Goal: Transaction & Acquisition: Purchase product/service

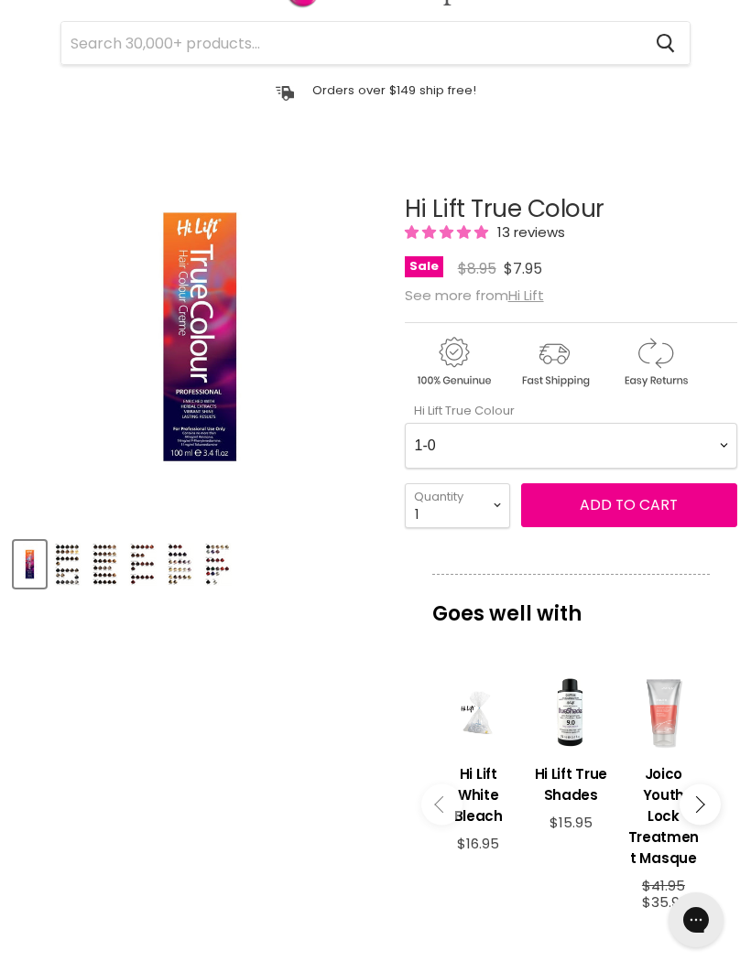
click at [712, 439] on Colour-0-0 "1-0 1-10 2-0 2-20 3-0 4-0 4-0 4-00 4-20 4-6 4.62 4-66 4-75 4-77 5-0 5-00 5-1 5-…" at bounding box center [571, 446] width 332 height 46
click at [619, 513] on span "Add to cart" at bounding box center [629, 504] width 98 height 21
click at [613, 505] on span "Add to cart" at bounding box center [629, 504] width 98 height 21
click at [275, 687] on article "Click or scroll to zoom Tap or pinch to zoom Click or scroll to zoom" at bounding box center [375, 758] width 723 height 1216
click at [721, 448] on Colour-0-0 "1-0 1-10 2-0 2-20 3-0 4-0 4-0 4-00 4-20 4-6 4.62 4-66 4-75 4-77 5-0 5-00 5-1 5-…" at bounding box center [571, 446] width 332 height 46
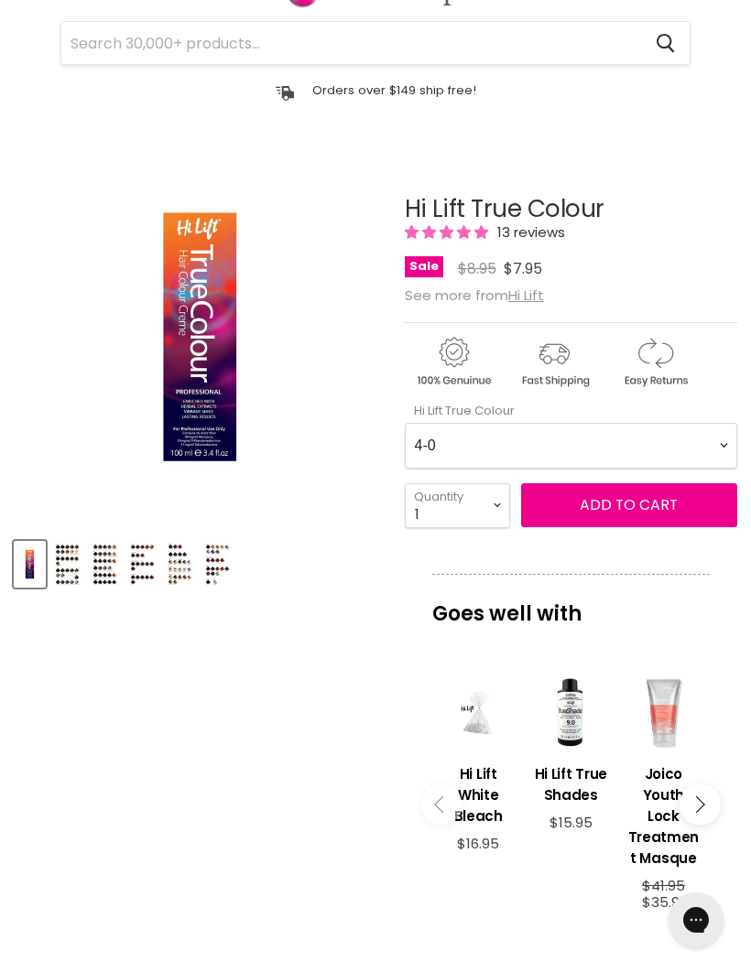
click at [625, 507] on span "Add to cart" at bounding box center [629, 504] width 98 height 21
click at [233, 802] on article "Click or scroll to zoom Tap or pinch to zoom Click or scroll to zoom" at bounding box center [375, 758] width 723 height 1216
click at [715, 451] on Colour-0-0 "1-0 1-10 2-0 2-20 3-0 4-0 4-0 4-00 4-20 4-6 4.62 4-66 4-75 4-77 5-0 5-00 5-1 5-…" at bounding box center [571, 446] width 332 height 46
click at [631, 510] on span "Add to cart" at bounding box center [629, 504] width 98 height 21
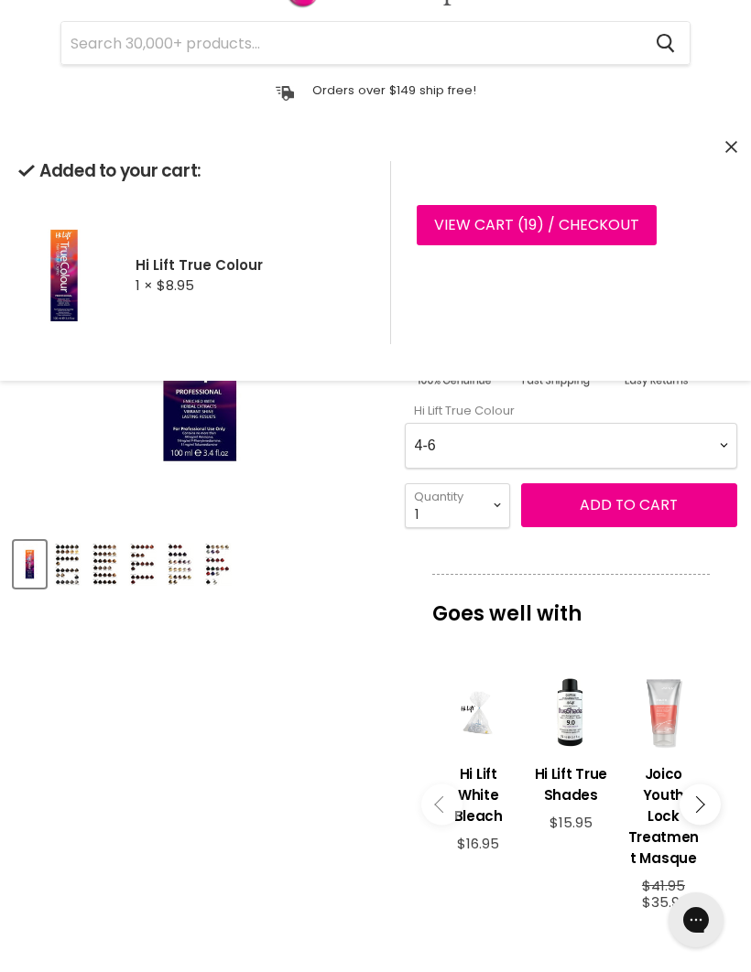
click at [233, 754] on article "Click or scroll to zoom Tap or pinch to zoom Click or scroll to zoom" at bounding box center [375, 758] width 723 height 1216
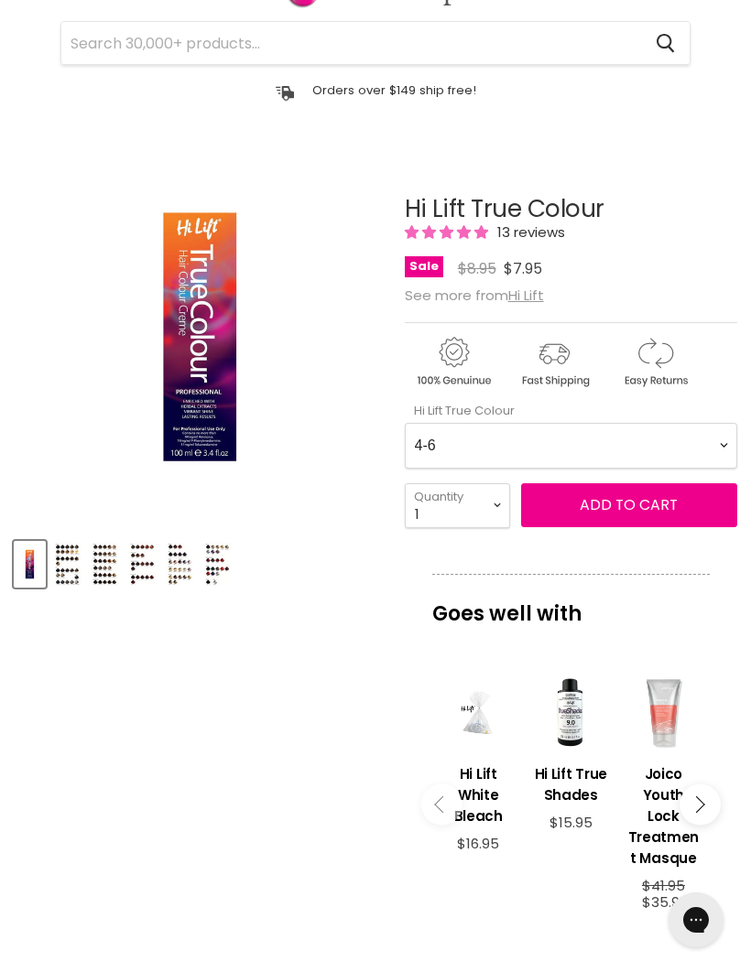
click at [706, 455] on Colour-0-0 "1-0 1-10 2-0 2-20 3-0 4-0 4-0 4-00 4-20 4-6 4.62 4-66 4-75 4-77 5-0 5-00 5-1 5-…" at bounding box center [571, 446] width 332 height 46
click at [639, 511] on span "Add to cart" at bounding box center [629, 504] width 98 height 21
click at [245, 735] on article "Click or scroll to zoom Tap or pinch to zoom Click or scroll to zoom" at bounding box center [375, 758] width 723 height 1216
click at [710, 446] on Colour-0-0 "1-0 1-10 2-0 2-20 3-0 4-0 4-0 4-00 4-20 4-6 4.62 4-66 4-75 4-77 5-0 5-00 5-1 5-…" at bounding box center [571, 446] width 332 height 46
click at [628, 507] on span "Add to cart" at bounding box center [629, 504] width 98 height 21
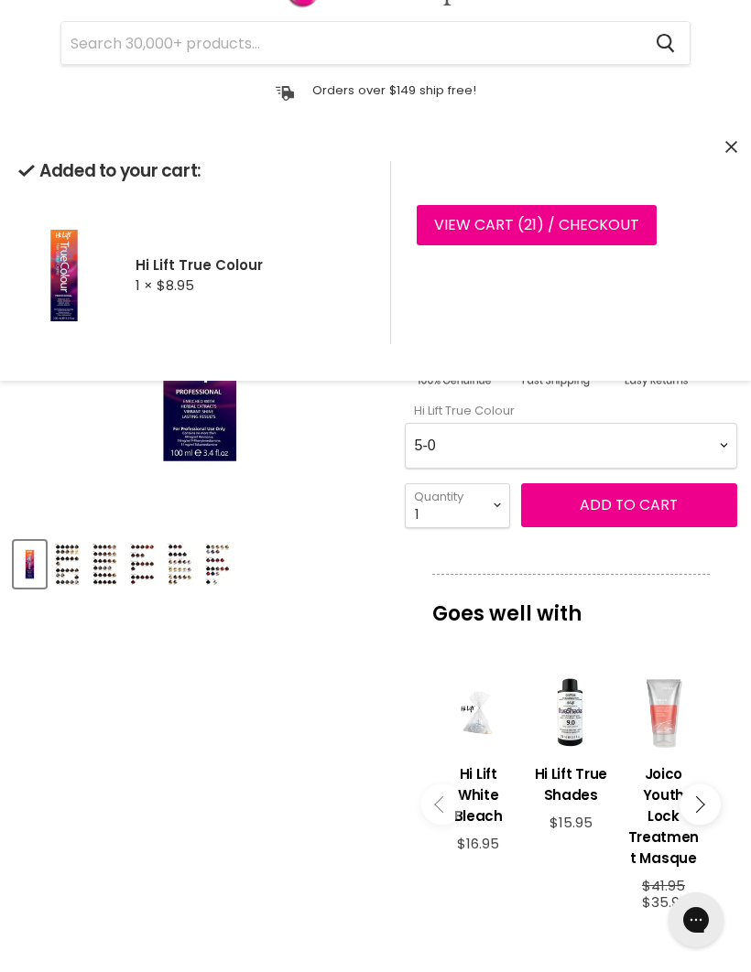
click at [709, 450] on Colour-0-0 "1-0 1-10 2-0 2-20 3-0 4-0 4-0 4-00 4-20 4-6 4.62 4-66 4-75 4-77 5-0 5-00 5-1 5-…" at bounding box center [571, 446] width 332 height 46
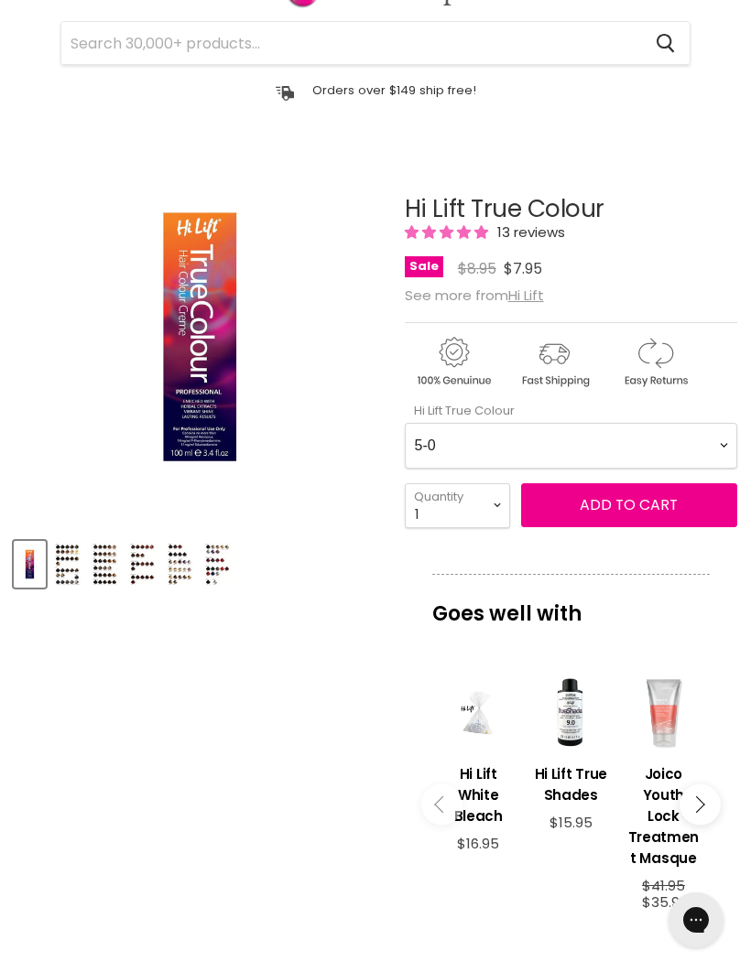
scroll to position [260, 0]
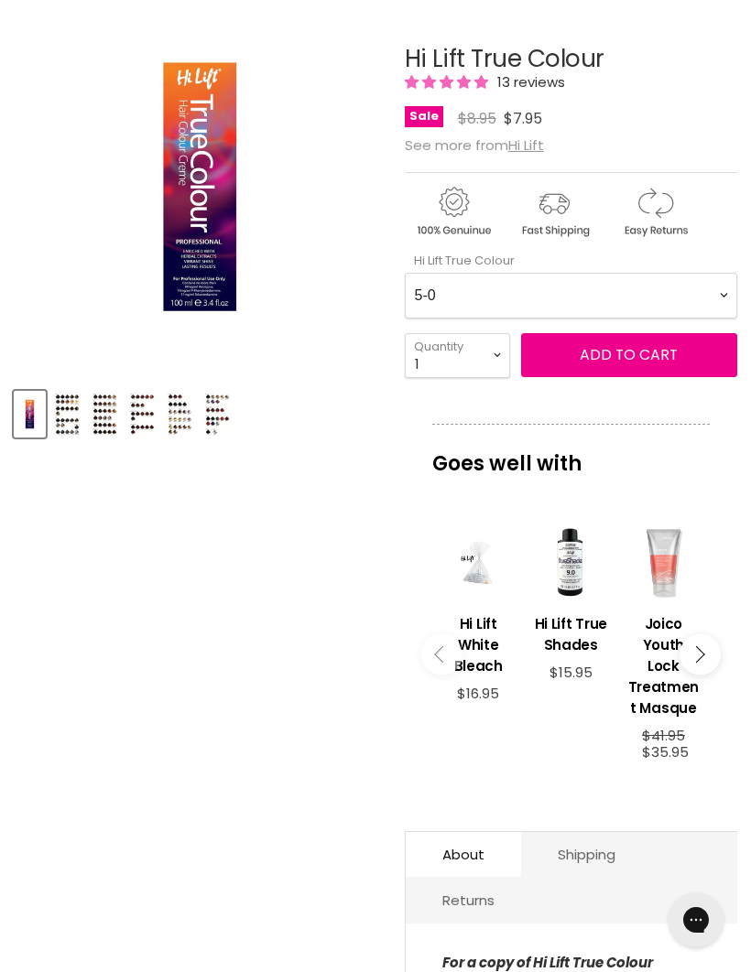
click at [720, 291] on Colour-0-0 "1-0 1-10 2-0 2-20 3-0 4-0 4-0 4-00 4-20 4-6 4.62 4-66 4-75 4-77 5-0 5-00 5-1 5-…" at bounding box center [571, 296] width 332 height 46
click at [621, 365] on span "Add to cart" at bounding box center [629, 354] width 98 height 21
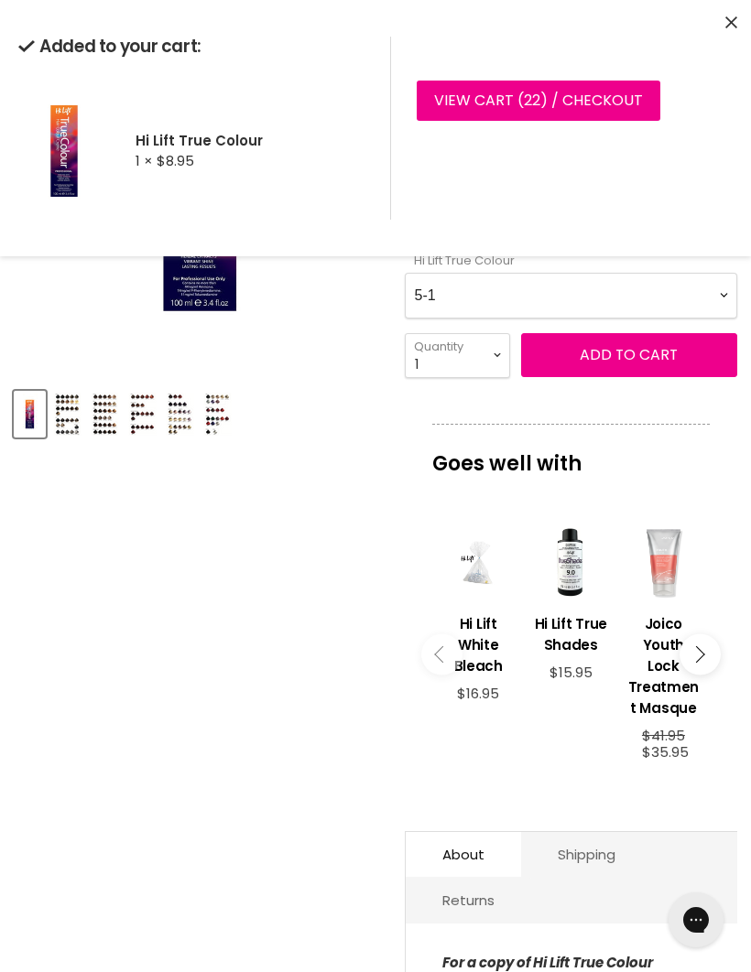
click at [718, 298] on Colour-0-0 "1-0 1-10 2-0 2-20 3-0 4-0 4-0 4-00 4-20 4-6 4.62 4-66 4-75 4-77 5-0 5-00 5-1 5-…" at bounding box center [571, 296] width 332 height 46
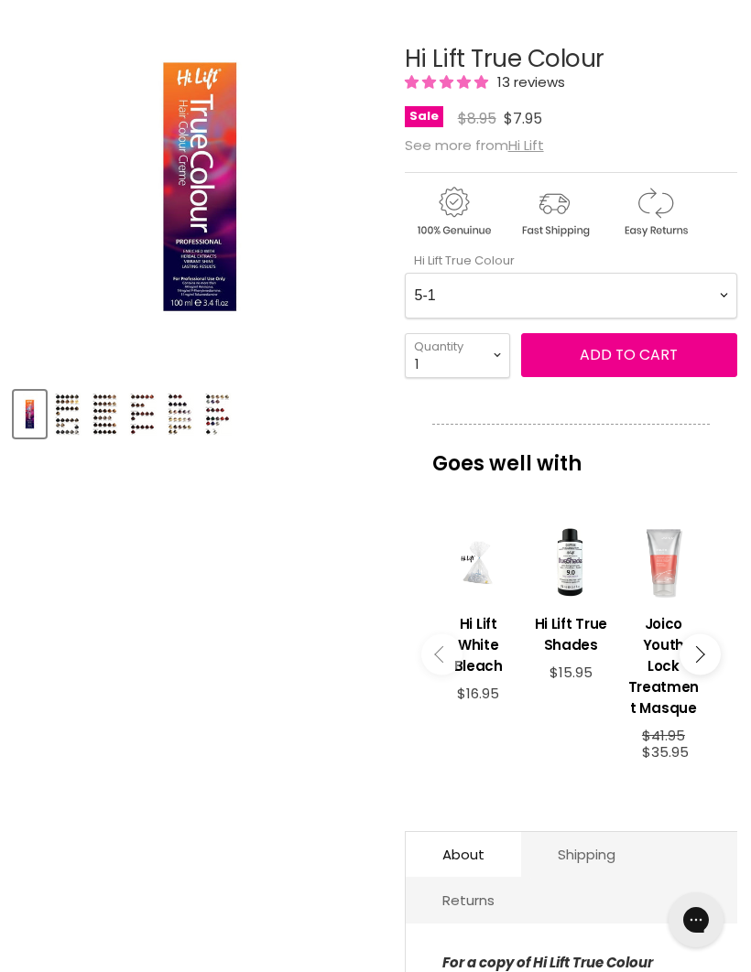
click at [705, 294] on Colour-0-0 "1-0 1-10 2-0 2-20 3-0 4-0 4-0 4-00 4-20 4-6 4.62 4-66 4-75 4-77 5-0 5-00 5-1 5-…" at bounding box center [571, 296] width 332 height 46
click at [631, 358] on span "Add to cart" at bounding box center [629, 354] width 98 height 21
click at [220, 798] on article "Click or scroll to zoom Tap or pinch to zoom Click or scroll to zoom" at bounding box center [375, 608] width 723 height 1216
click at [640, 365] on span "Add to cart" at bounding box center [629, 354] width 98 height 21
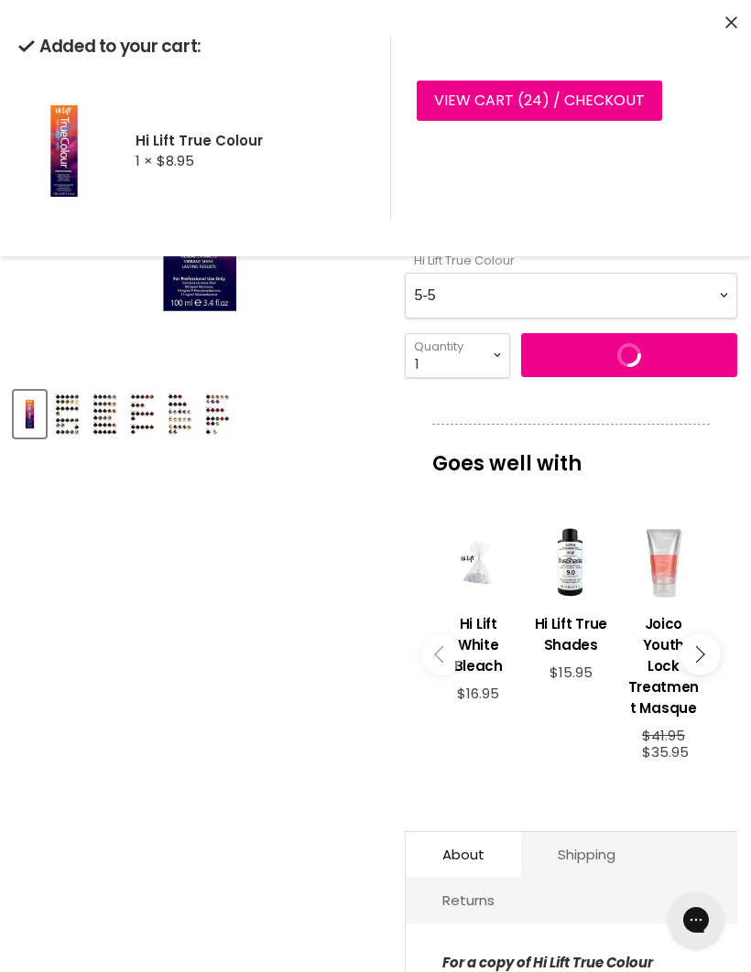
click at [721, 296] on Colour-0-0 "1-0 1-10 2-0 2-20 3-0 4-0 4-0 4-00 4-20 4-6 4.62 4-66 4-75 4-77 5-0 5-00 5-1 5-…" at bounding box center [571, 296] width 332 height 46
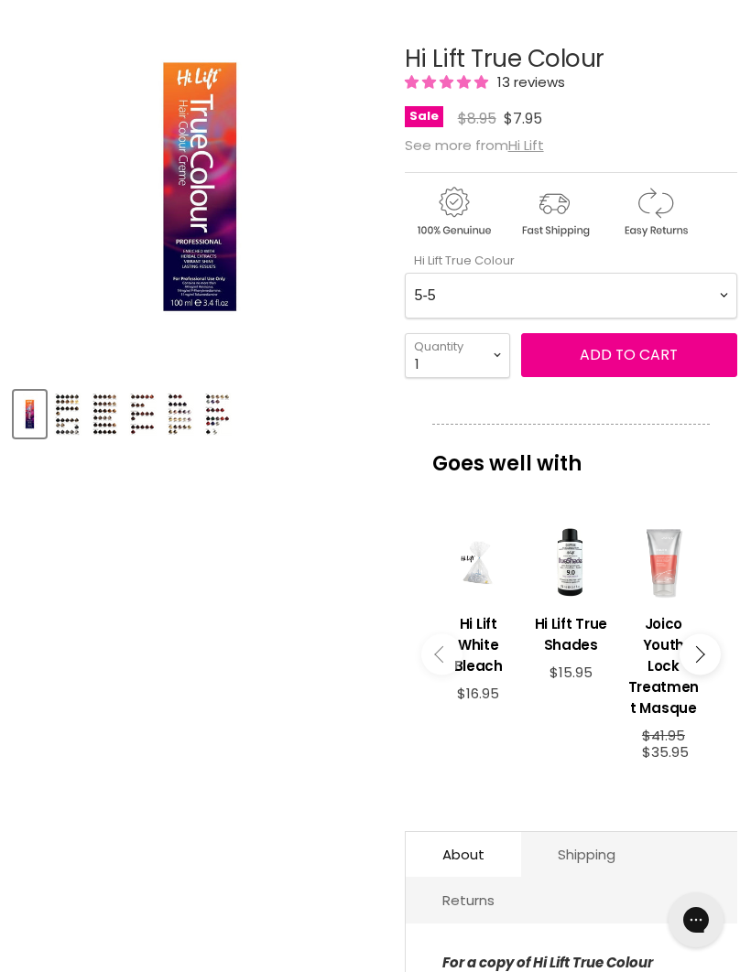
click at [721, 292] on Colour-0-0 "1-0 1-10 2-0 2-20 3-0 4-0 4-0 4-00 4-20 4-6 4.62 4-66 4-75 4-77 5-0 5-00 5-1 5-…" at bounding box center [571, 296] width 332 height 46
click at [711, 300] on Colour-0-0 "1-0 1-10 2-0 2-20 3-0 4-0 4-0 4-00 4-20 4-6 4.62 4-66 4-75 4-77 5-0 5-00 5-1 5-…" at bounding box center [571, 296] width 332 height 46
click at [621, 358] on span "Add to cart" at bounding box center [629, 354] width 98 height 21
click at [715, 304] on Colour-0-0 "1-0 1-10 2-0 2-20 3-0 4-0 4-0 4-00 4-20 4-6 4.62 4-66 4-75 4-77 5-0 5-00 5-1 5-…" at bounding box center [571, 296] width 332 height 46
click at [644, 361] on span "Add to cart" at bounding box center [629, 354] width 98 height 21
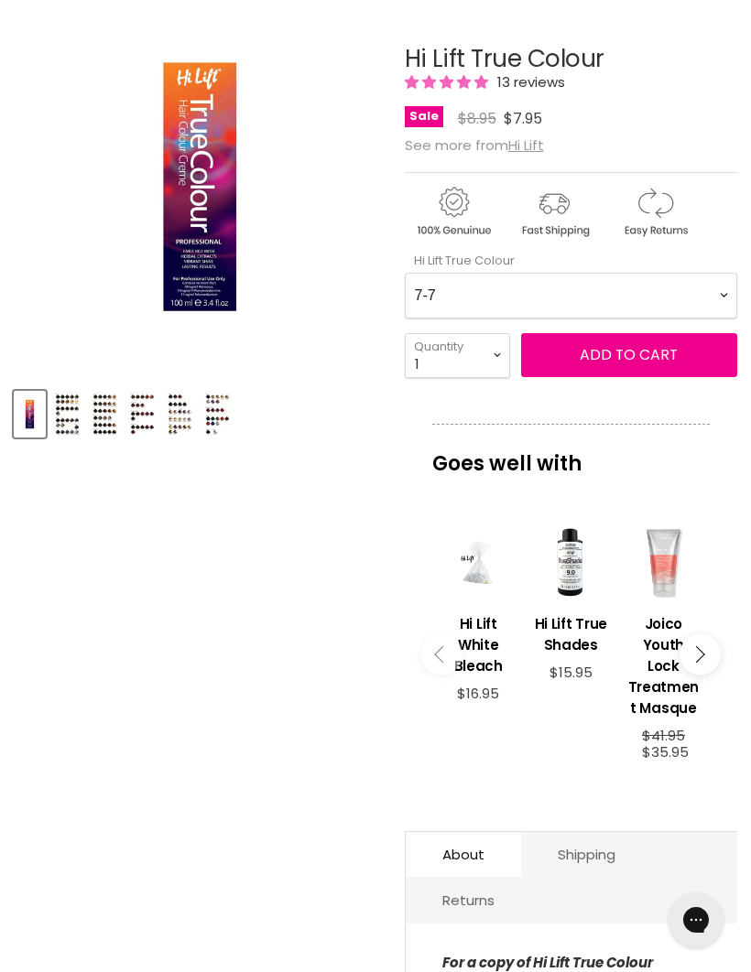
click at [714, 297] on Colour-0-0 "1-0 1-10 2-0 2-20 3-0 4-0 4-0 4-00 4-20 4-6 4.62 4-66 4-75 4-77 5-0 5-00 5-1 5-…" at bounding box center [571, 296] width 332 height 46
click at [712, 297] on Colour-0-0 "1-0 1-10 2-0 2-20 3-0 4-0 4-0 4-00 4-20 4-6 4.62 4-66 4-75 4-77 5-0 5-00 5-1 5-…" at bounding box center [571, 296] width 332 height 46
click at [620, 352] on span "Add to cart" at bounding box center [629, 354] width 98 height 21
click at [260, 768] on article "Click or scroll to zoom Tap or pinch to zoom Click or scroll to zoom" at bounding box center [375, 608] width 723 height 1216
click at [708, 297] on Colour-0-0 "1-0 1-10 2-0 2-20 3-0 4-0 4-0 4-00 4-20 4-6 4.62 4-66 4-75 4-77 5-0 5-00 5-1 5-…" at bounding box center [571, 296] width 332 height 46
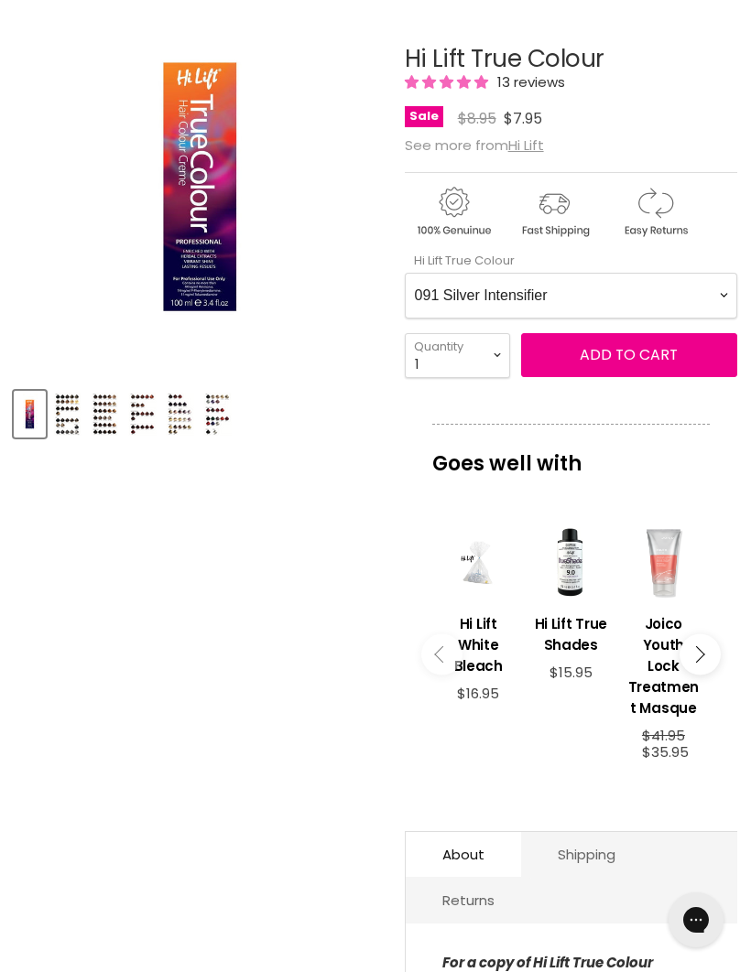
click at [625, 355] on span "Add to cart" at bounding box center [629, 354] width 98 height 21
click at [231, 732] on article "Click or scroll to zoom Tap or pinch to zoom Click or scroll to zoom" at bounding box center [375, 608] width 723 height 1216
click at [714, 302] on Colour-0-0 "1-0 1-10 2-0 2-20 3-0 4-0 4-0 4-00 4-20 4-6 4.62 4-66 4-75 4-77 5-0 5-00 5-1 5-…" at bounding box center [571, 296] width 332 height 46
click at [632, 365] on span "Add to cart" at bounding box center [629, 354] width 98 height 21
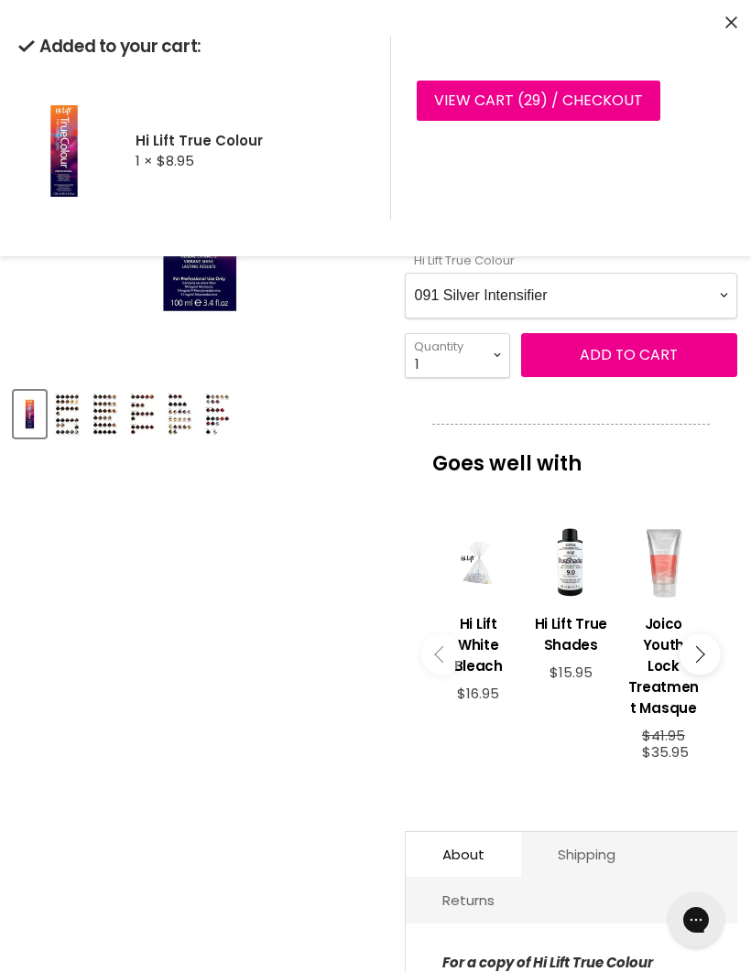
click at [714, 292] on Colour-0-0 "1-0 1-10 2-0 2-20 3-0 4-0 4-0 4-00 4-20 4-6 4.62 4-66 4-75 4-77 5-0 5-00 5-1 5-…" at bounding box center [571, 296] width 332 height 46
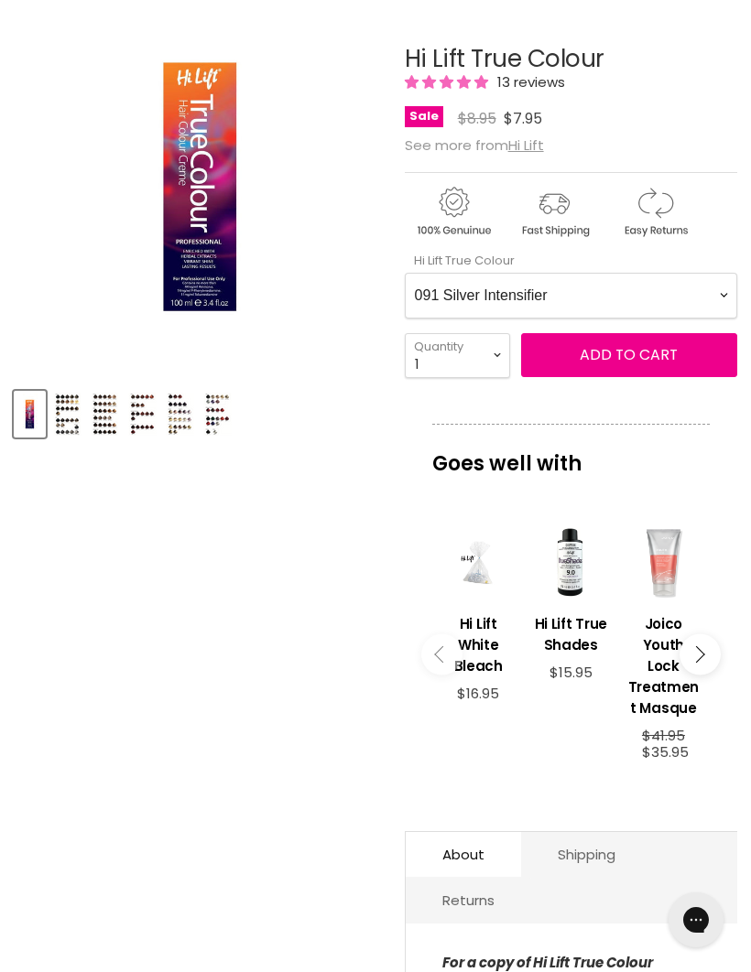
click at [708, 295] on Colour-0-0 "1-0 1-10 2-0 2-20 3-0 4-0 4-0 4-00 4-20 4-6 4.62 4-66 4-75 4-77 5-0 5-00 5-1 5-…" at bounding box center [571, 296] width 332 height 46
select Colour-0-0 "Rose Toner"
click at [629, 346] on button "Add to cart" at bounding box center [629, 355] width 216 height 44
click at [220, 601] on article "Click or scroll to zoom Tap or pinch to zoom Click or scroll to zoom" at bounding box center [375, 608] width 723 height 1216
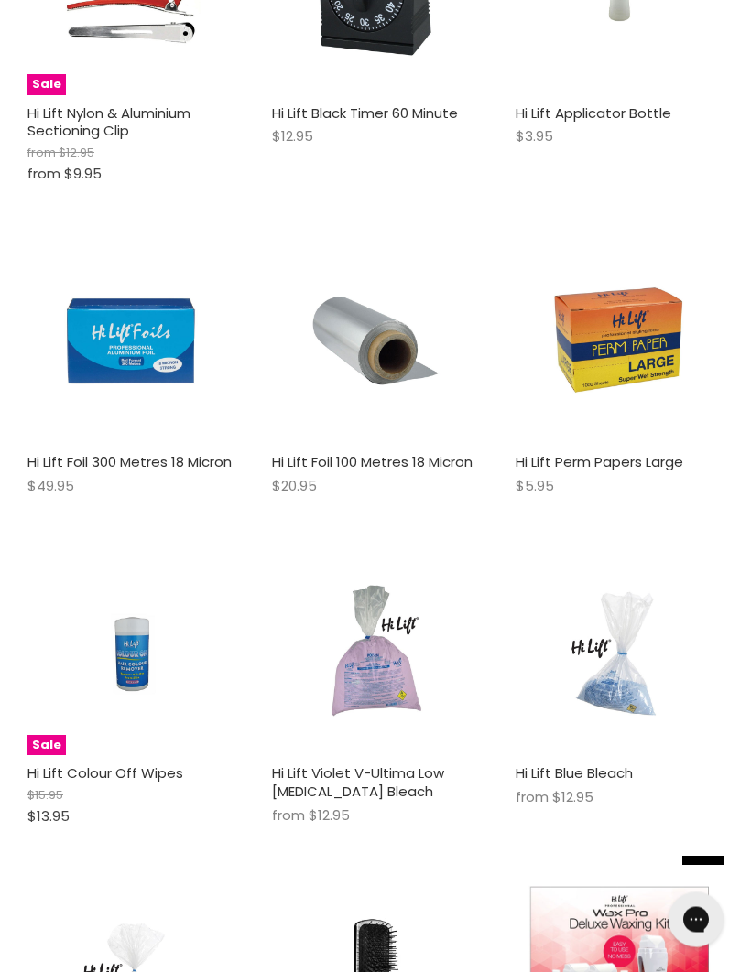
scroll to position [2200, 0]
click at [146, 641] on img "Main content" at bounding box center [131, 652] width 138 height 208
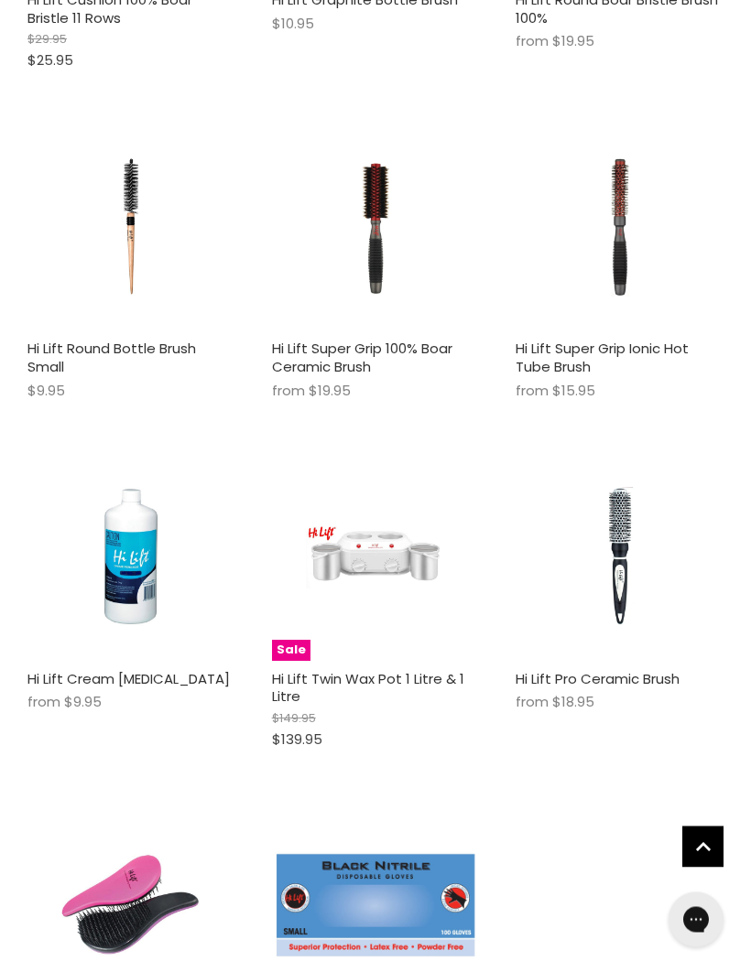
scroll to position [4315, 0]
click at [130, 565] on img "Main content" at bounding box center [131, 557] width 138 height 208
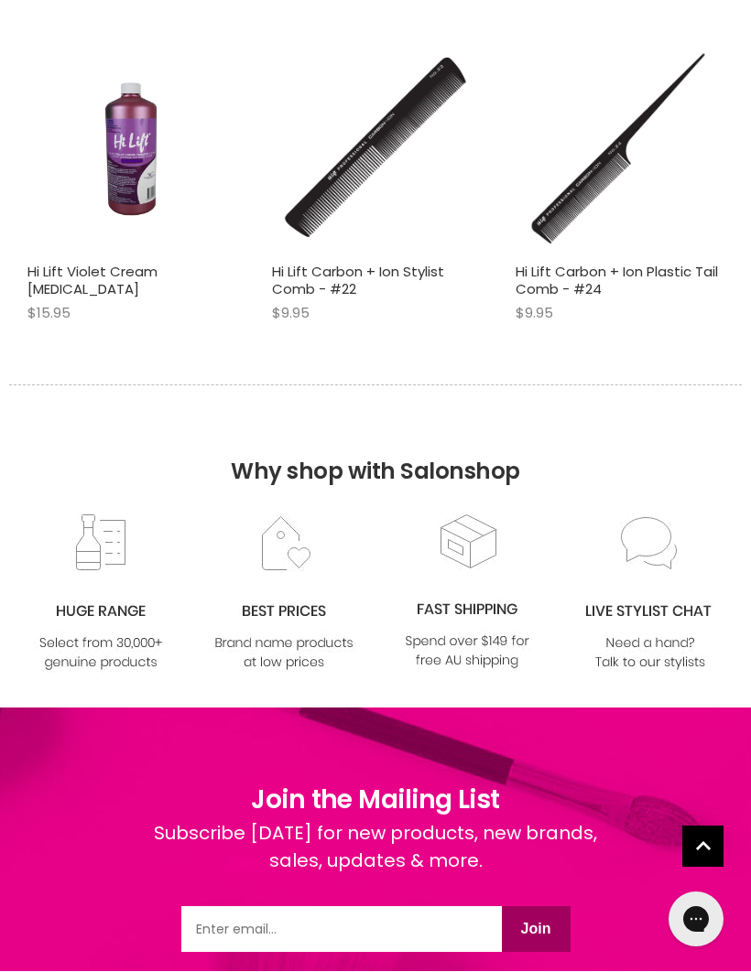
scroll to position [5732, 0]
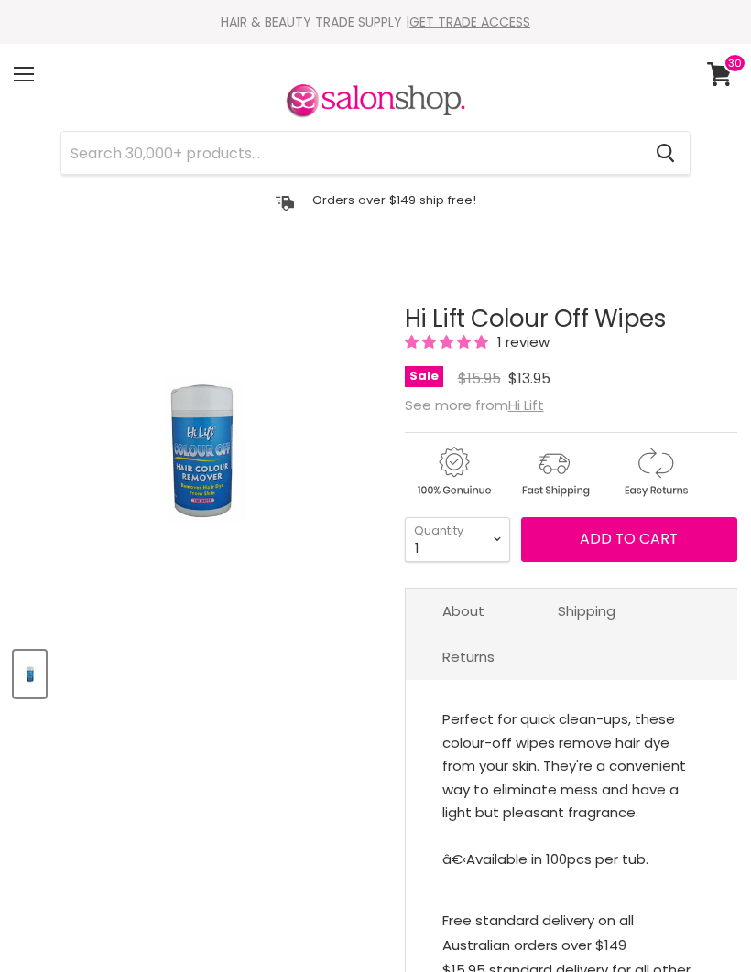
select select "2"
type input "2"
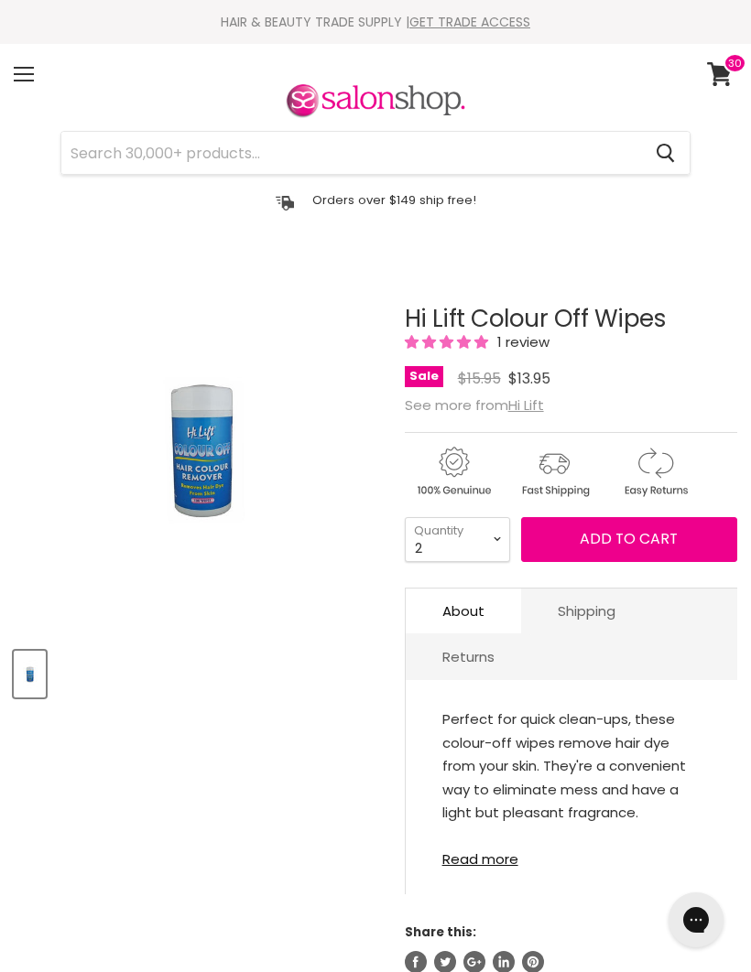
click at [633, 553] on button "Add to cart" at bounding box center [629, 539] width 216 height 44
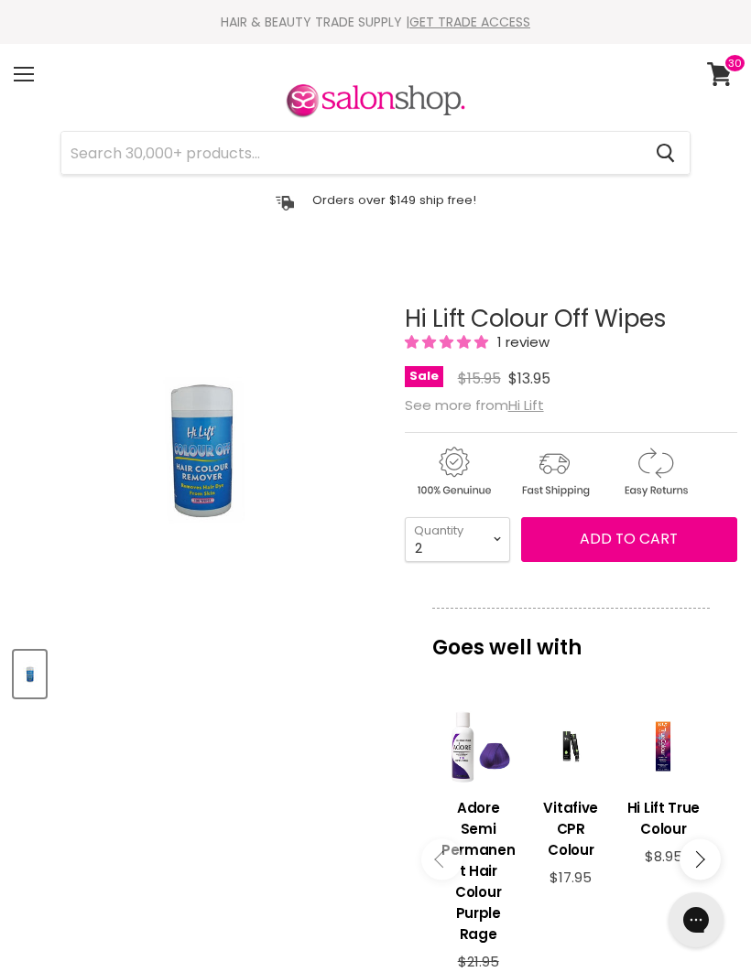
click at [628, 544] on span "Add to cart" at bounding box center [629, 538] width 98 height 21
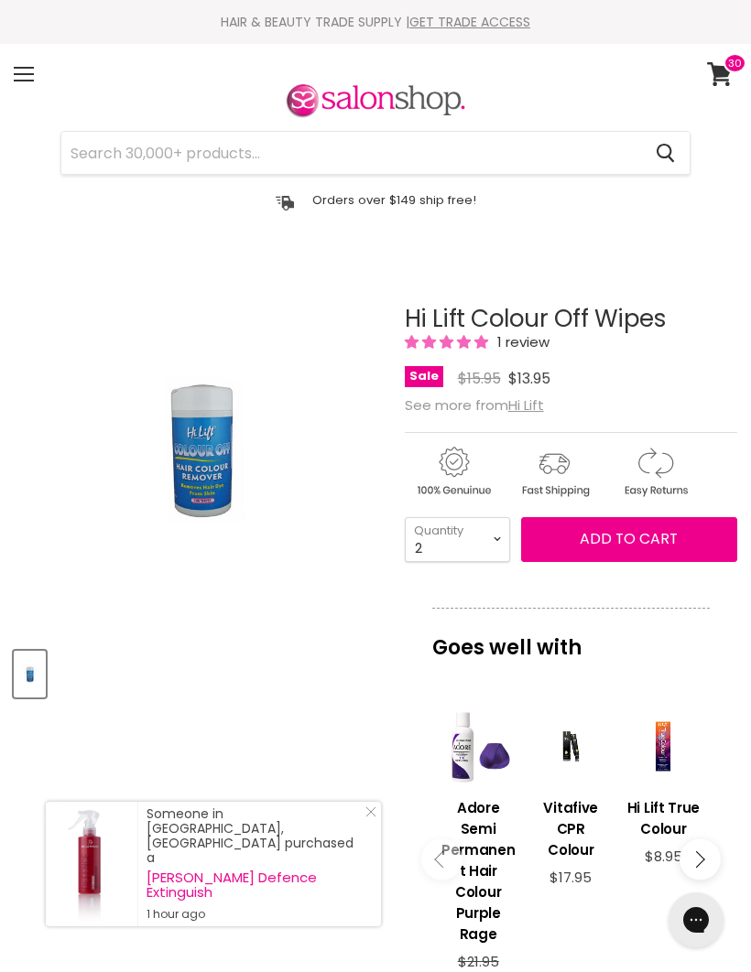
click at [259, 689] on div "Product thumbnails" at bounding box center [200, 671] width 378 height 52
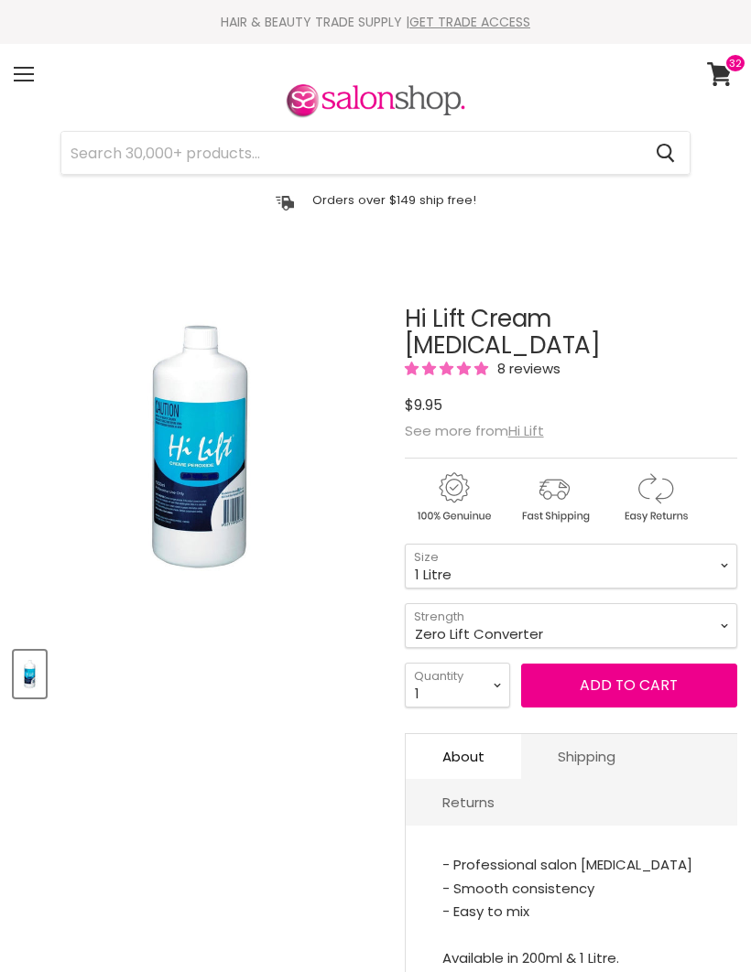
select select "1 Litre"
click at [712, 607] on select "Zero Lift Converter 5 Vol 10 Vol 20 Vol 30 Vol 40 Vol" at bounding box center [571, 625] width 332 height 45
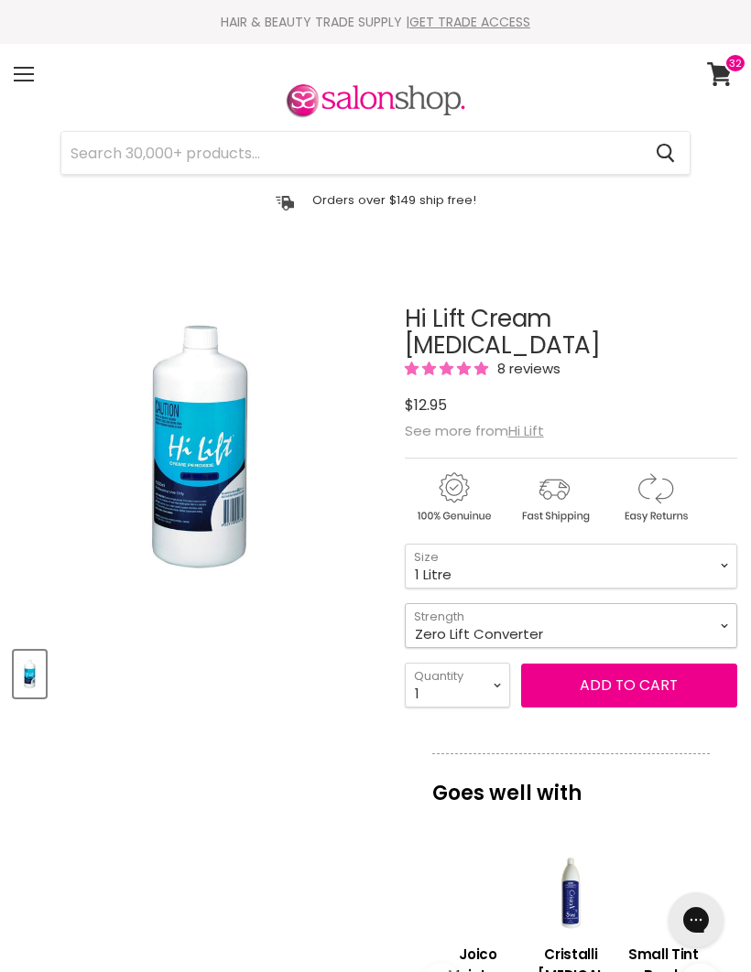
select select "20 Vol"
select select "1 Litre"
select select "20 Vol"
click at [496, 667] on select "1 2 3 4 5 6 7 8 9 10+" at bounding box center [457, 685] width 105 height 45
select select "4"
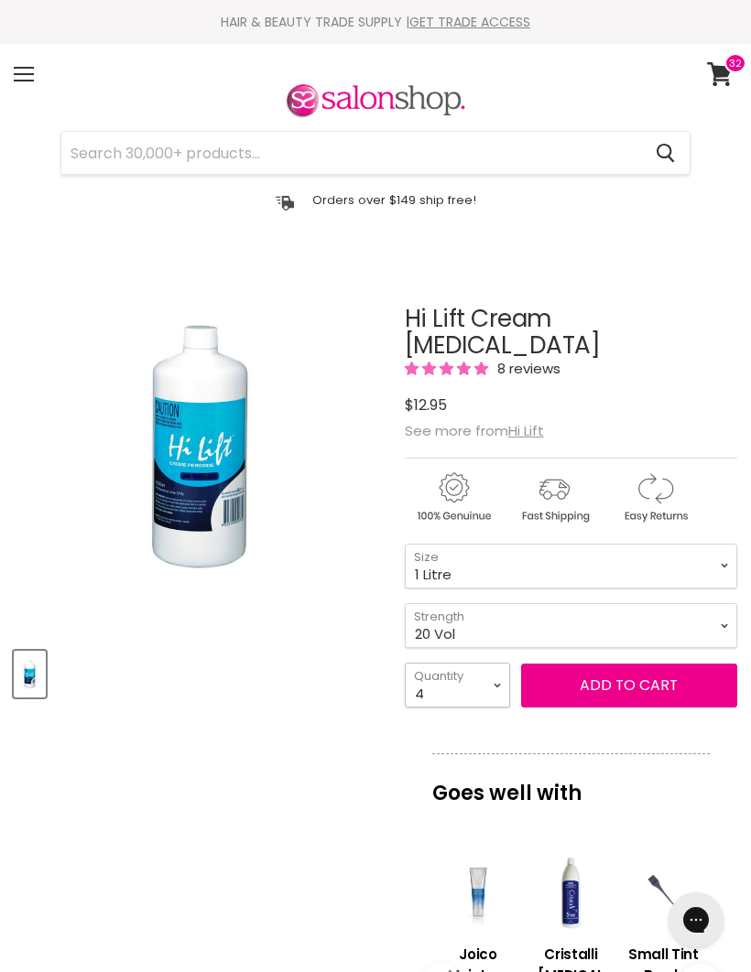
type input "4"
click at [637, 664] on button "Add to cart" at bounding box center [629, 686] width 216 height 44
click at [716, 548] on select "200ml 1 Litre" at bounding box center [571, 566] width 332 height 45
click at [634, 666] on button "Add to cart" at bounding box center [629, 686] width 216 height 44
click at [215, 750] on article "Click or scroll to zoom Tap or pinch to zoom Hi Lift Cream Peroxide 8 reviews" at bounding box center [375, 881] width 723 height 1243
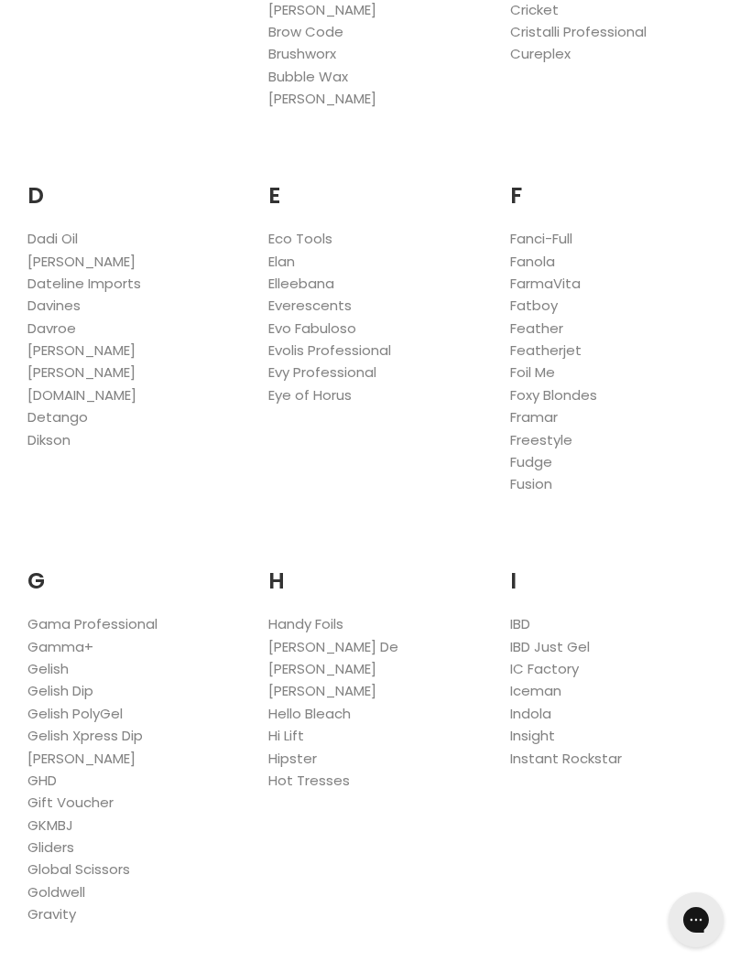
scroll to position [966, 0]
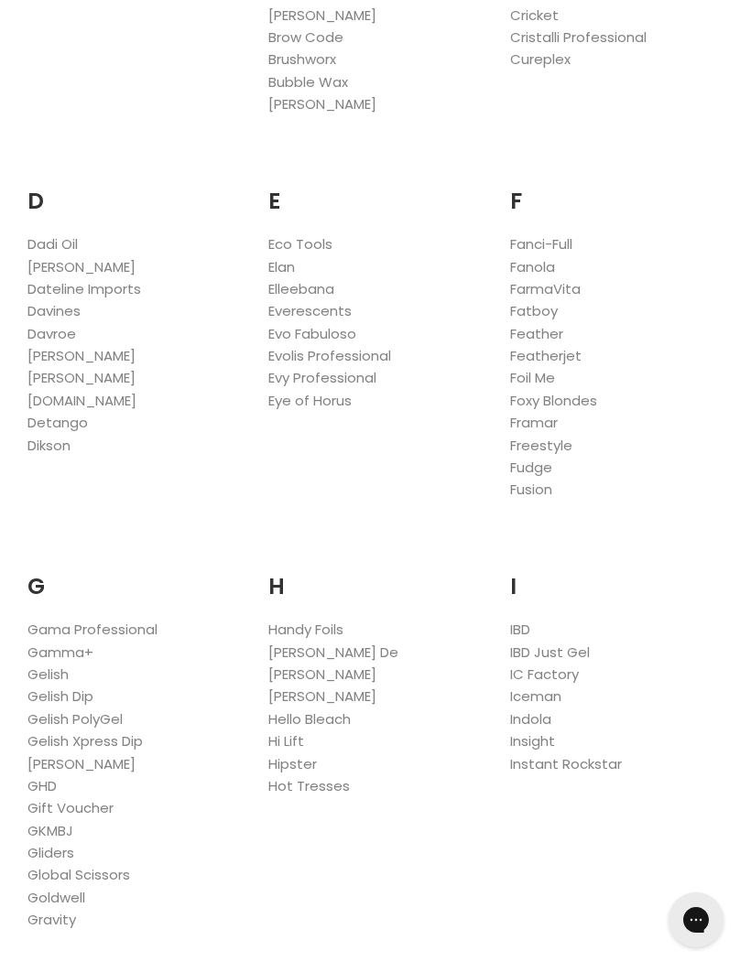
click at [542, 372] on link "Foil Me" at bounding box center [532, 377] width 45 height 19
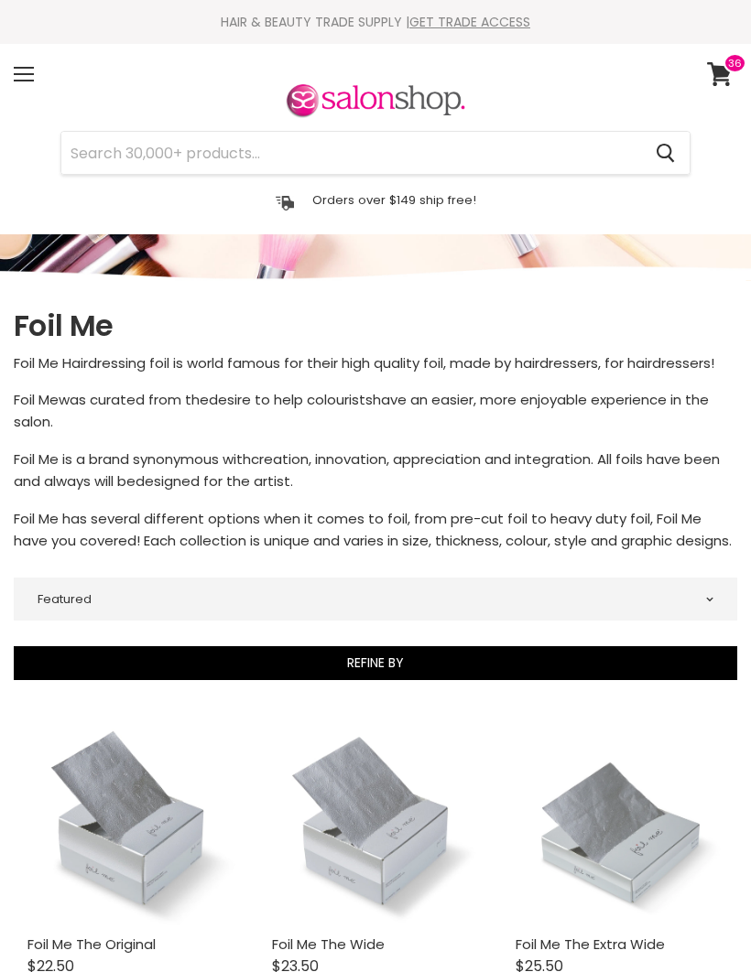
select select "manual"
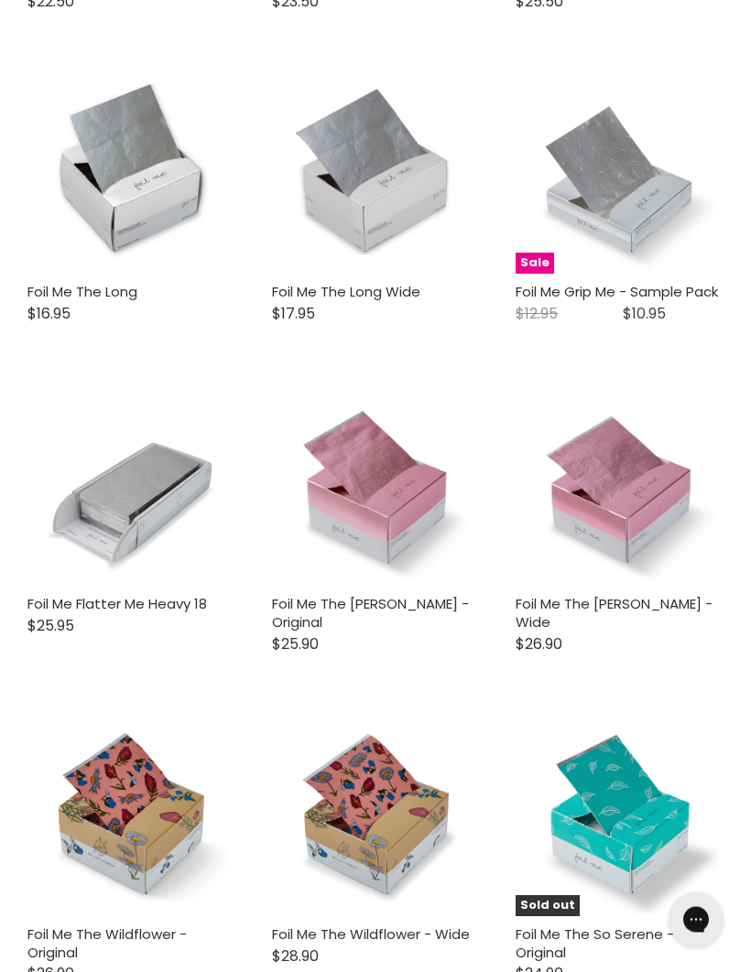
scroll to position [965, 0]
click at [139, 510] on img "Main content" at bounding box center [131, 482] width 208 height 204
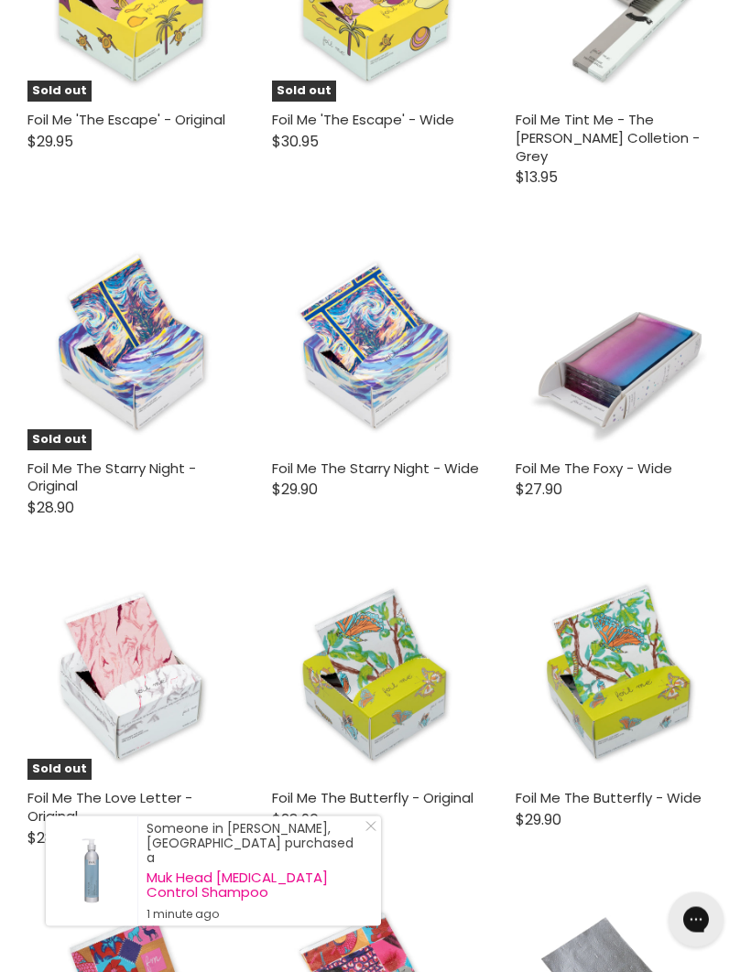
scroll to position [3431, 0]
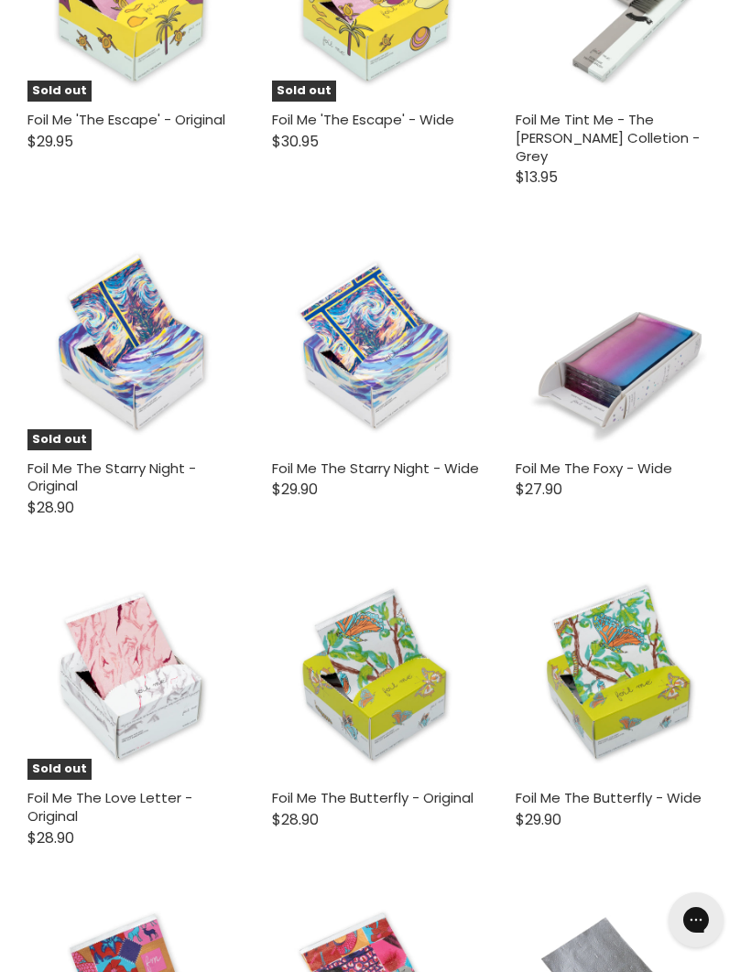
click at [629, 291] on img "Main content" at bounding box center [619, 347] width 208 height 208
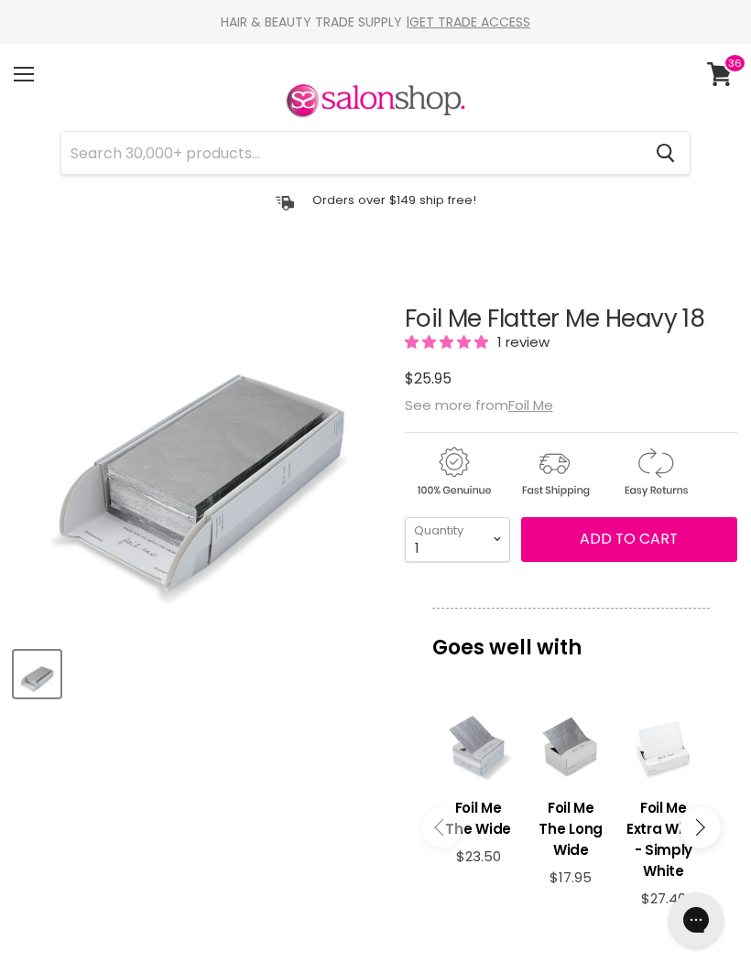
click at [217, 750] on article "Click or scroll to zoom Tap or pinch to zoom Foil Me Flatter Me Heavy 18 1 revi…" at bounding box center [375, 819] width 723 height 1119
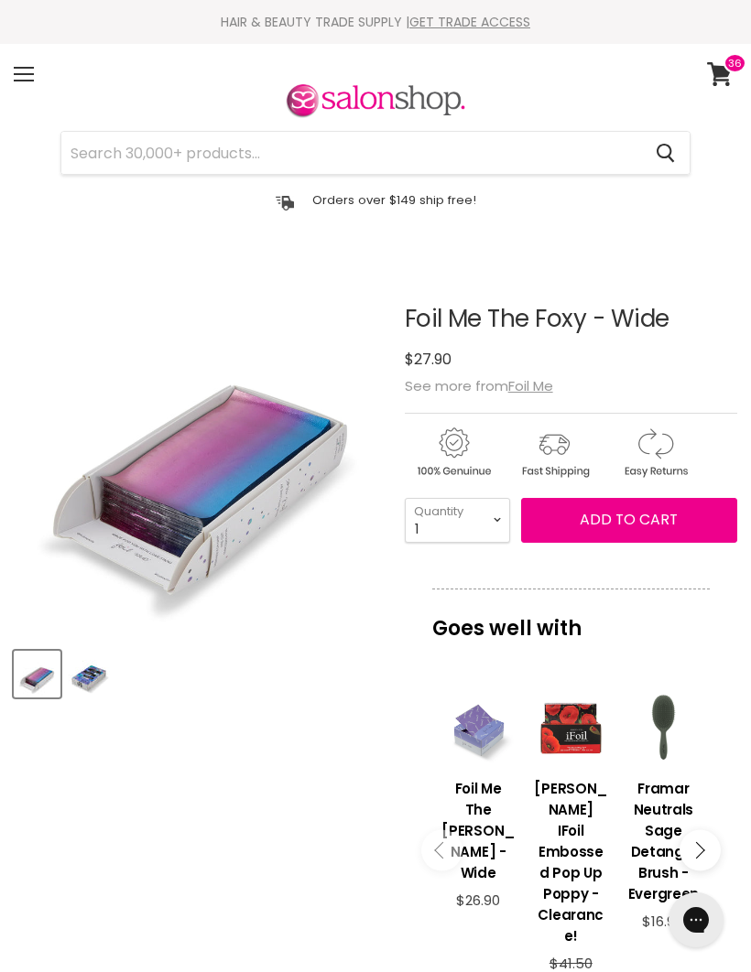
click at [270, 748] on article "Click or scroll to zoom Tap or pinch to zoom Click or scroll to zoom" at bounding box center [375, 852] width 723 height 1184
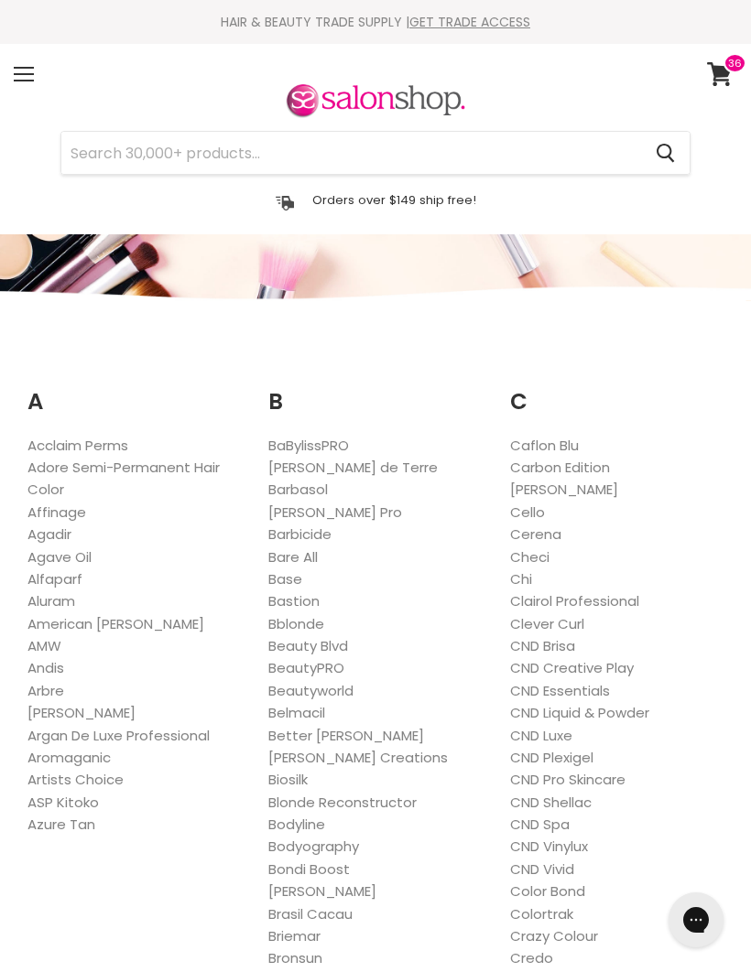
click at [36, 67] on div "Menu" at bounding box center [24, 74] width 38 height 42
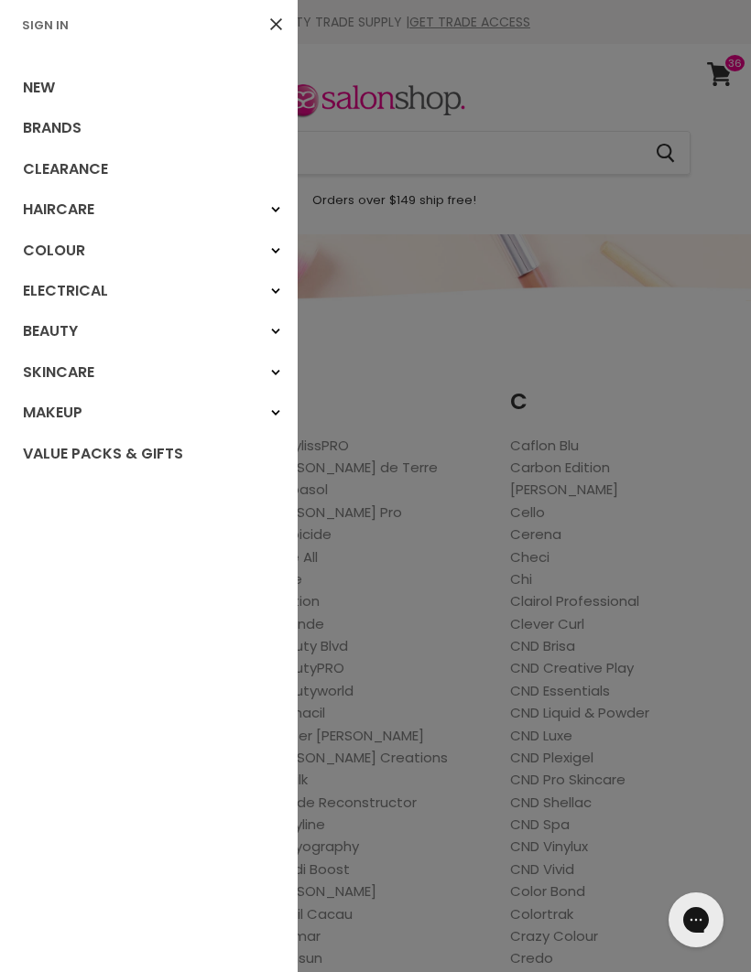
click at [54, 22] on link "Sign In" at bounding box center [45, 24] width 61 height 17
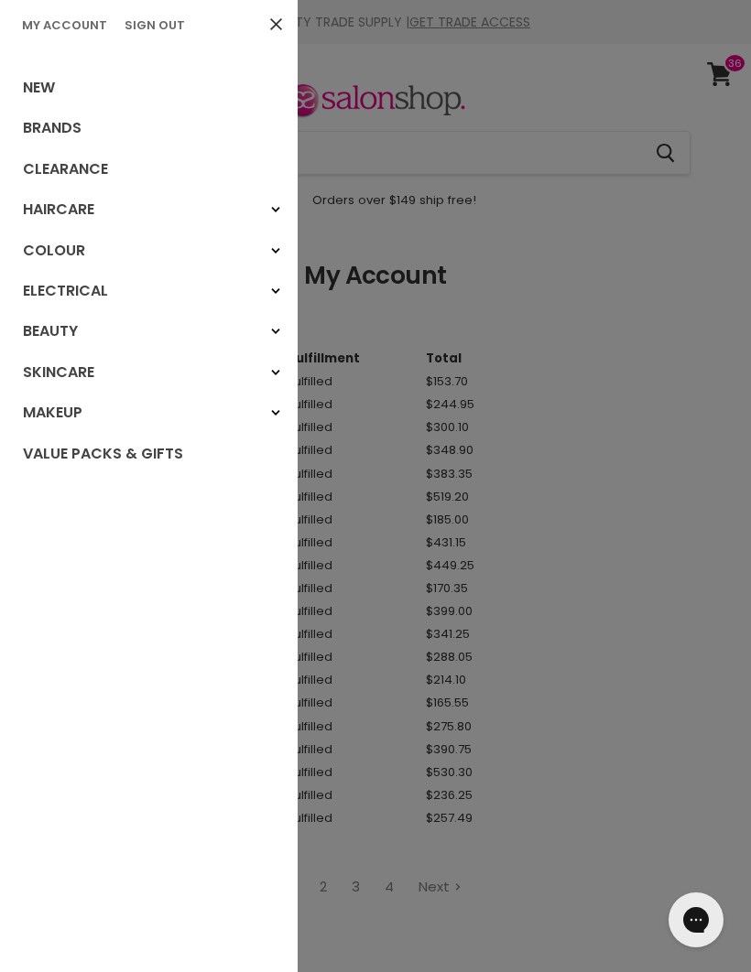
click at [59, 135] on link "Brands" at bounding box center [149, 128] width 298 height 40
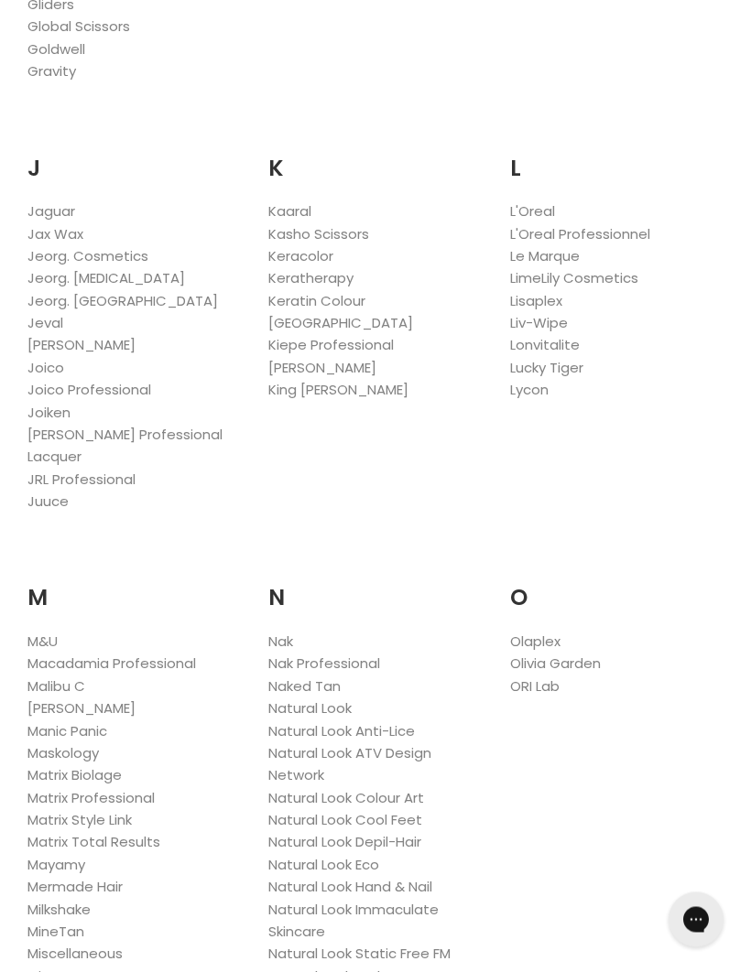
scroll to position [1815, 0]
click at [292, 632] on link "Nak" at bounding box center [280, 641] width 25 height 19
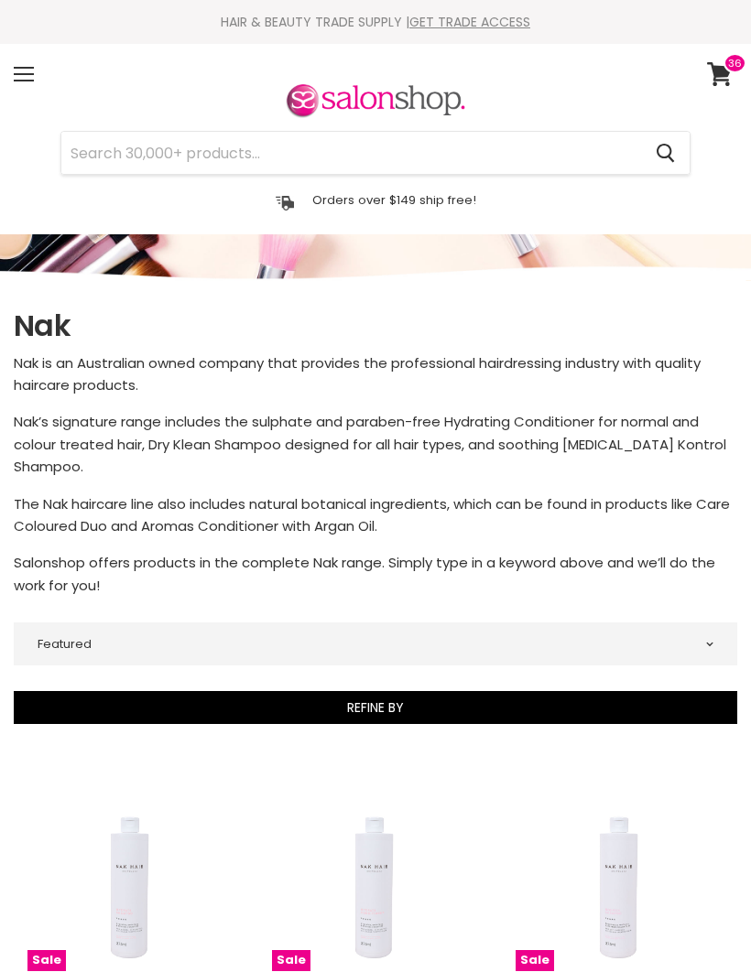
select select "manual"
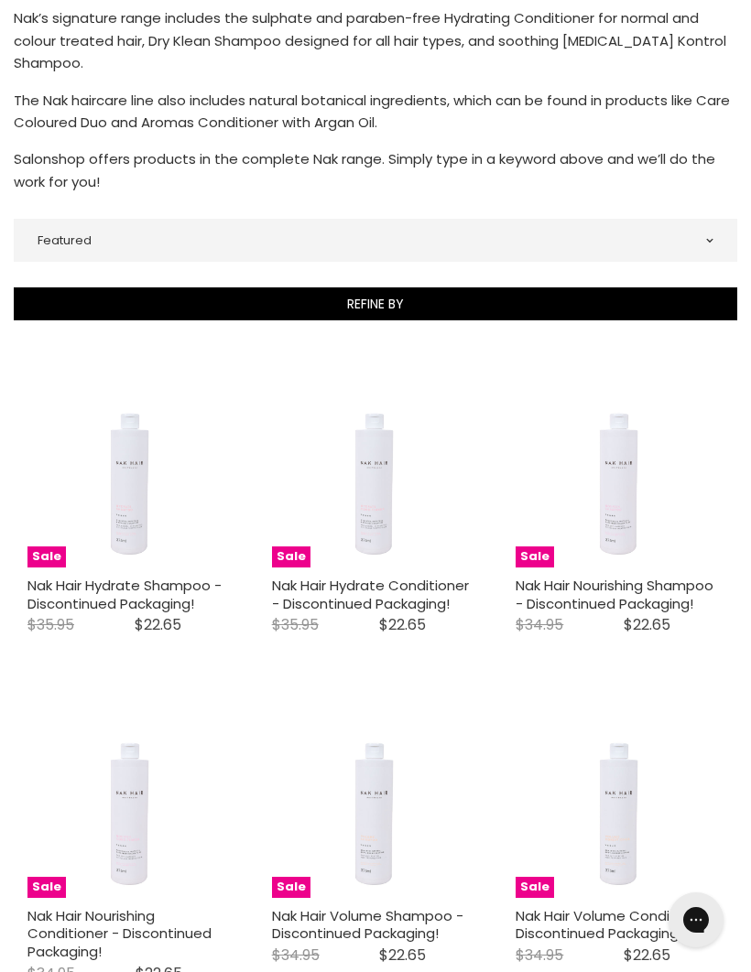
click at [616, 561] on img "Main content" at bounding box center [619, 464] width 138 height 208
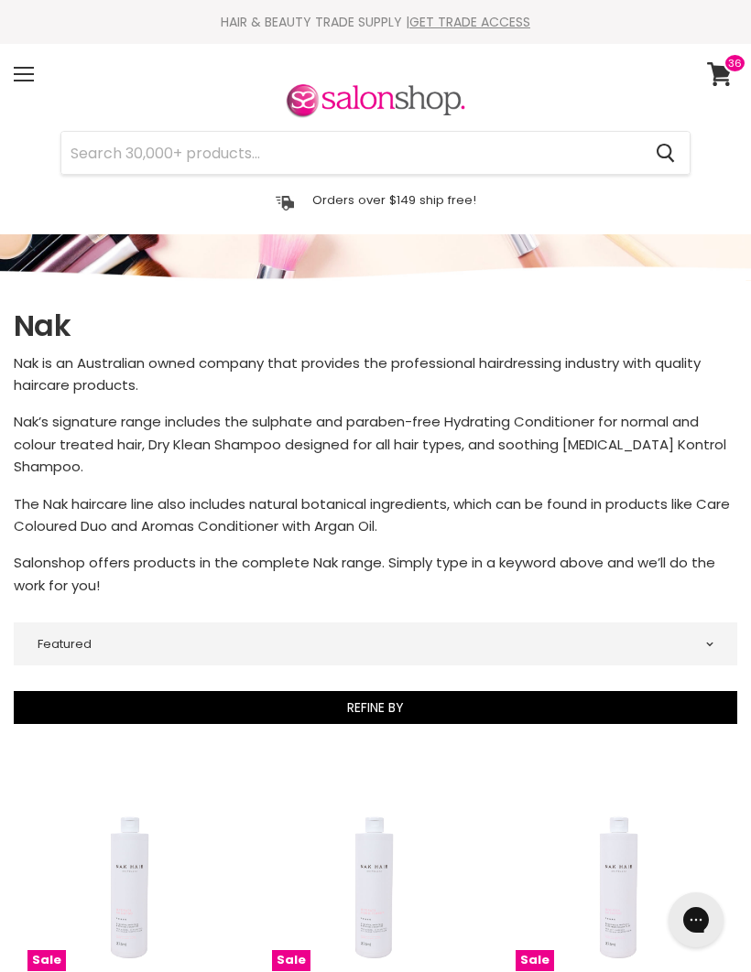
click at [723, 67] on icon at bounding box center [719, 74] width 25 height 24
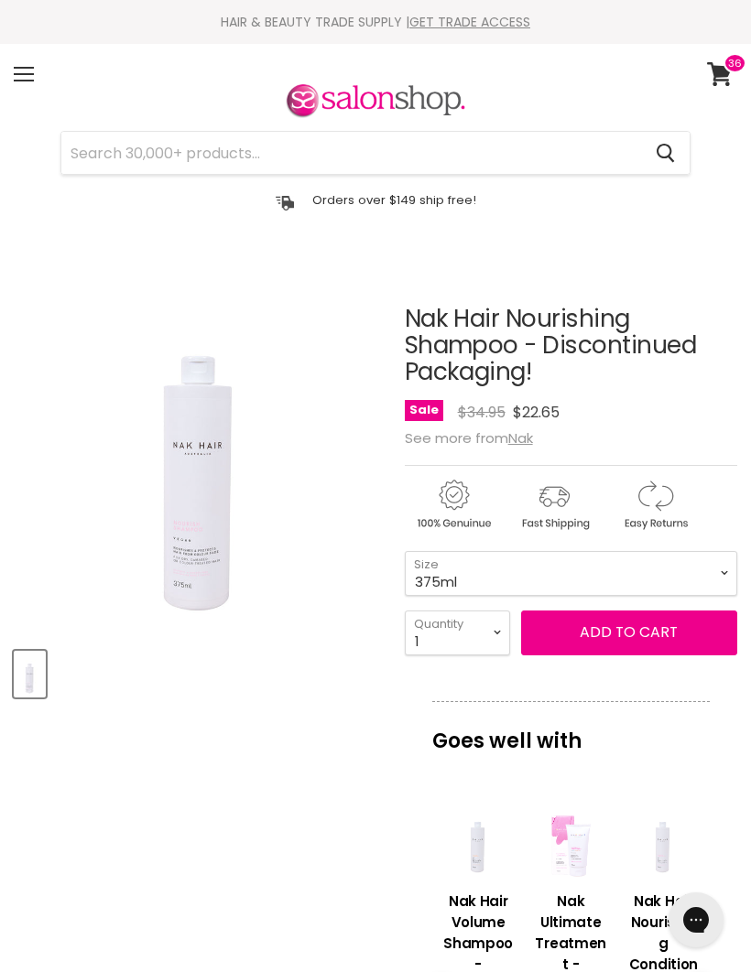
click at [269, 767] on article "Click or scroll to zoom Tap or pinch to zoom Nak Hair Nourishing Shampoo - Disc…" at bounding box center [375, 940] width 723 height 1360
click at [713, 580] on select "375ml" at bounding box center [571, 573] width 332 height 45
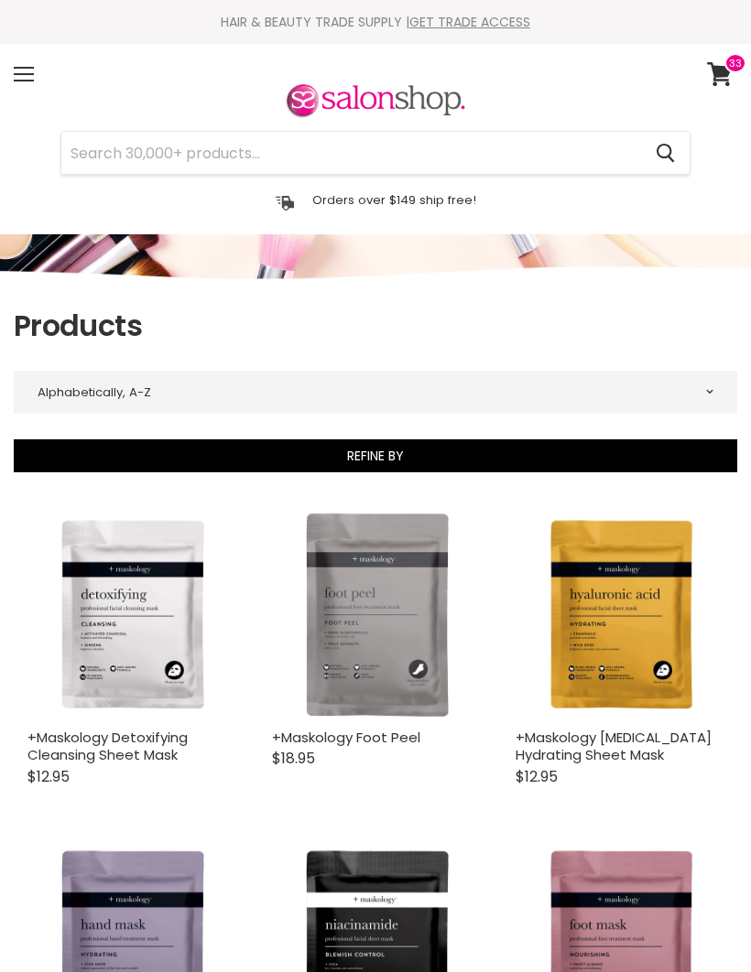
select select "title-ascending"
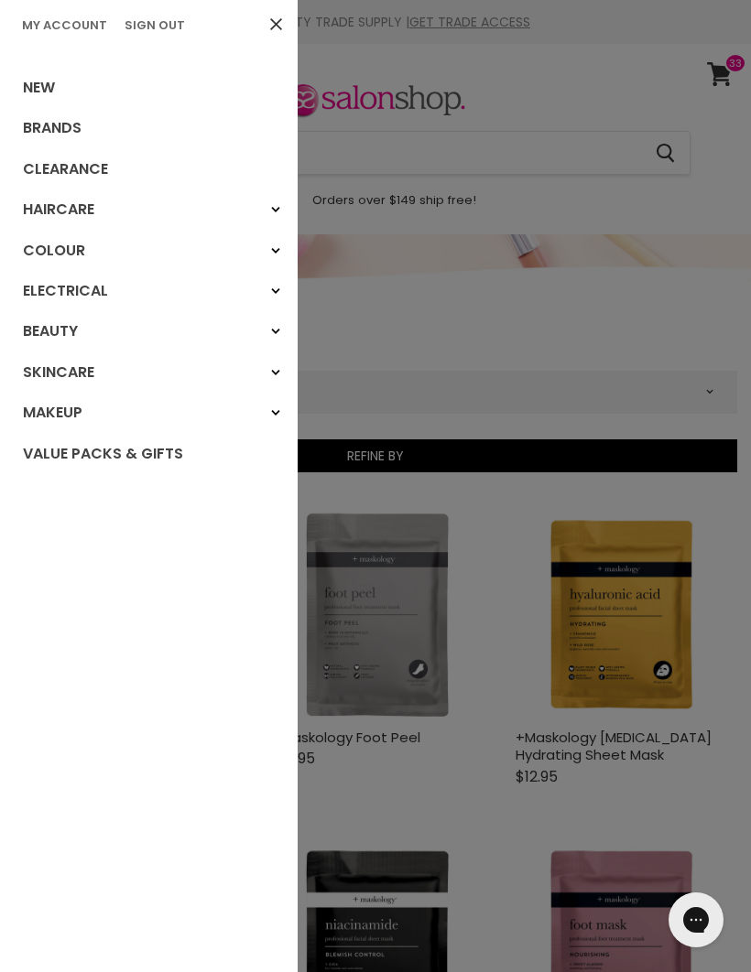
click at [78, 125] on link "Brands" at bounding box center [149, 128] width 298 height 40
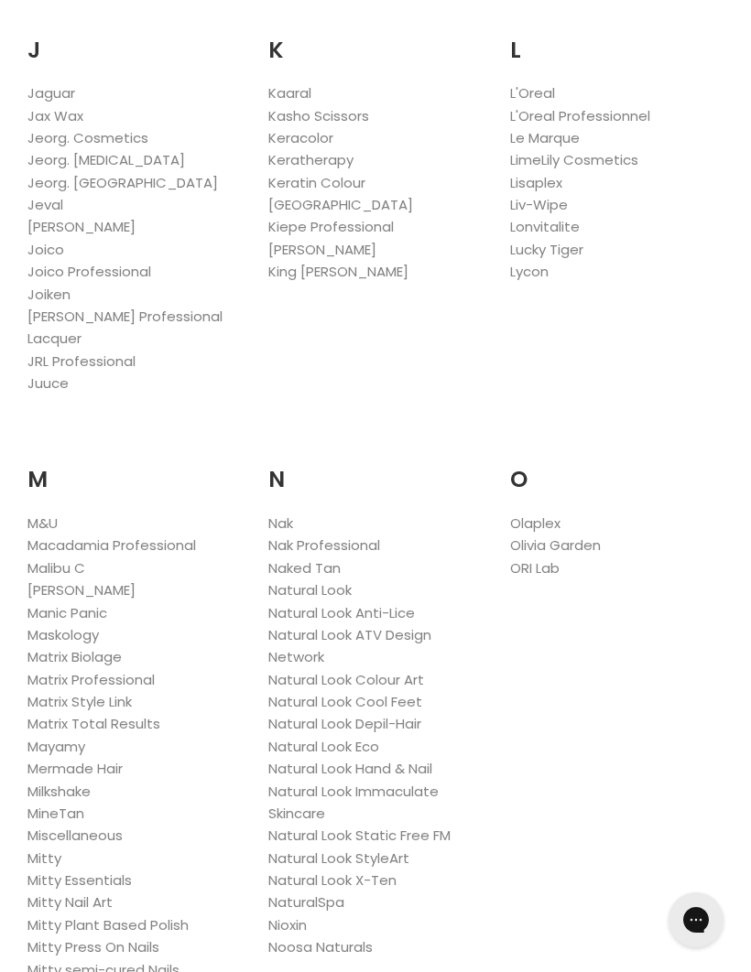
scroll to position [1936, 0]
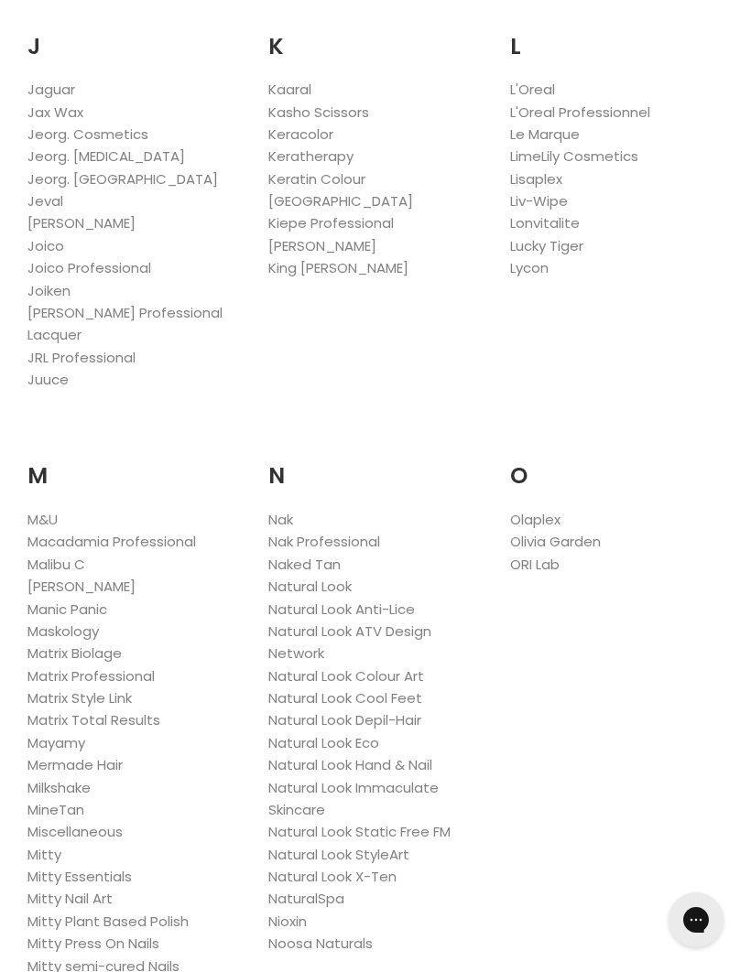
click at [378, 845] on link "Natural Look StyleArt" at bounding box center [338, 854] width 141 height 19
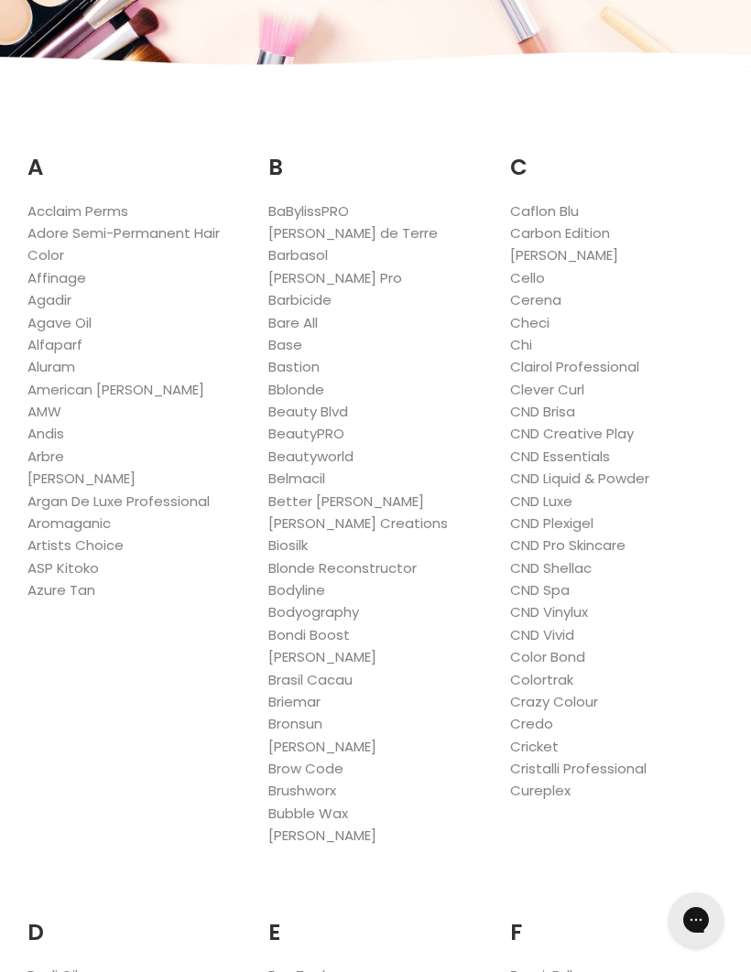
scroll to position [2000, 0]
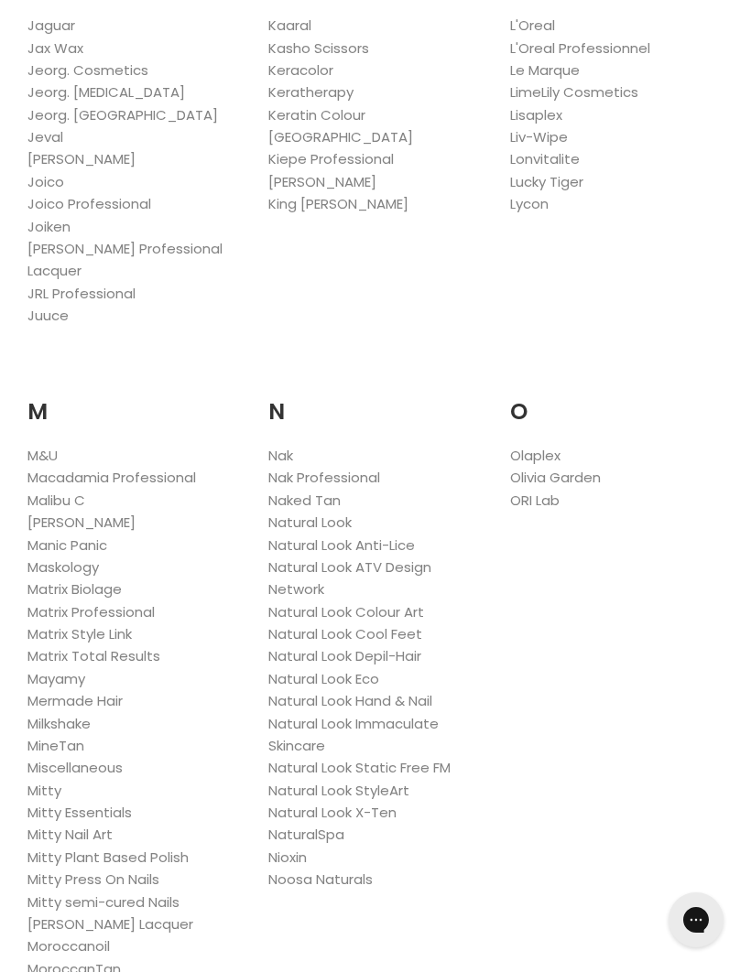
click at [377, 781] on link "Natural Look StyleArt" at bounding box center [338, 790] width 141 height 19
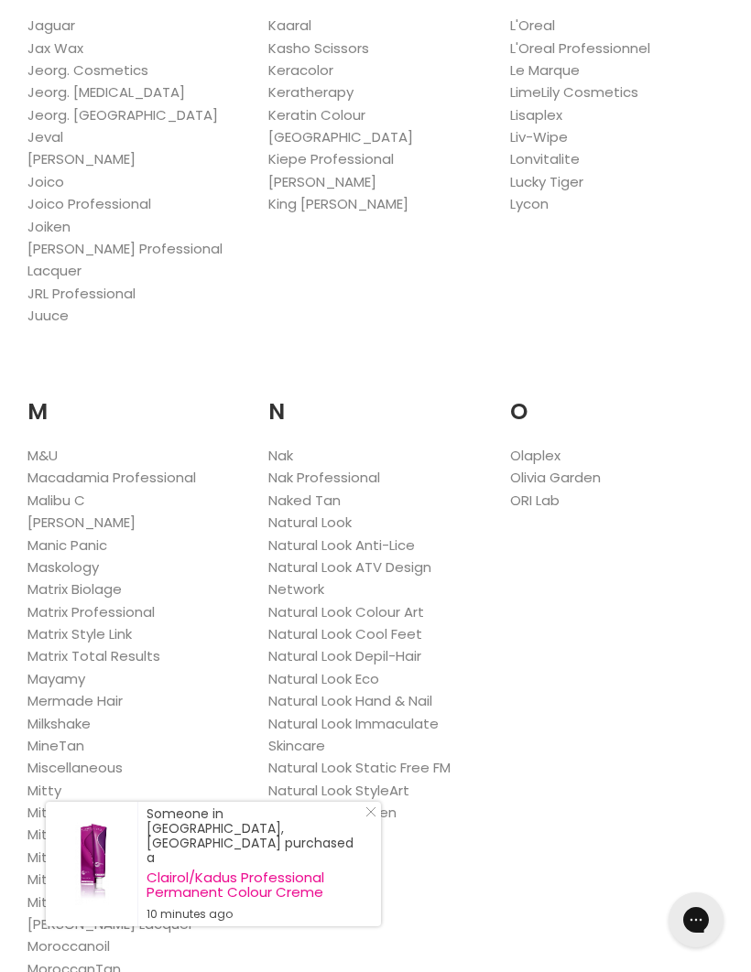
click at [329, 513] on link "Natural Look" at bounding box center [309, 522] width 83 height 19
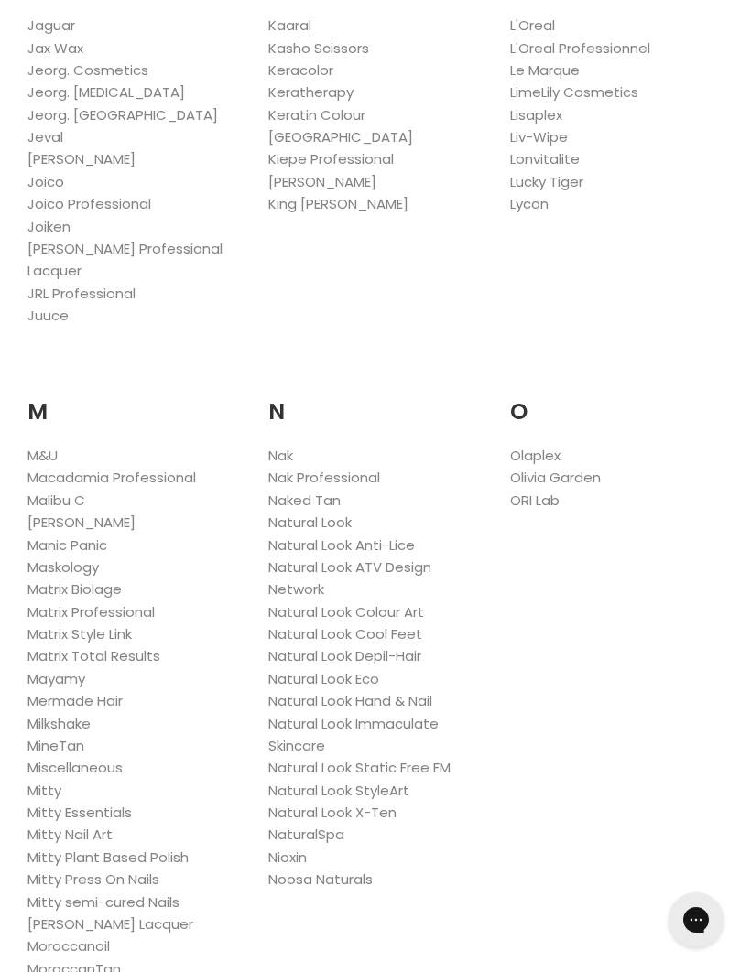
click at [407, 602] on link "Natural Look Colour Art" at bounding box center [346, 611] width 156 height 19
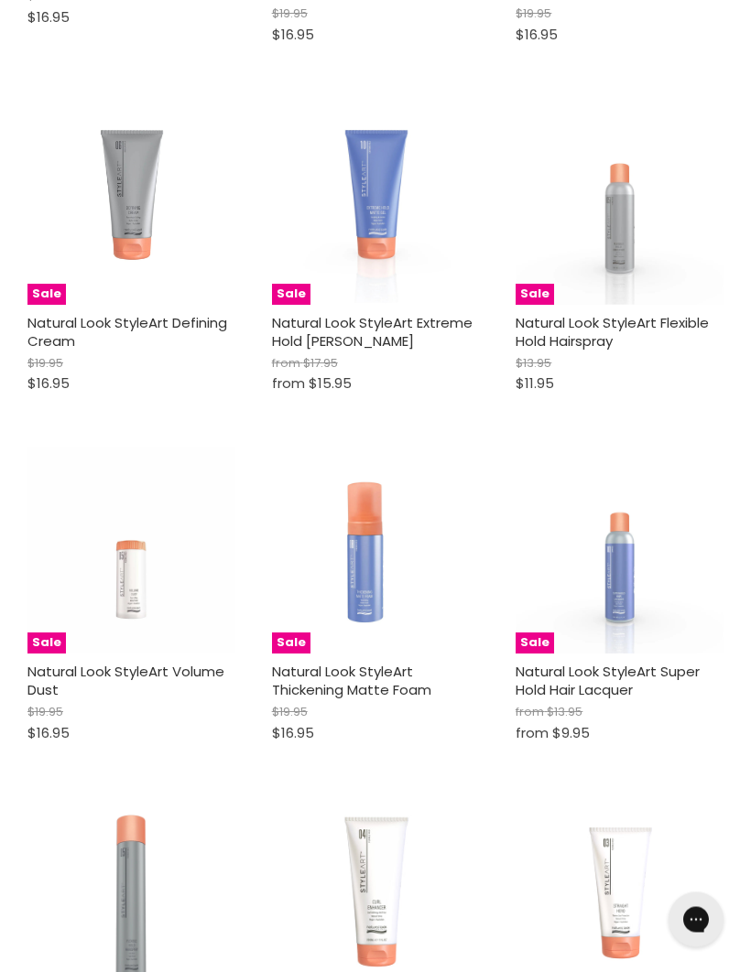
scroll to position [914, 0]
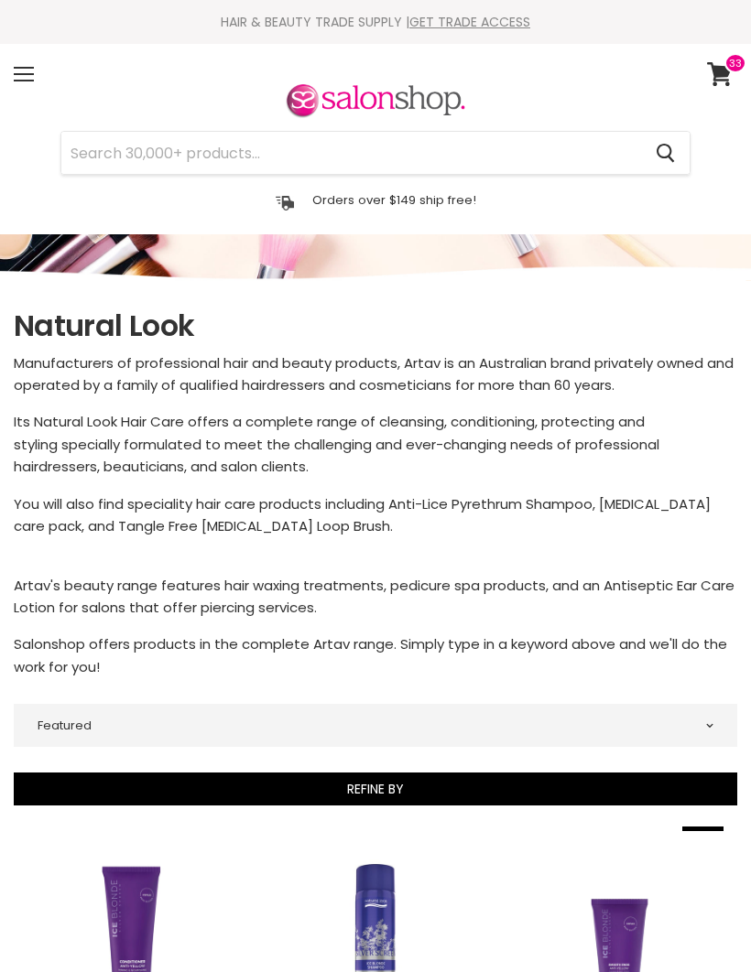
select select "manual"
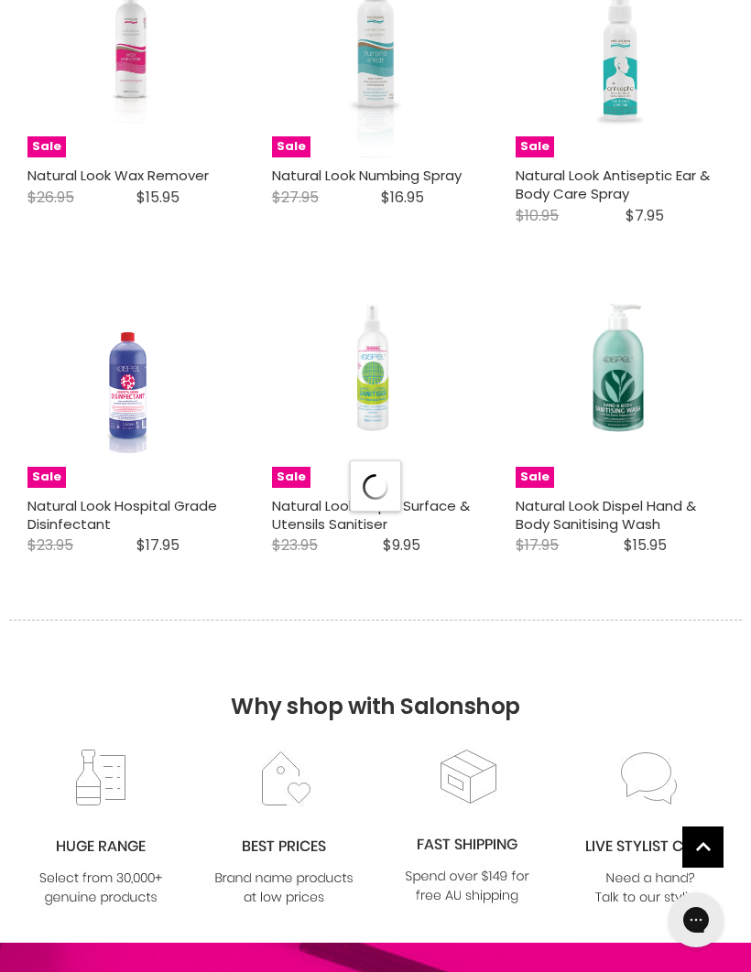
select select "manual"
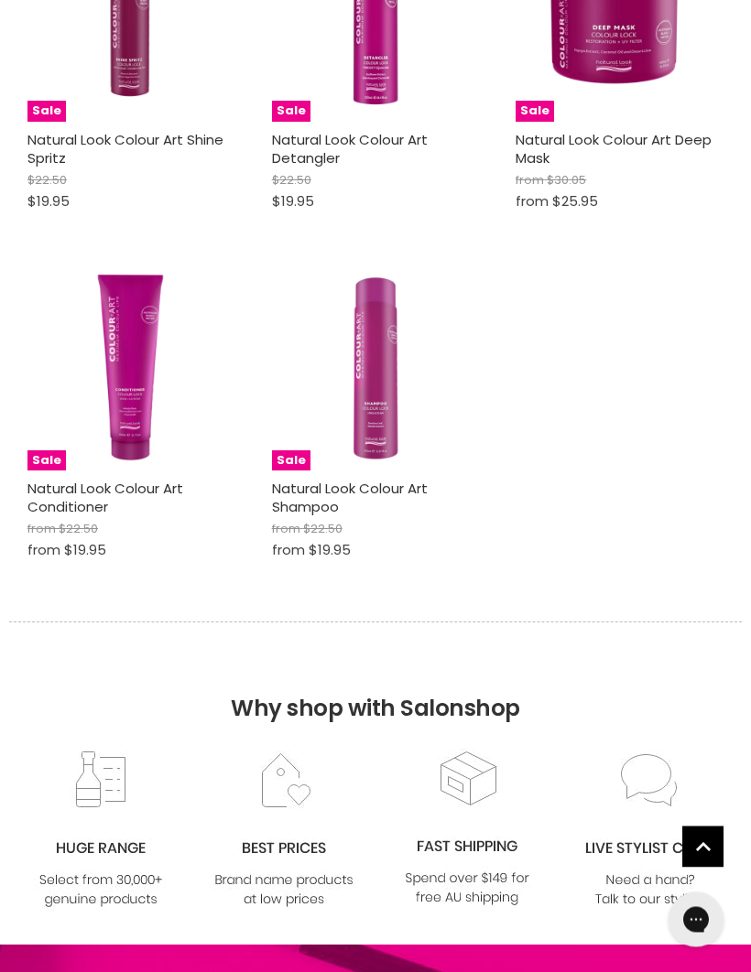
scroll to position [1195, 0]
click at [376, 388] on img "Main content" at bounding box center [376, 368] width 208 height 208
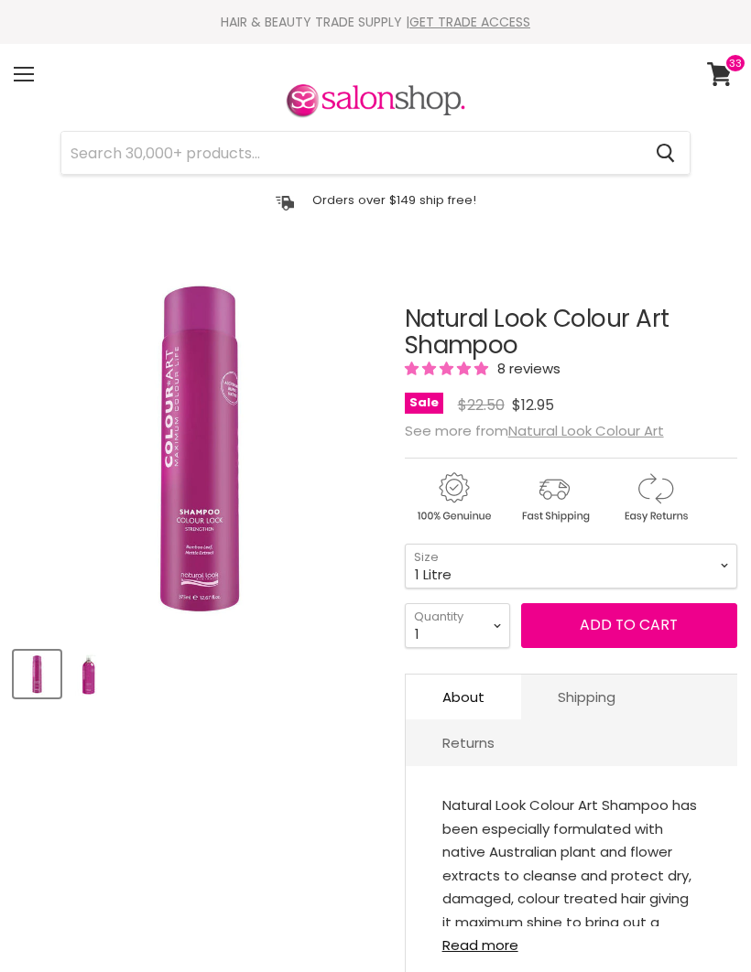
select select "1 Litre"
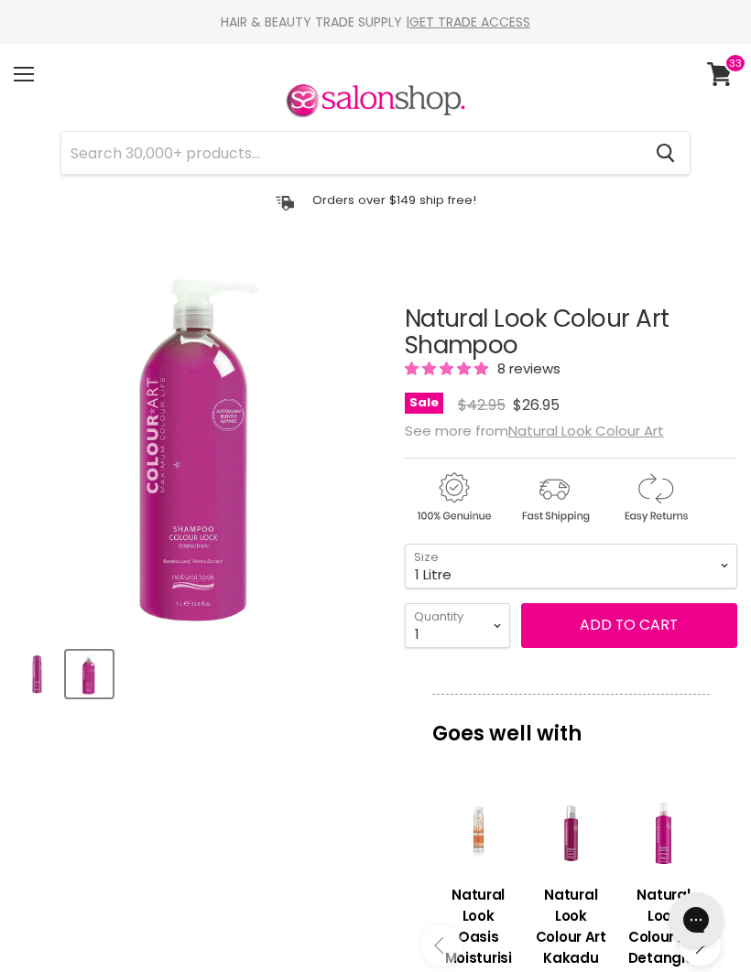
click at [620, 630] on button "Add to cart" at bounding box center [629, 625] width 216 height 44
click at [627, 630] on button "Add to cart" at bounding box center [629, 625] width 216 height 44
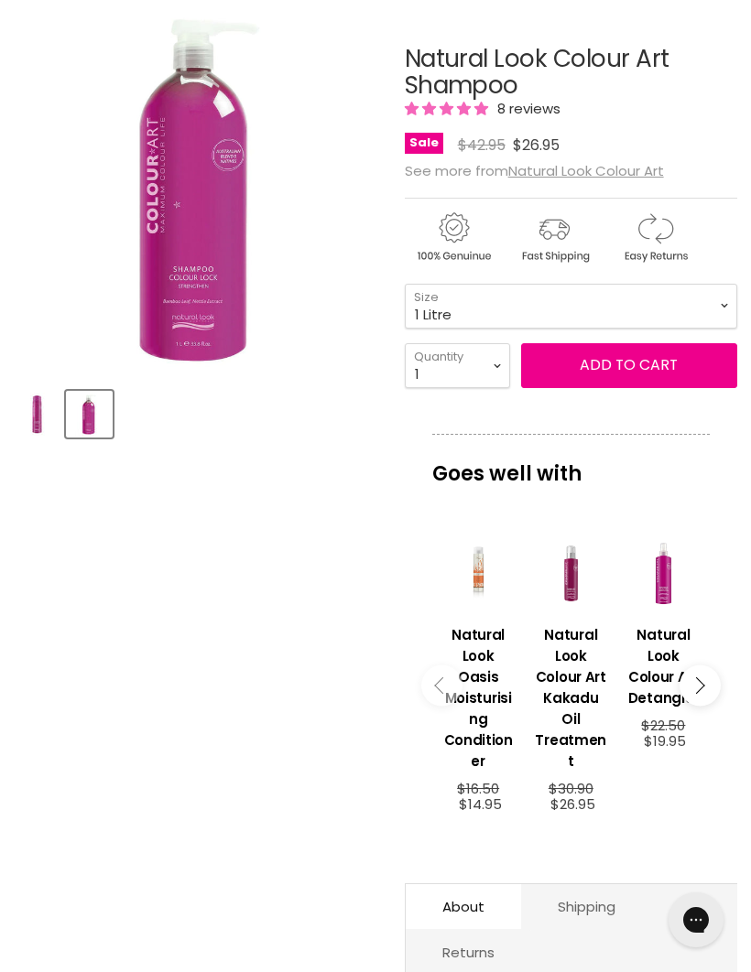
click at [616, 370] on button "Add to cart" at bounding box center [629, 365] width 216 height 44
click at [291, 567] on article "Click or scroll to zoom Tap or pinch to zoom Click or scroll to zoom" at bounding box center [375, 634] width 723 height 1268
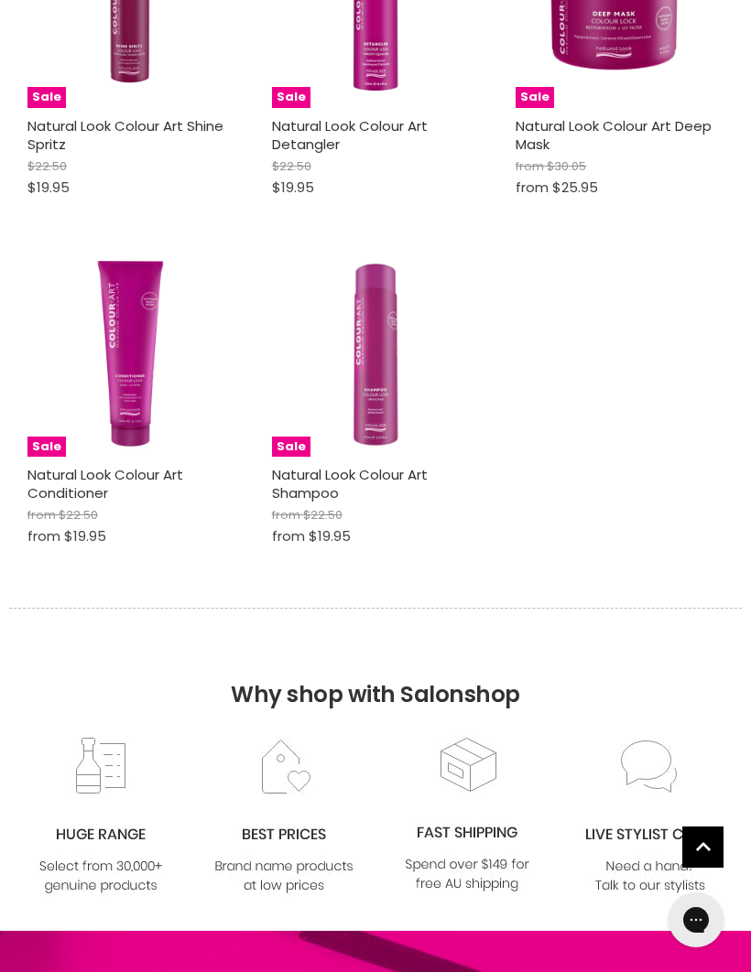
click at [132, 352] on img "Main content" at bounding box center [131, 354] width 208 height 208
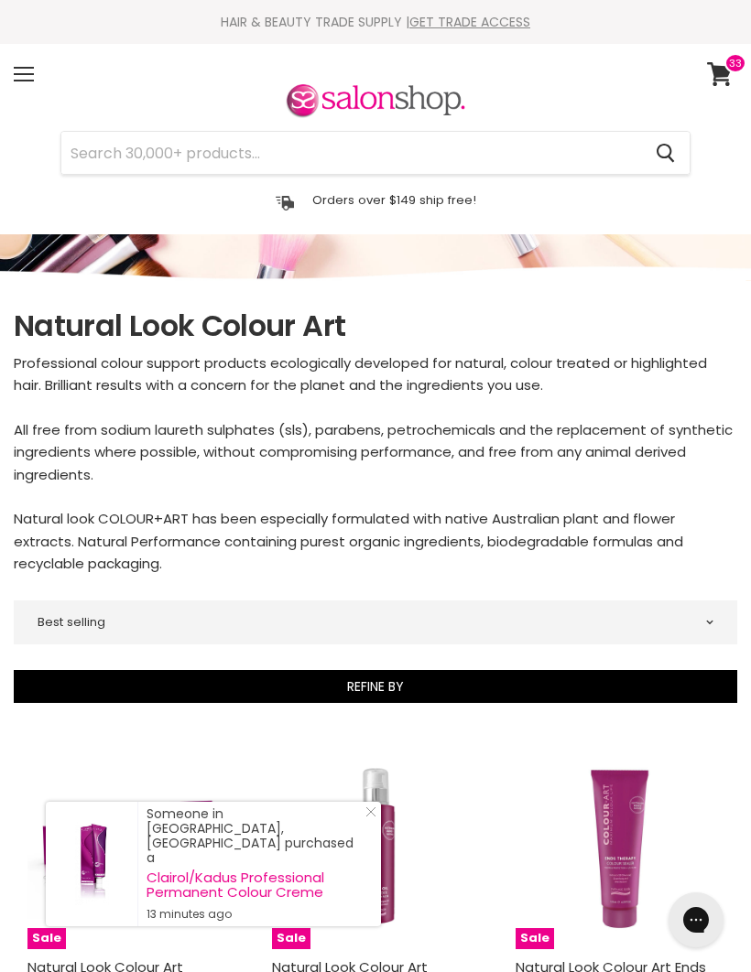
click at [721, 69] on icon at bounding box center [719, 74] width 25 height 24
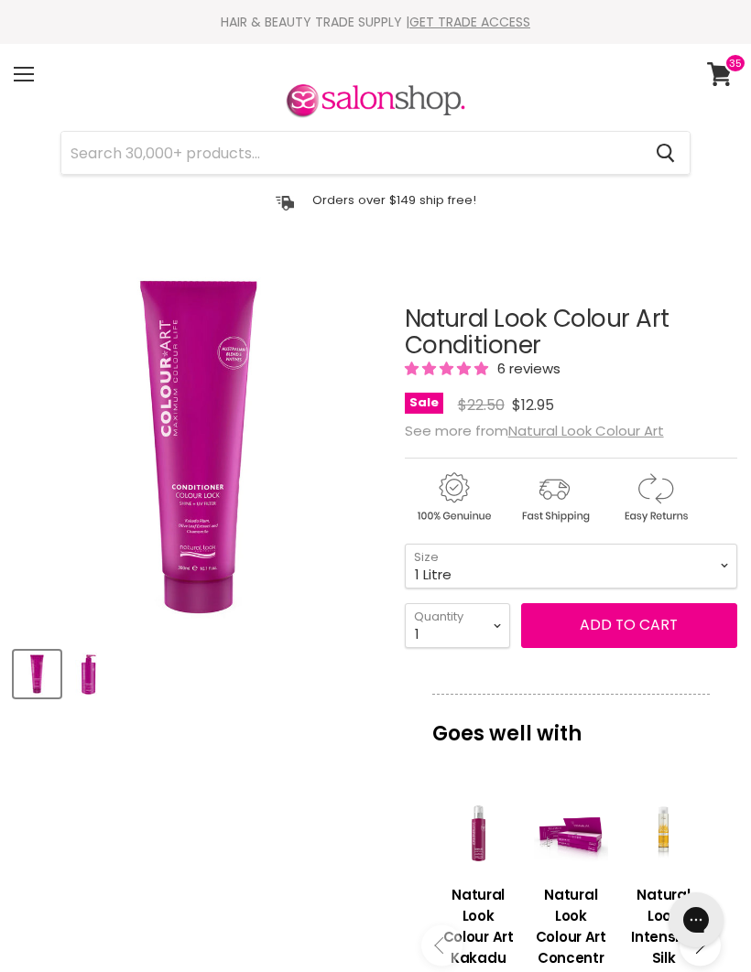
select select "1 Litre"
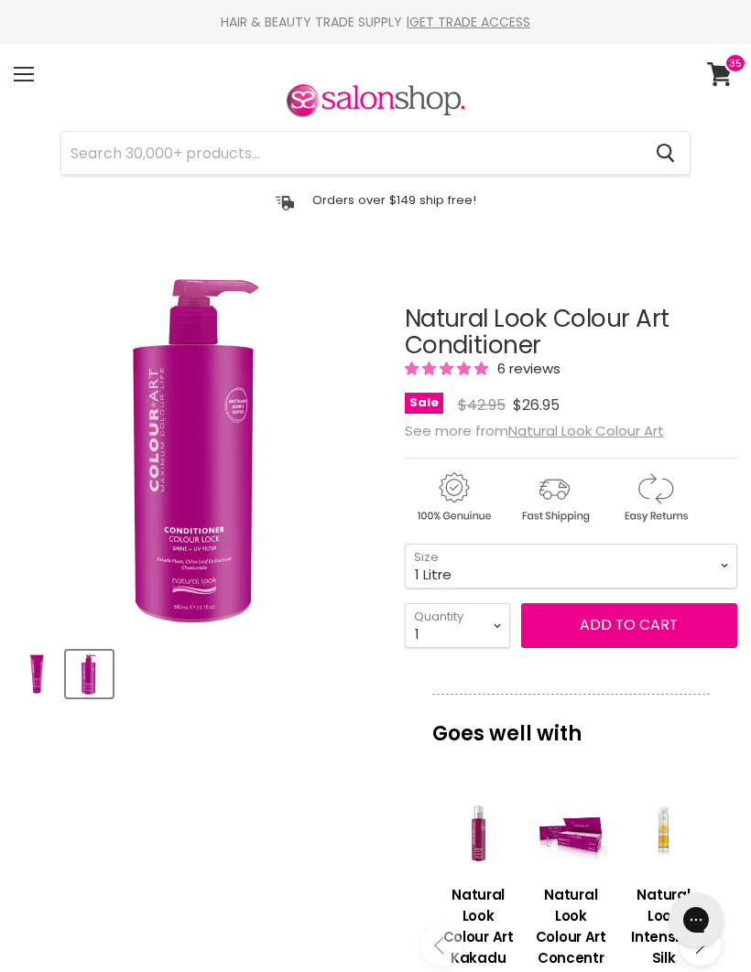
click at [633, 629] on button "Add to cart" at bounding box center [629, 625] width 216 height 44
click at [631, 629] on button "Add to cart" at bounding box center [629, 625] width 216 height 44
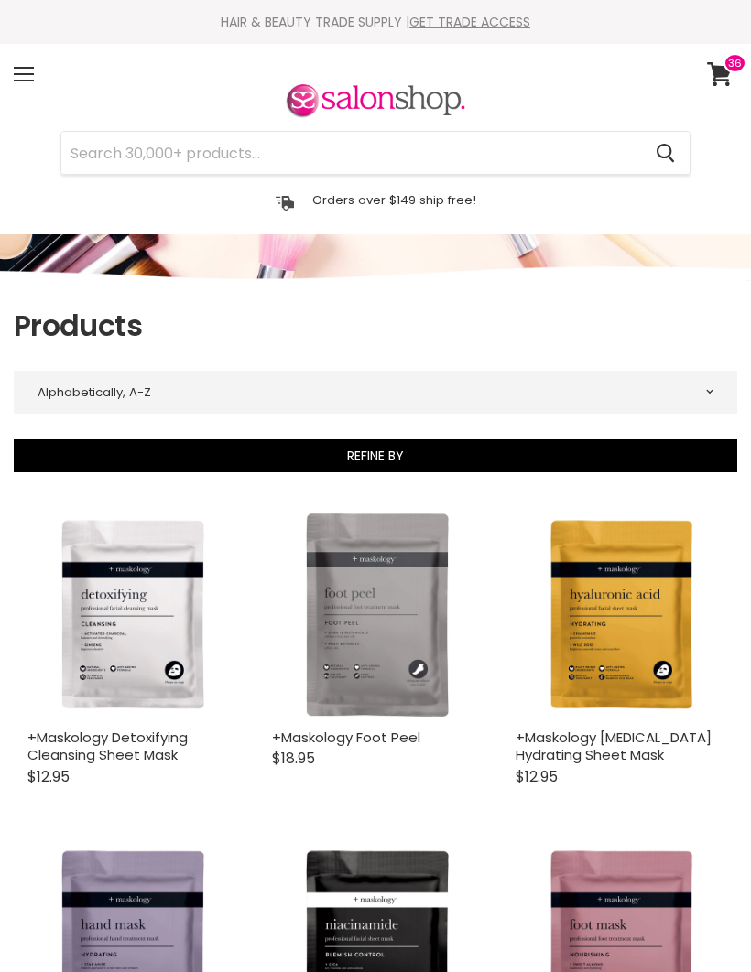
select select "title-ascending"
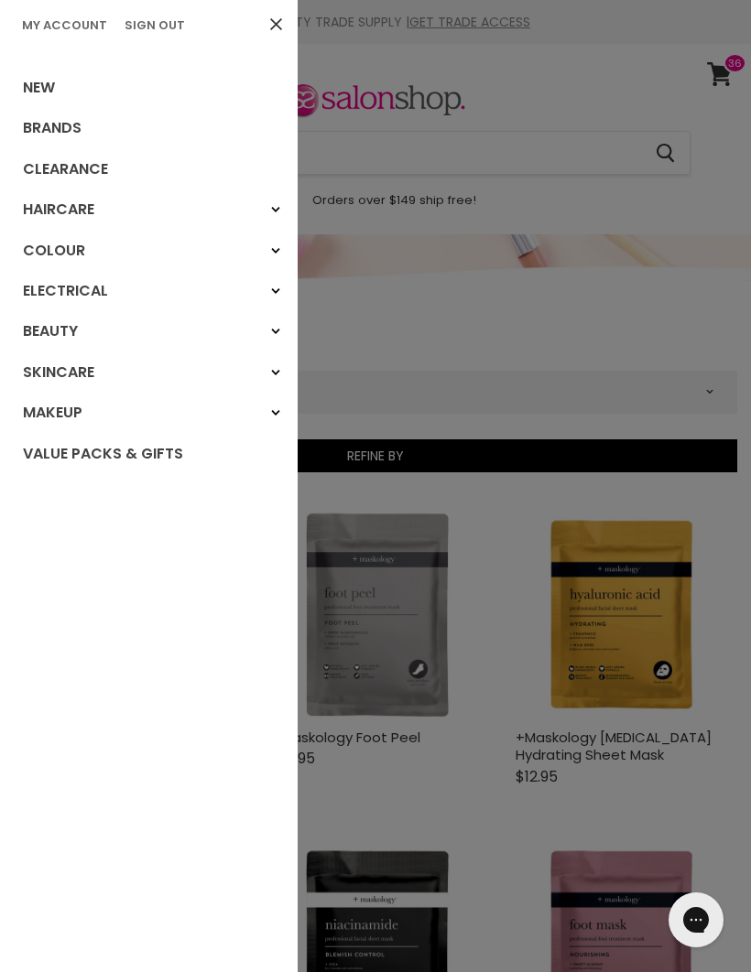
click at [70, 128] on link "Brands" at bounding box center [149, 128] width 298 height 40
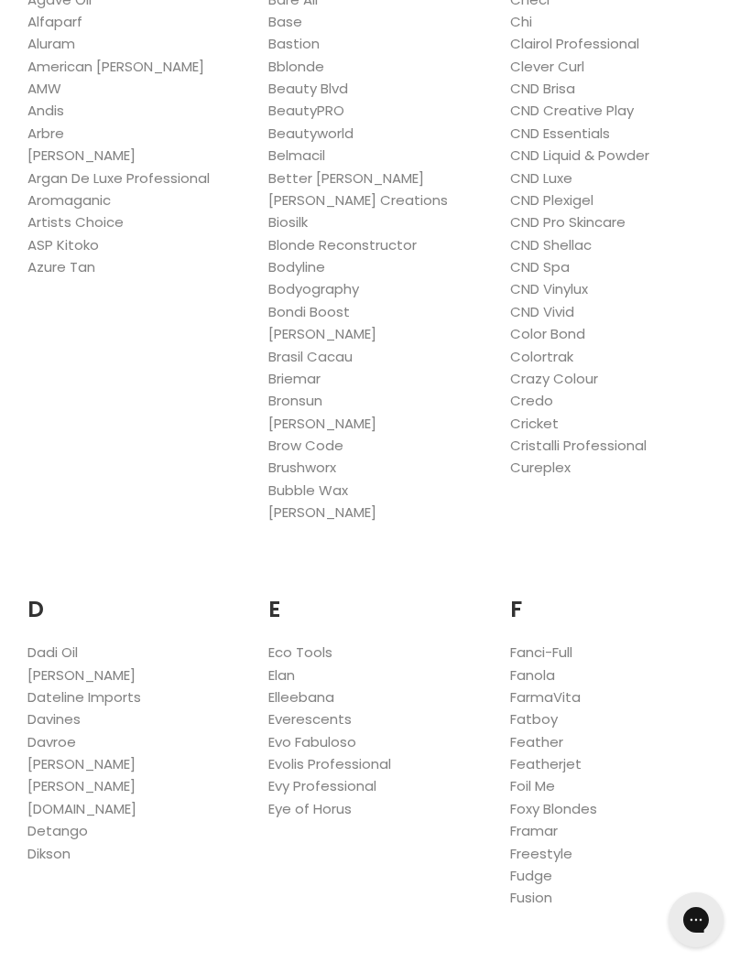
click at [549, 670] on link "Fanola" at bounding box center [532, 675] width 45 height 19
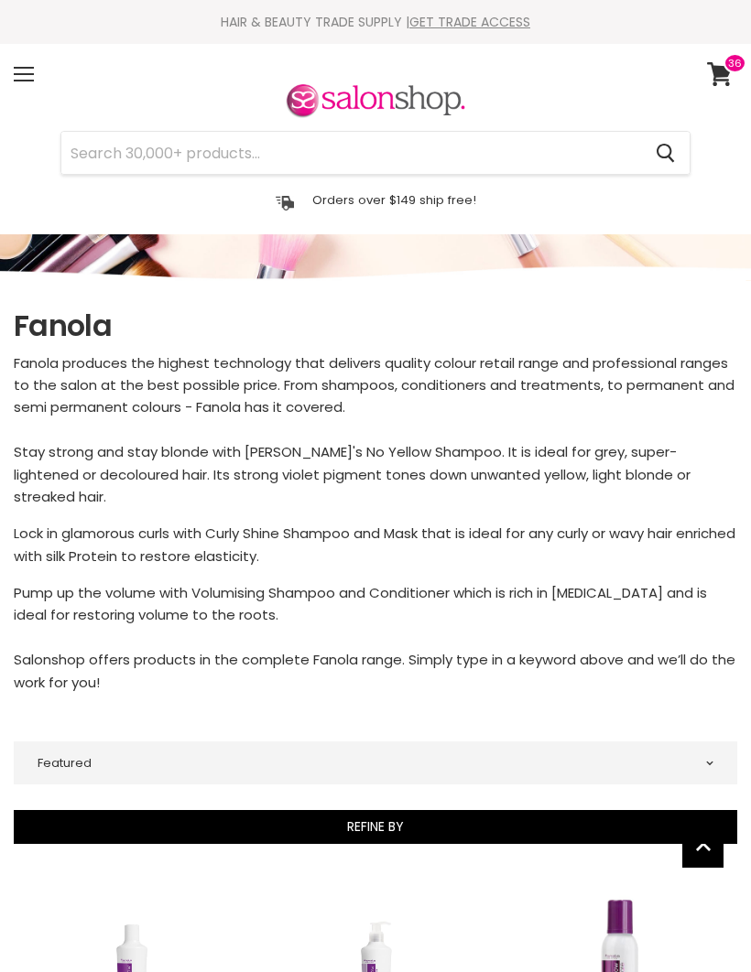
select select "manual"
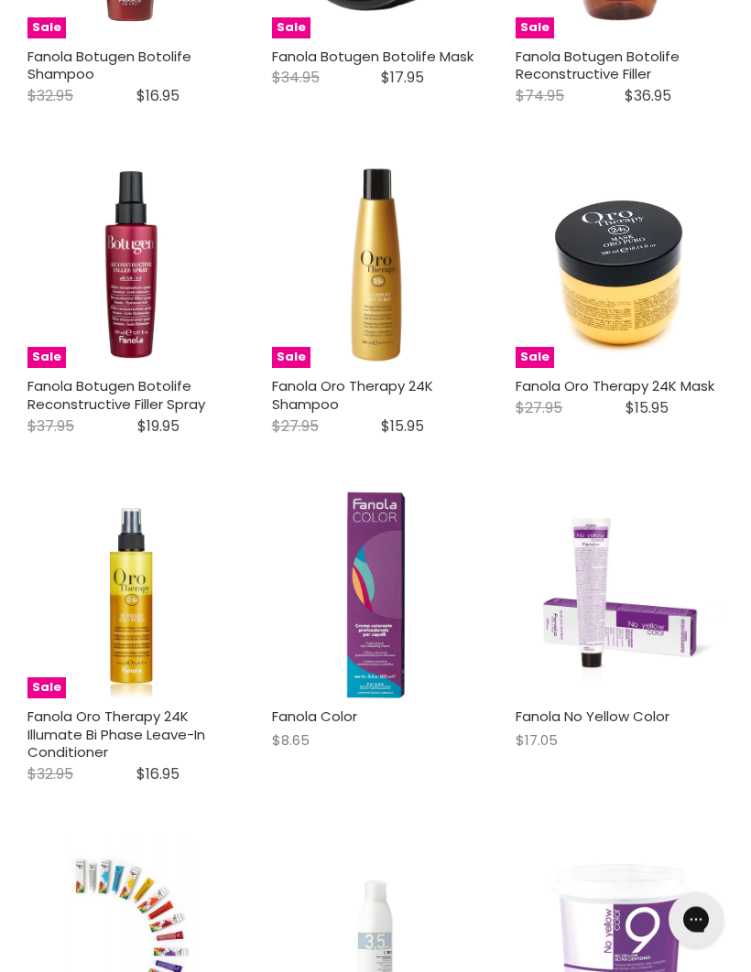
scroll to position [4373, 0]
click at [384, 549] on img "Main content" at bounding box center [375, 595] width 138 height 208
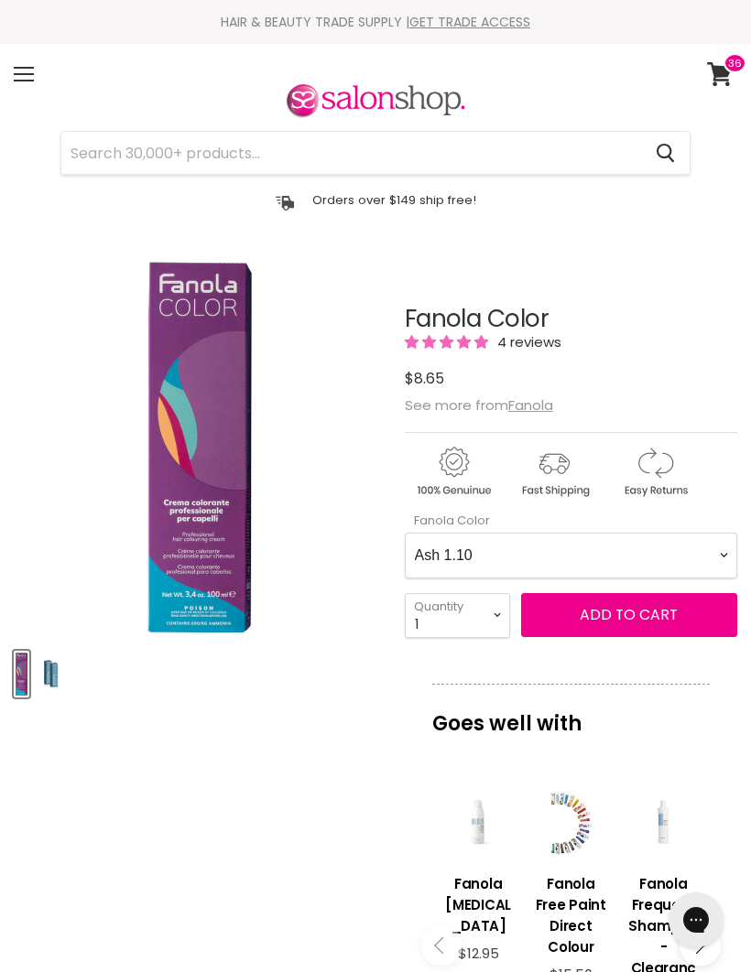
select select "4"
type input "4"
click at [715, 540] on Color-0-0 "Ash 1.10 Ash 5.1 Ash 6.1 Ash 7.1 Ash 8.1 Ash 9.1 Ash 10.1 Intense Ash 5.11 Inte…" at bounding box center [571, 556] width 332 height 46
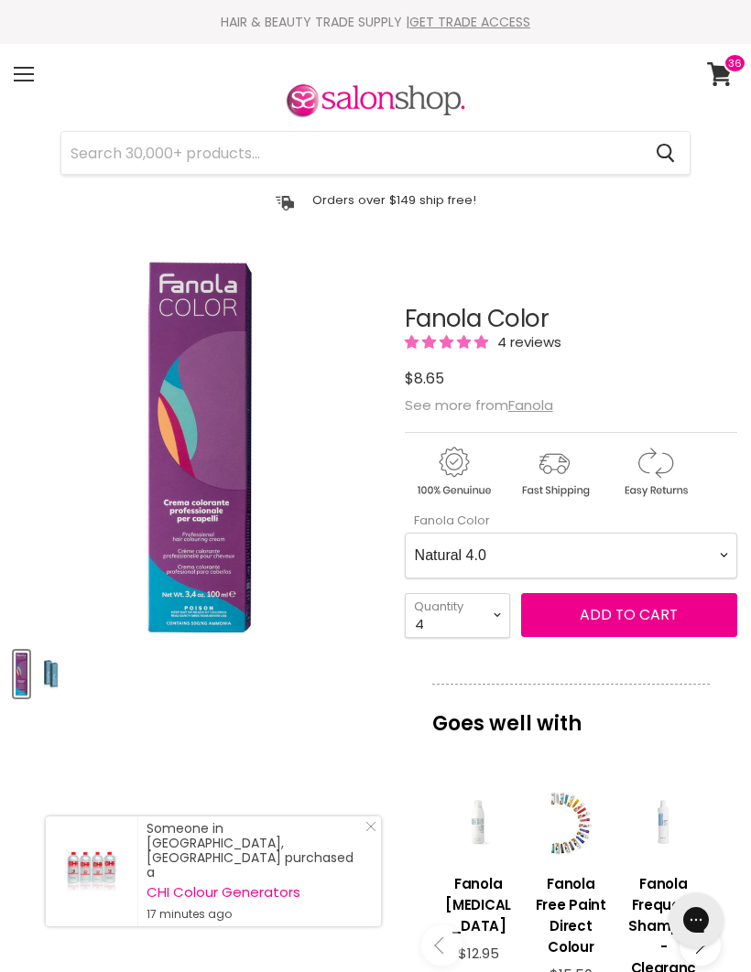
click at [642, 620] on span "Add to cart" at bounding box center [629, 614] width 98 height 21
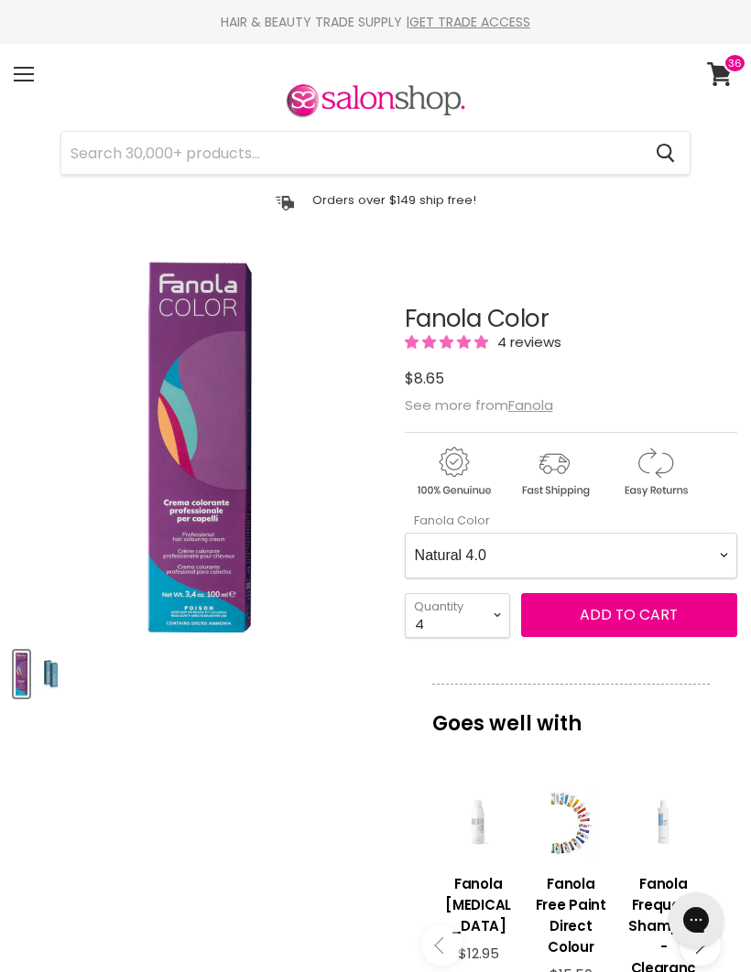
click at [707, 572] on Color-0-0 "Ash 1.10 Ash 5.1 Ash 6.1 Ash 7.1 Ash 8.1 Ash 9.1 Ash 10.1 Intense Ash 5.11 Inte…" at bounding box center [571, 556] width 332 height 46
click at [637, 624] on span "Add to cart" at bounding box center [629, 614] width 98 height 21
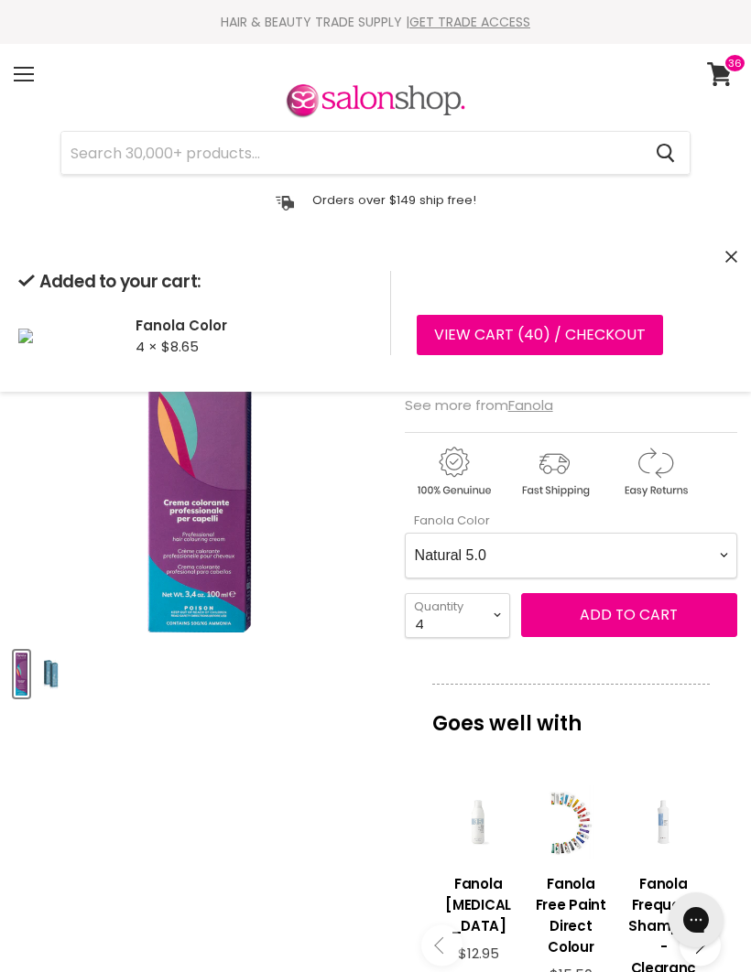
click at [707, 561] on Color-0-0 "Ash 1.10 Ash 5.1 Ash 6.1 Ash 7.1 Ash 8.1 Ash 9.1 Ash 10.1 Intense Ash 5.11 Inte…" at bounding box center [571, 556] width 332 height 46
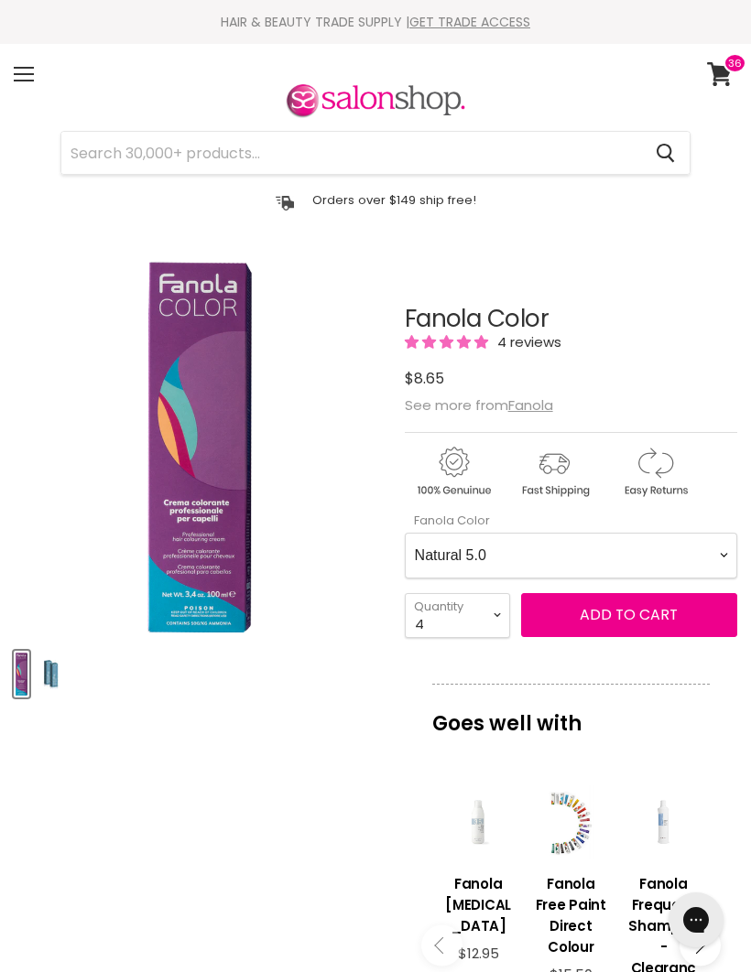
scroll to position [260, 0]
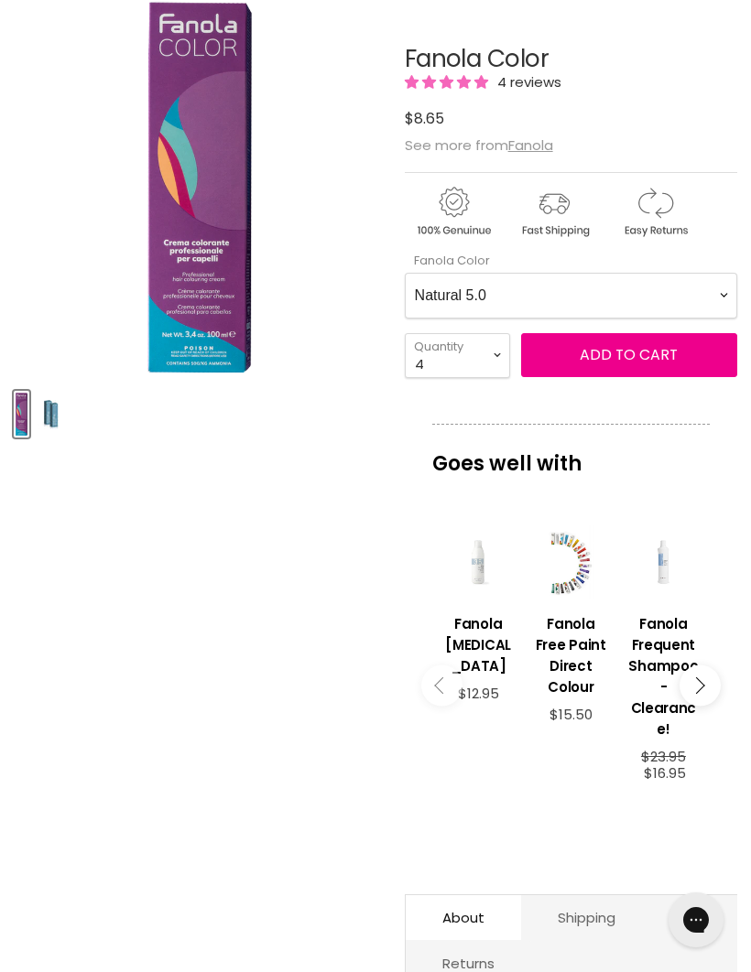
click at [708, 307] on Color-0-0 "Ash 1.10 Ash 5.1 Ash 6.1 Ash 7.1 Ash 8.1 Ash 9.1 Ash 10.1 Intense Ash 5.11 Inte…" at bounding box center [571, 296] width 332 height 46
click at [628, 348] on span "Add to cart" at bounding box center [629, 354] width 98 height 21
click at [714, 304] on Color-0-0 "Ash 1.10 Ash 5.1 Ash 6.1 Ash 7.1 Ash 8.1 Ash 9.1 Ash 10.1 Intense Ash 5.11 Inte…" at bounding box center [571, 296] width 332 height 46
click at [711, 309] on Color-0-0 "Ash 1.10 Ash 5.1 Ash 6.1 Ash 7.1 Ash 8.1 Ash 9.1 Ash 10.1 Intense Ash 5.11 Inte…" at bounding box center [571, 296] width 332 height 46
click at [630, 364] on span "Add to cart" at bounding box center [629, 354] width 98 height 21
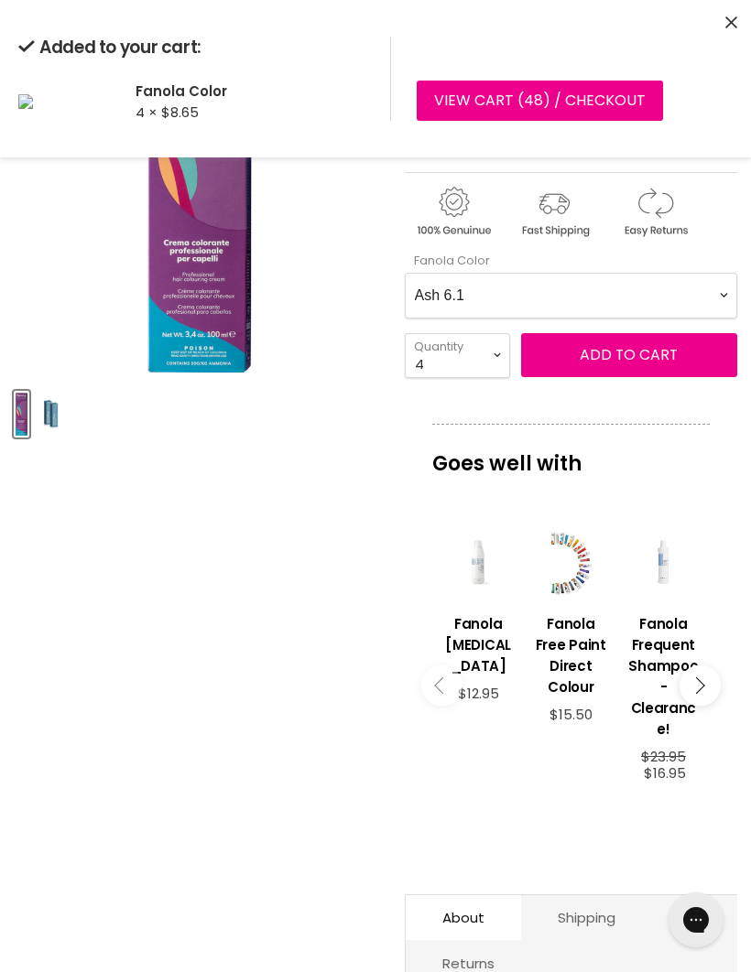
click at [707, 302] on Color-0-0 "Ash 1.10 Ash 5.1 Ash 6.1 Ash 7.1 Ash 8.1 Ash 9.1 Ash 10.1 Intense Ash 5.11 Inte…" at bounding box center [571, 296] width 332 height 46
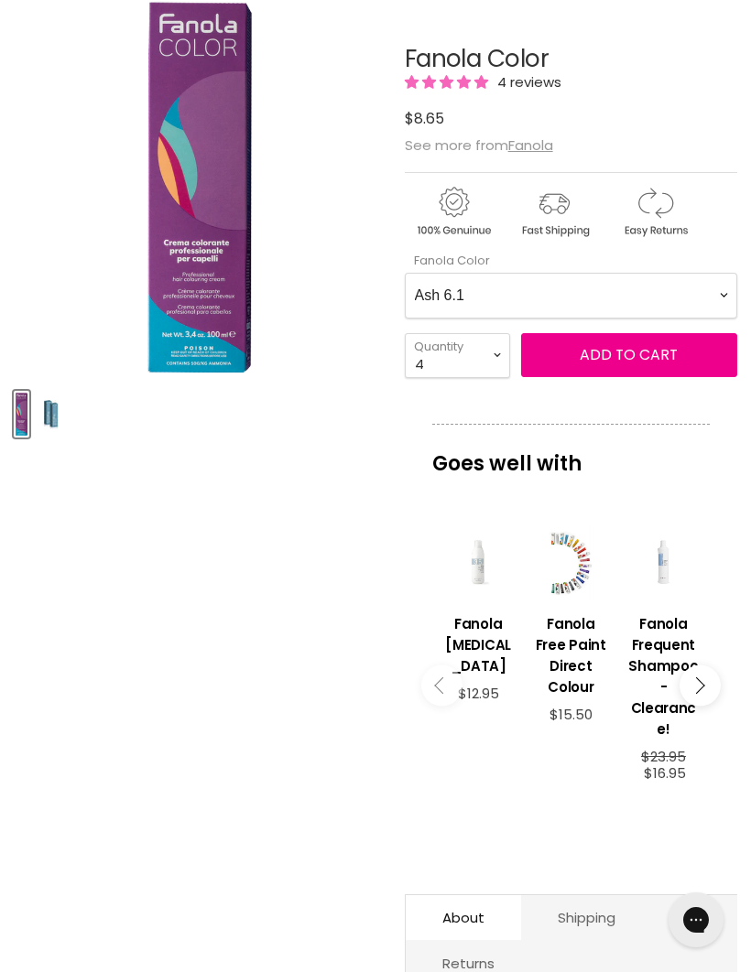
click at [714, 295] on Color-0-0 "Ash 1.10 Ash 5.1 Ash 6.1 Ash 7.1 Ash 8.1 Ash 9.1 Ash 10.1 Intense Ash 5.11 Inte…" at bounding box center [571, 296] width 332 height 46
click at [635, 358] on span "Add to cart" at bounding box center [629, 354] width 98 height 21
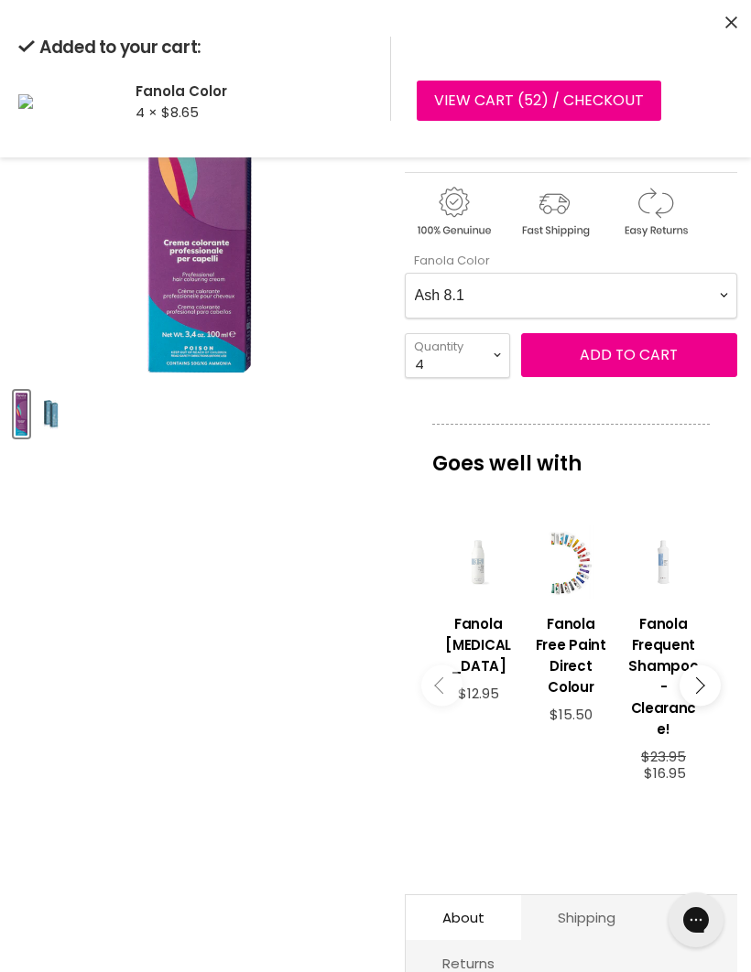
click at [717, 301] on Color-0-0 "Ash 1.10 Ash 5.1 Ash 6.1 Ash 7.1 Ash 8.1 Ash 9.1 Ash 10.1 Intense Ash 5.11 Inte…" at bounding box center [571, 296] width 332 height 46
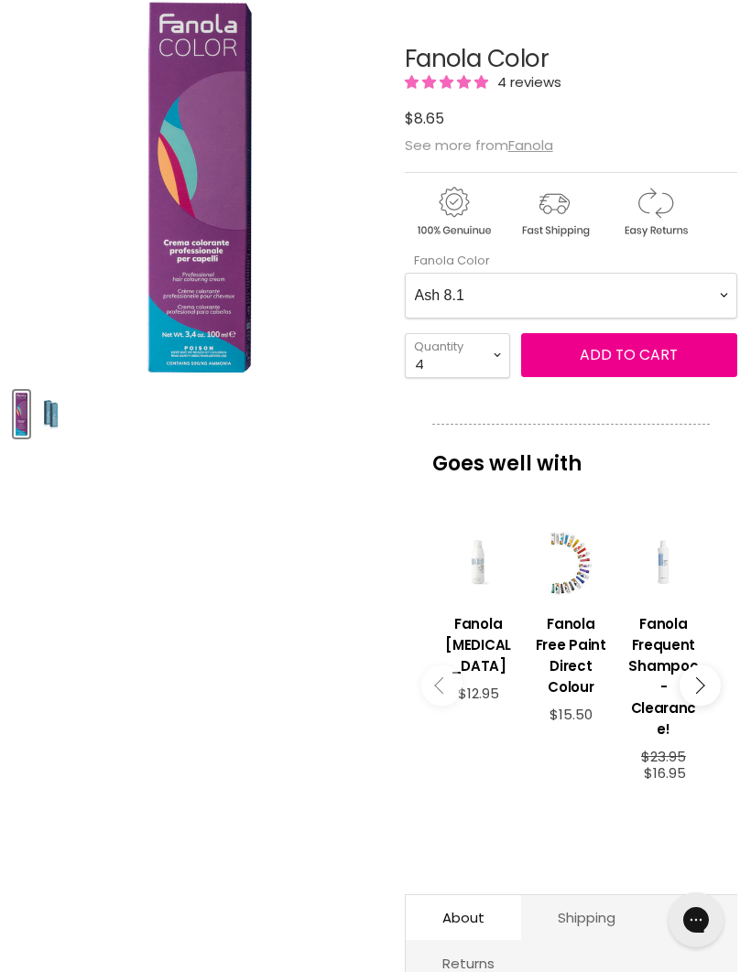
click at [712, 299] on Color-0-0 "Ash 1.10 Ash 5.1 Ash 6.1 Ash 7.1 Ash 8.1 Ash 9.1 Ash 10.1 Intense Ash 5.11 Inte…" at bounding box center [571, 296] width 332 height 46
click at [616, 355] on span "Add to cart" at bounding box center [629, 354] width 98 height 21
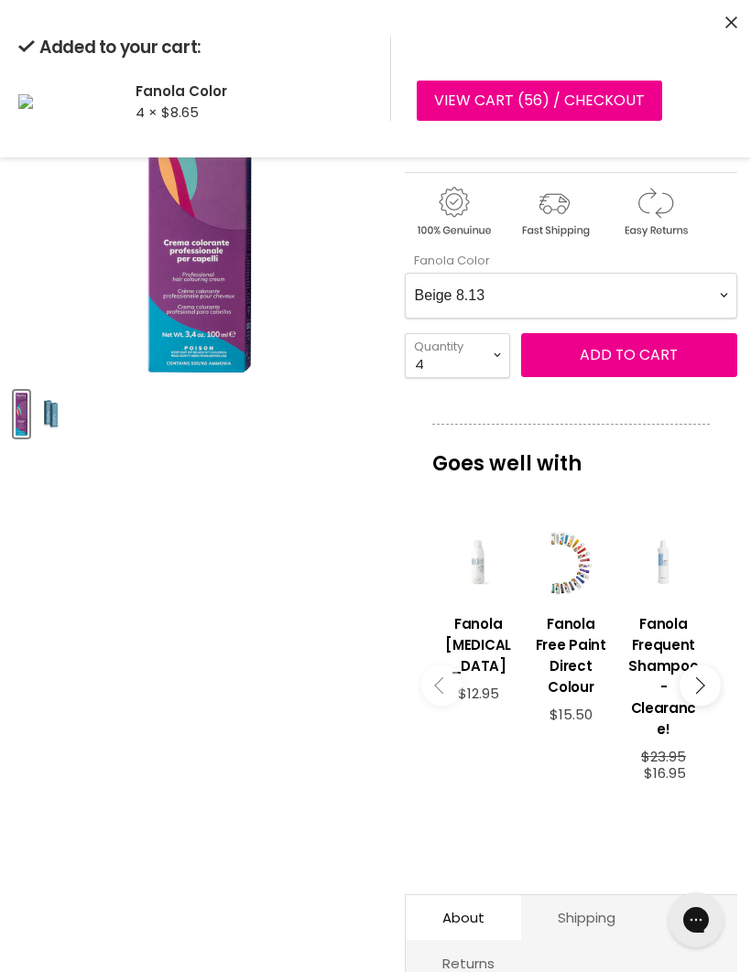
click at [713, 306] on Color-0-0 "Ash 1.10 Ash 5.1 Ash 6.1 Ash 7.1 Ash 8.1 Ash 9.1 Ash 10.1 Intense Ash 5.11 Inte…" at bounding box center [571, 296] width 332 height 46
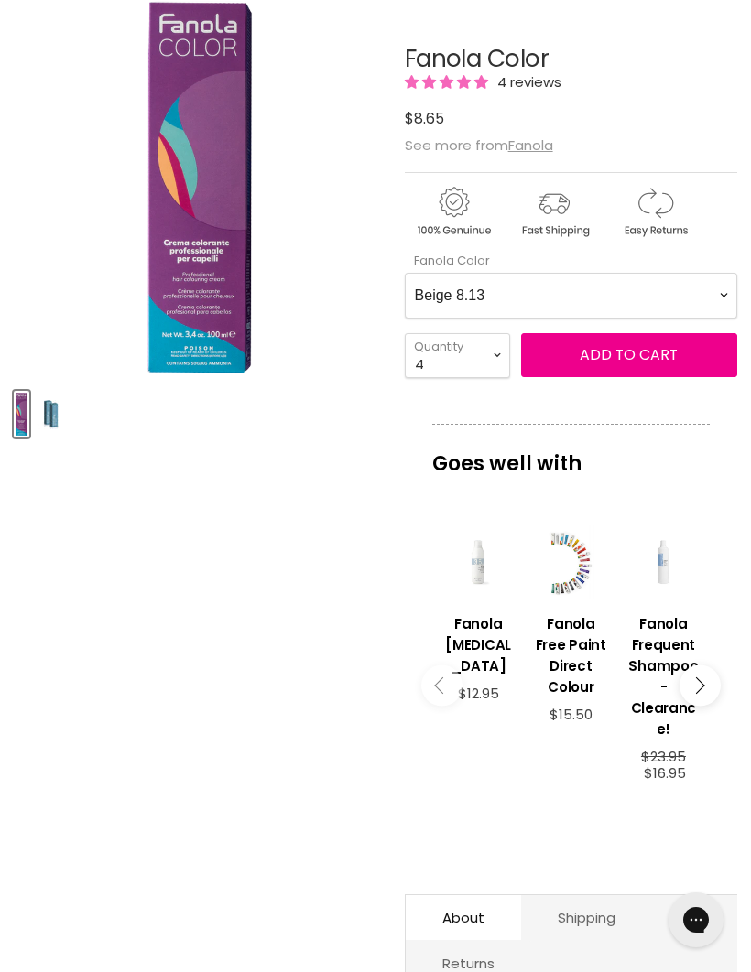
click at [716, 308] on Color-0-0 "Ash 1.10 Ash 5.1 Ash 6.1 Ash 7.1 Ash 8.1 Ash 9.1 Ash 10.1 Intense Ash 5.11 Inte…" at bounding box center [571, 296] width 332 height 46
click at [620, 364] on span "Add to cart" at bounding box center [629, 354] width 98 height 21
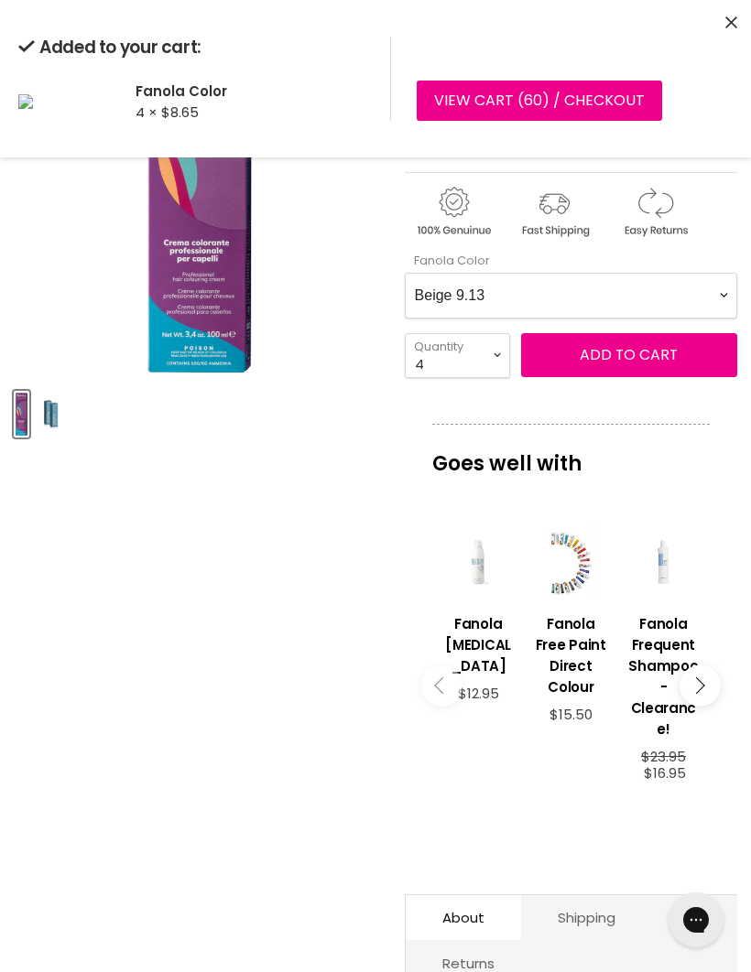
click at [707, 302] on Color-0-0 "Ash 1.10 Ash 5.1 Ash 6.1 Ash 7.1 Ash 8.1 Ash 9.1 Ash 10.1 Intense Ash 5.11 Inte…" at bounding box center [571, 296] width 332 height 46
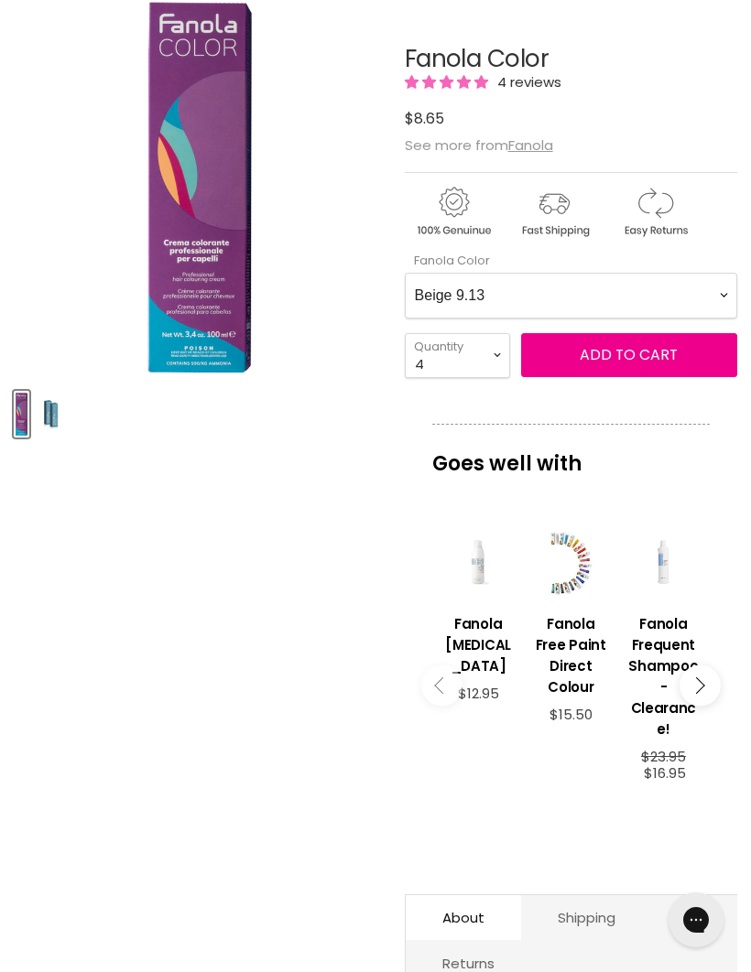
click at [701, 302] on Color-0-0 "Ash 1.10 Ash 5.1 Ash 6.1 Ash 7.1 Ash 8.1 Ash 9.1 Ash 10.1 Intense Ash 5.11 Inte…" at bounding box center [571, 296] width 332 height 46
click at [633, 363] on span "Add to cart" at bounding box center [629, 354] width 98 height 21
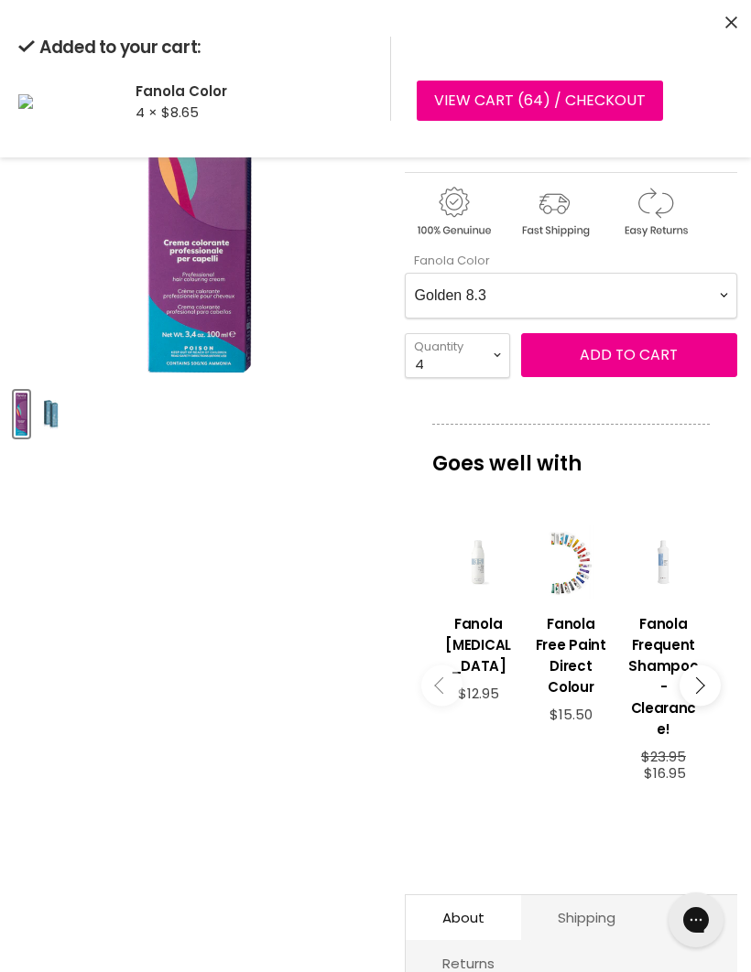
click at [721, 301] on Color-0-0 "Ash 1.10 Ash 5.1 Ash 6.1 Ash 7.1 Ash 8.1 Ash 9.1 Ash 10.1 Intense Ash 5.11 Inte…" at bounding box center [571, 296] width 332 height 46
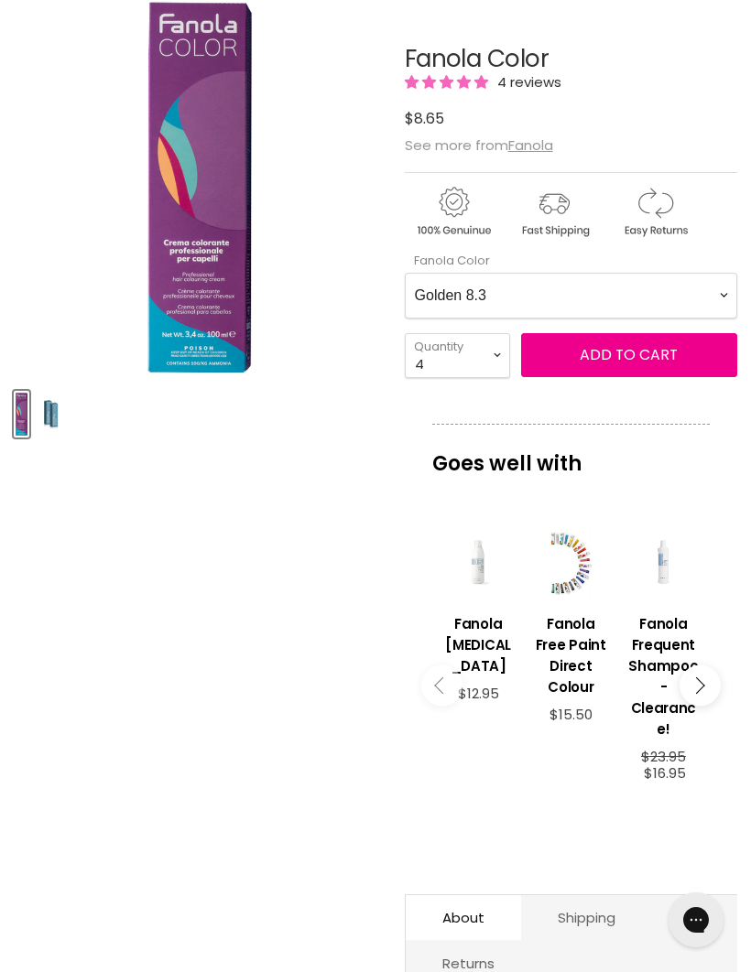
click at [715, 300] on Color-0-0 "Ash 1.10 Ash 5.1 Ash 6.1 Ash 7.1 Ash 8.1 Ash 9.1 Ash 10.1 Intense Ash 5.11 Inte…" at bounding box center [571, 296] width 332 height 46
click at [631, 359] on span "Add to cart" at bounding box center [629, 354] width 98 height 21
click at [715, 297] on Color-0-0 "Ash 1.10 Ash 5.1 Ash 6.1 Ash 7.1 Ash 8.1 Ash 9.1 Ash 10.1 Intense Ash 5.11 Inte…" at bounding box center [571, 296] width 332 height 46
click at [710, 307] on Color-0-0 "Ash 1.10 Ash 5.1 Ash 6.1 Ash 7.1 Ash 8.1 Ash 9.1 Ash 10.1 Intense Ash 5.11 Inte…" at bounding box center [571, 296] width 332 height 46
select Color-0-0 "Superlightener 12.7"
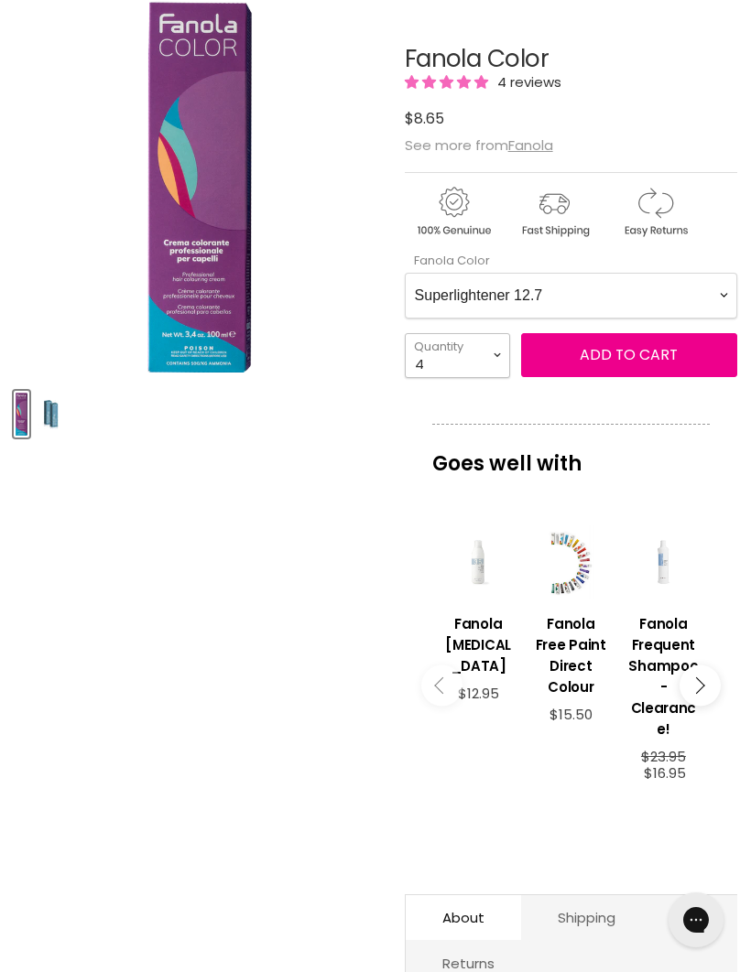
click at [494, 363] on select "1 2 3 4 5 6 7 8 9 10+" at bounding box center [457, 355] width 105 height 45
select select "1"
type input "1"
click at [639, 363] on span "Add to cart" at bounding box center [629, 354] width 98 height 21
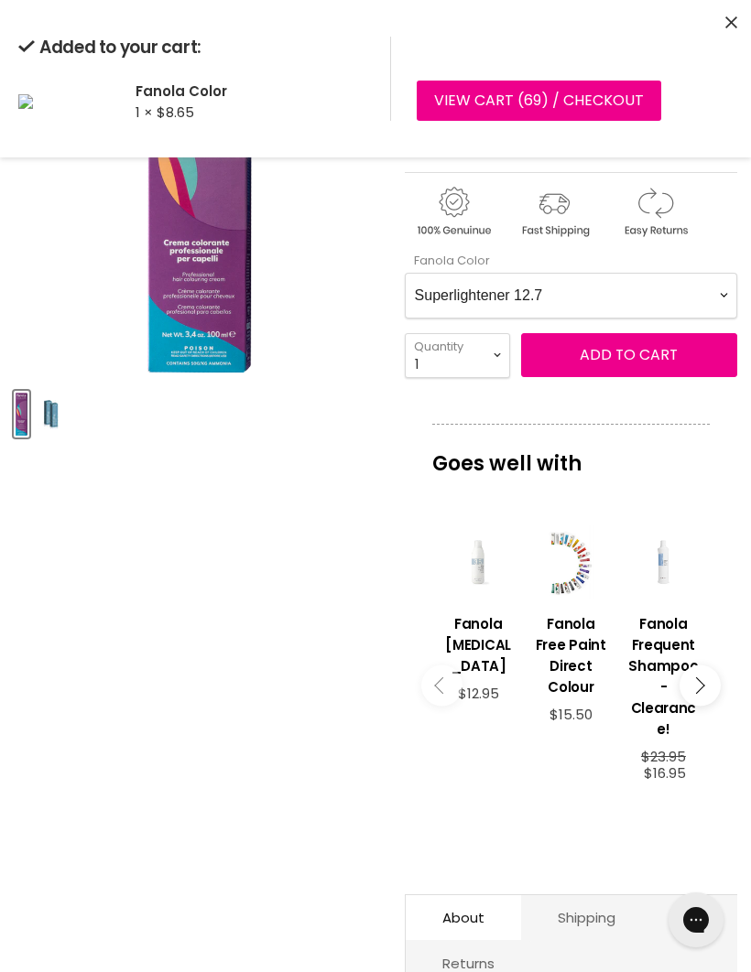
click at [704, 308] on Color-0-0 "Ash 1.10 Ash 5.1 Ash 6.1 Ash 7.1 Ash 8.1 Ash 9.1 Ash 10.1 Intense Ash 5.11 Inte…" at bounding box center [571, 296] width 332 height 46
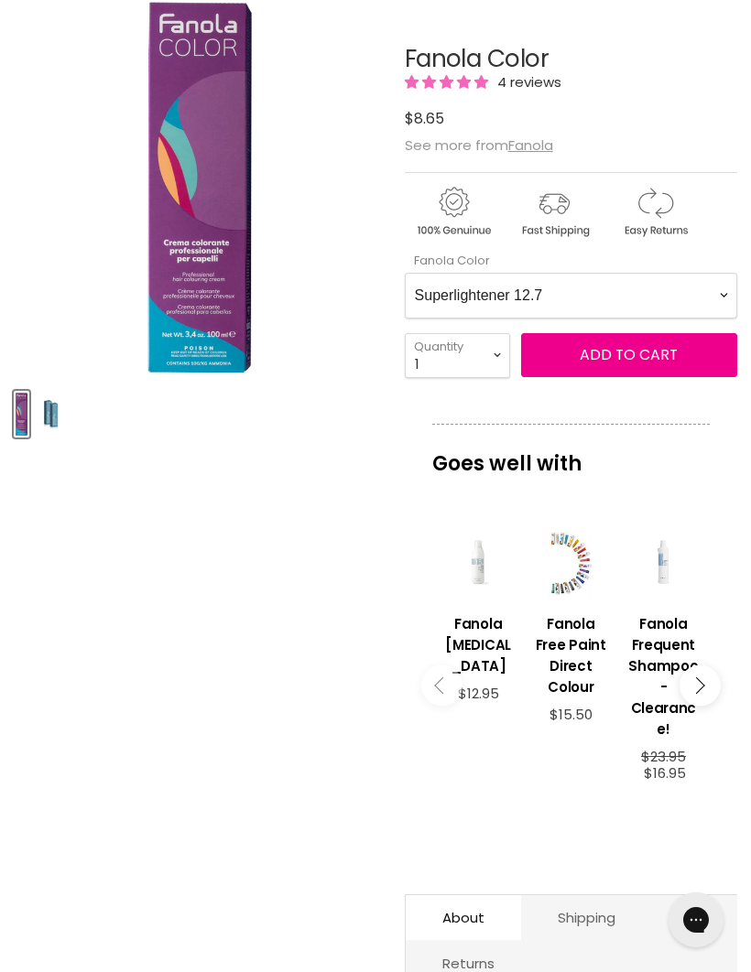
click at [710, 303] on Color-0-0 "Ash 1.10 Ash 5.1 Ash 6.1 Ash 7.1 Ash 8.1 Ash 9.1 Ash 10.1 Intense Ash 5.11 Inte…" at bounding box center [571, 296] width 332 height 46
click at [638, 355] on span "Add to cart" at bounding box center [629, 354] width 98 height 21
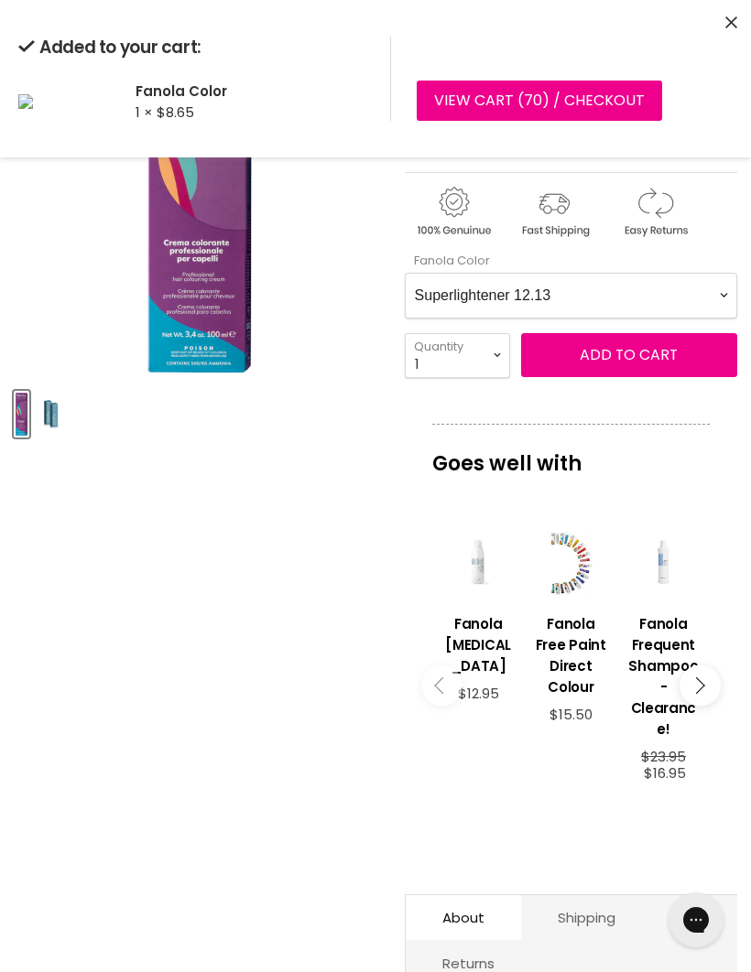
click at [714, 304] on Color-0-0 "Ash 1.10 Ash 5.1 Ash 6.1 Ash 7.1 Ash 8.1 Ash 9.1 Ash 10.1 Intense Ash 5.11 Inte…" at bounding box center [571, 296] width 332 height 46
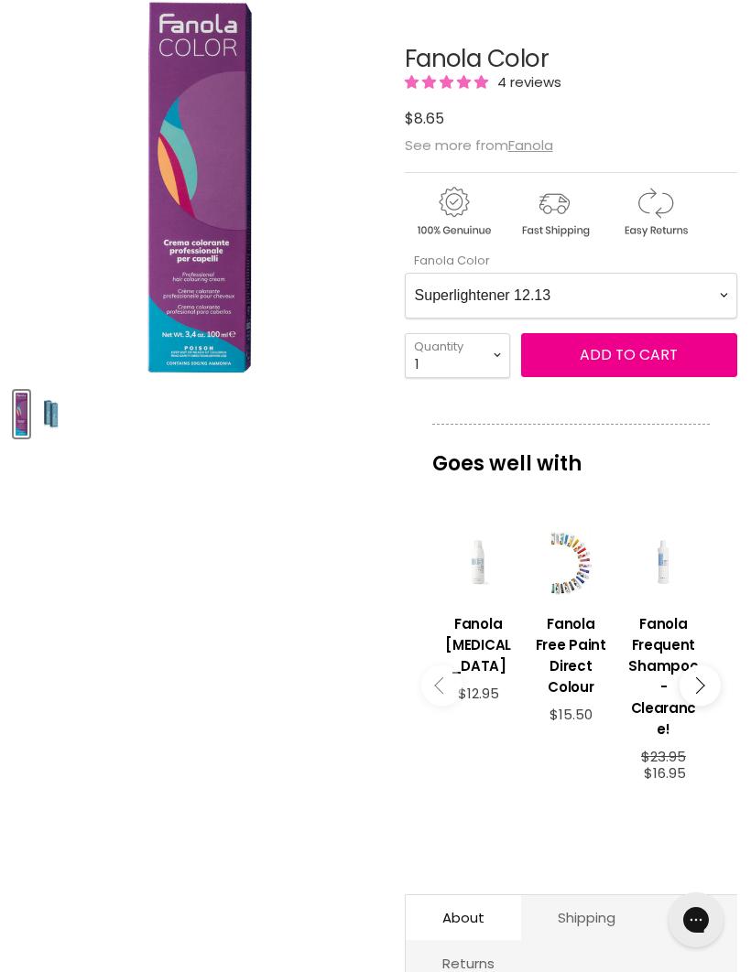
click at [718, 304] on Color-0-0 "Ash 1.10 Ash 5.1 Ash 6.1 Ash 7.1 Ash 8.1 Ash 9.1 Ash 10.1 Intense Ash 5.11 Inte…" at bounding box center [571, 296] width 332 height 46
select Color-0-0 "Toner Silver"
click at [616, 370] on button "Add to cart" at bounding box center [629, 355] width 216 height 44
click at [713, 299] on Color-0-0 "Ash 1.10 Ash 5.1 Ash 6.1 Ash 7.1 Ash 8.1 Ash 9.1 Ash 10.1 Intense Ash 5.11 Inte…" at bounding box center [571, 296] width 332 height 46
click at [718, 297] on Color-0-0 "Ash 1.10 Ash 5.1 Ash 6.1 Ash 7.1 Ash 8.1 Ash 9.1 Ash 10.1 Intense Ash 5.11 Inte…" at bounding box center [571, 296] width 332 height 46
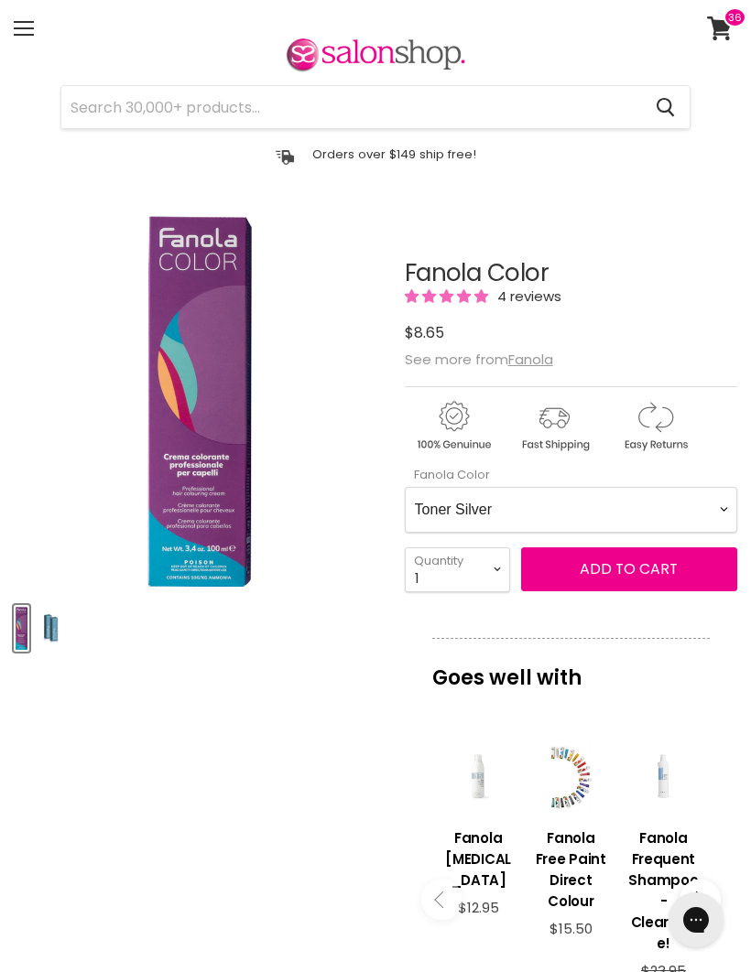
scroll to position [0, 0]
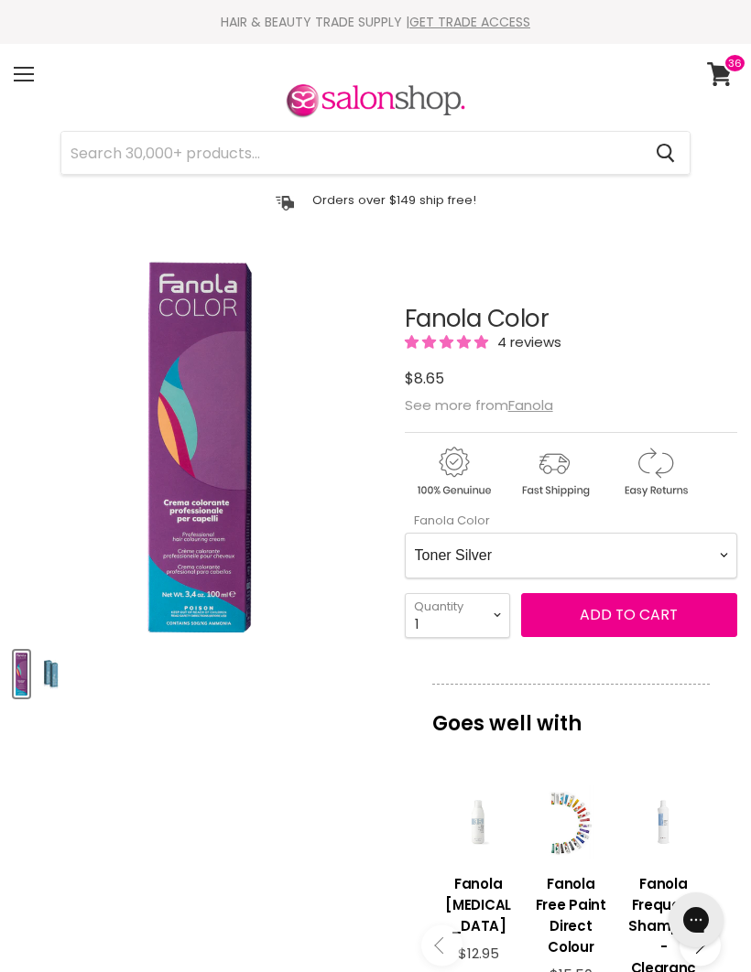
click at [715, 81] on icon at bounding box center [720, 74] width 26 height 24
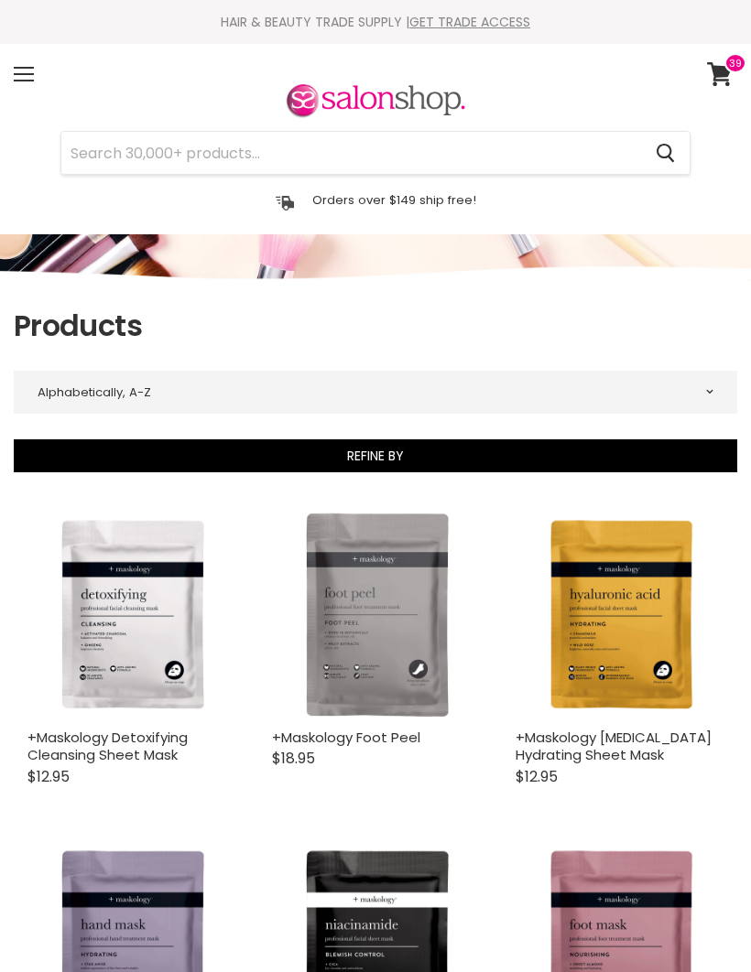
select select "title-ascending"
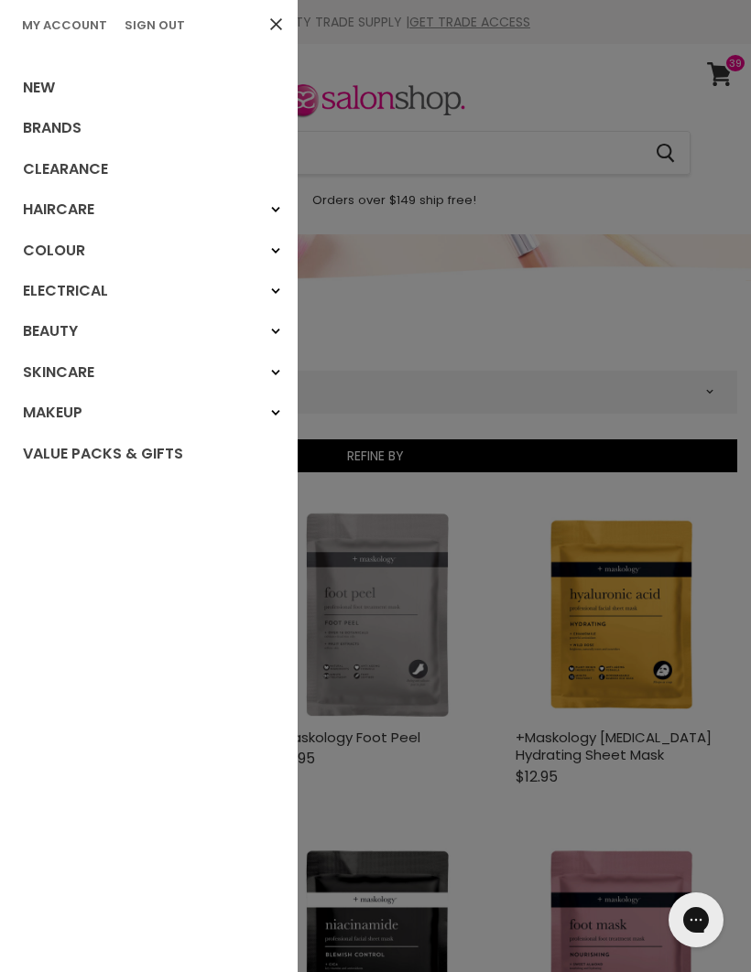
click at [76, 134] on link "Brands" at bounding box center [149, 128] width 298 height 40
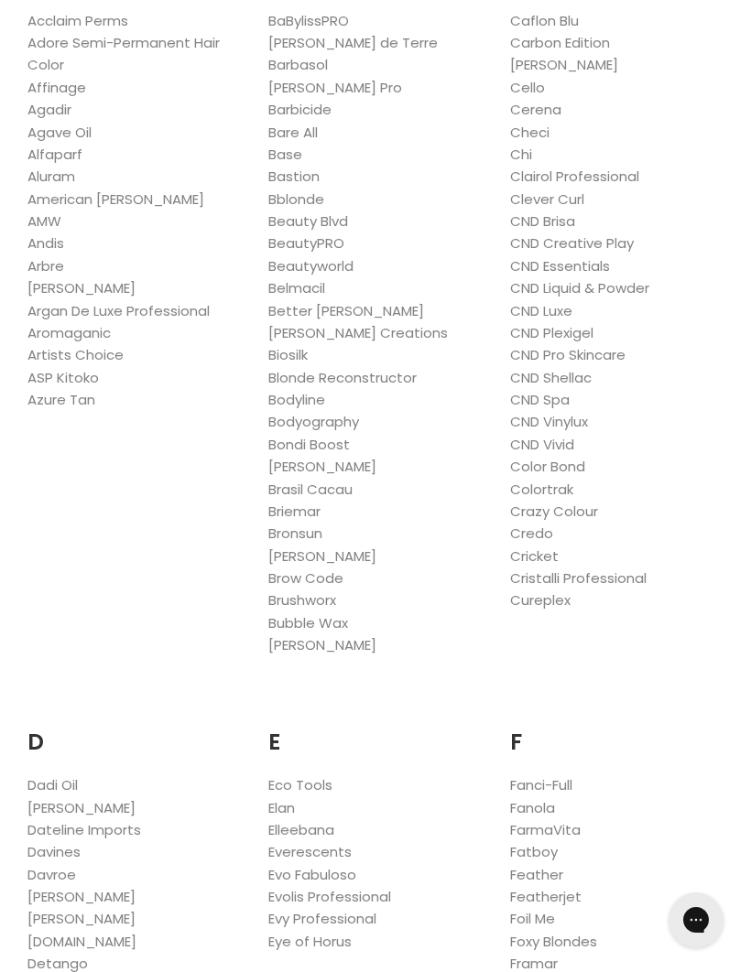
click at [543, 798] on link "Fanola" at bounding box center [532, 807] width 45 height 19
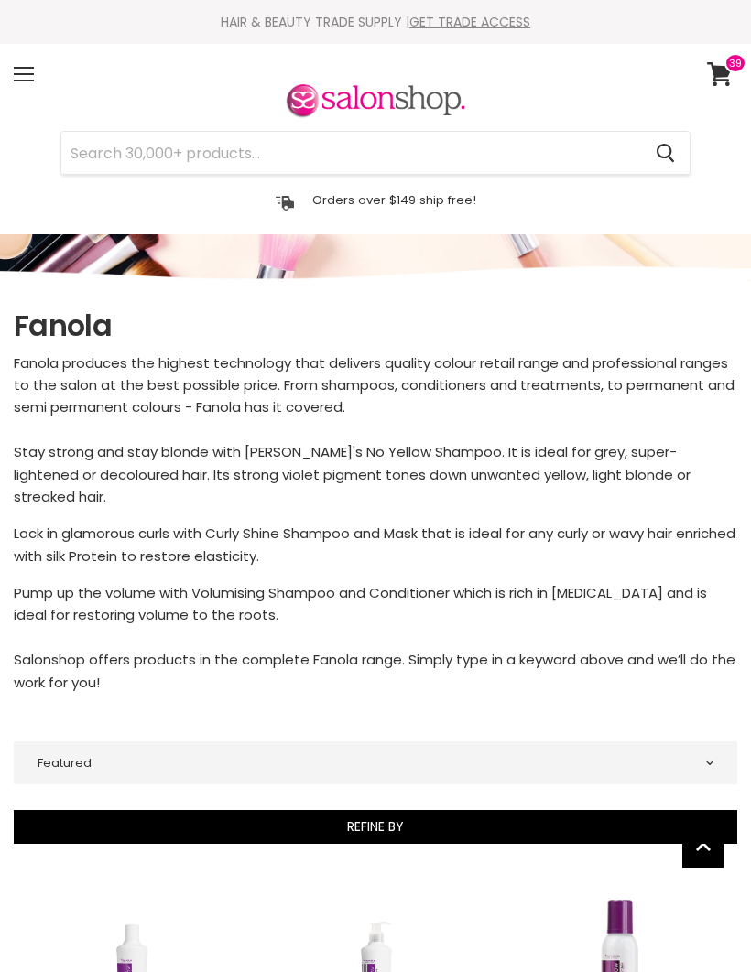
select select "manual"
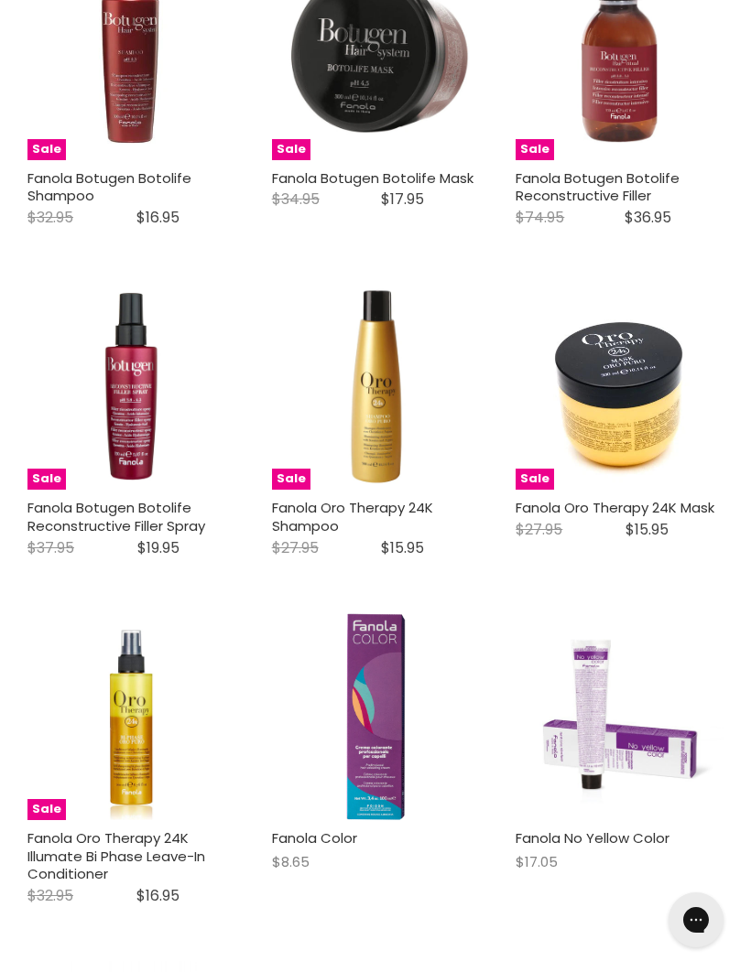
scroll to position [4244, 0]
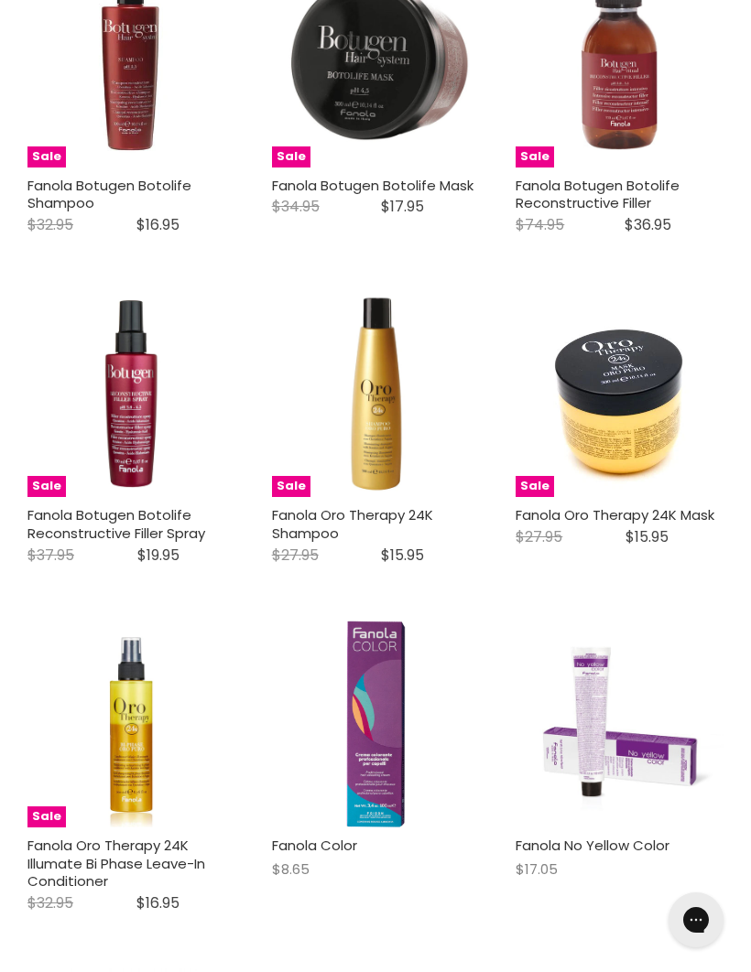
click at [367, 688] on img "Main content" at bounding box center [375, 724] width 138 height 208
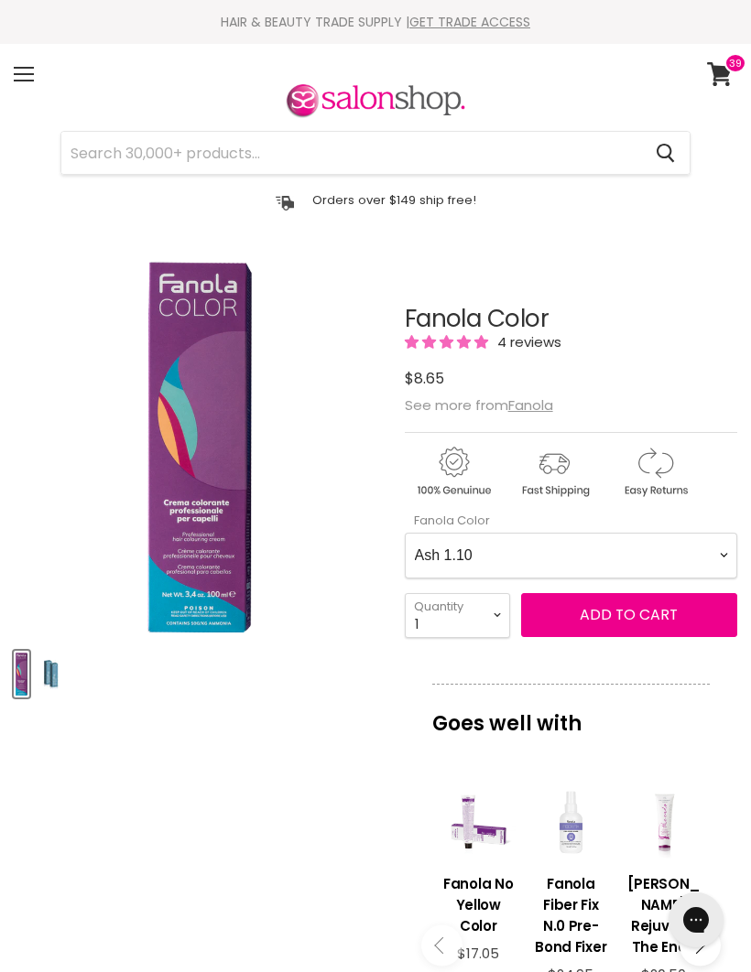
click at [699, 549] on Color-0-0 "Ash 1.10 Ash 5.1 Ash 6.1 Ash 7.1 Ash 8.1 Ash 9.1 Ash 10.1 Intense Ash 5.11 Inte…" at bounding box center [571, 556] width 332 height 46
click at [621, 618] on span "Add to cart" at bounding box center [629, 614] width 98 height 21
click at [627, 614] on span "Add to cart" at bounding box center [629, 614] width 98 height 21
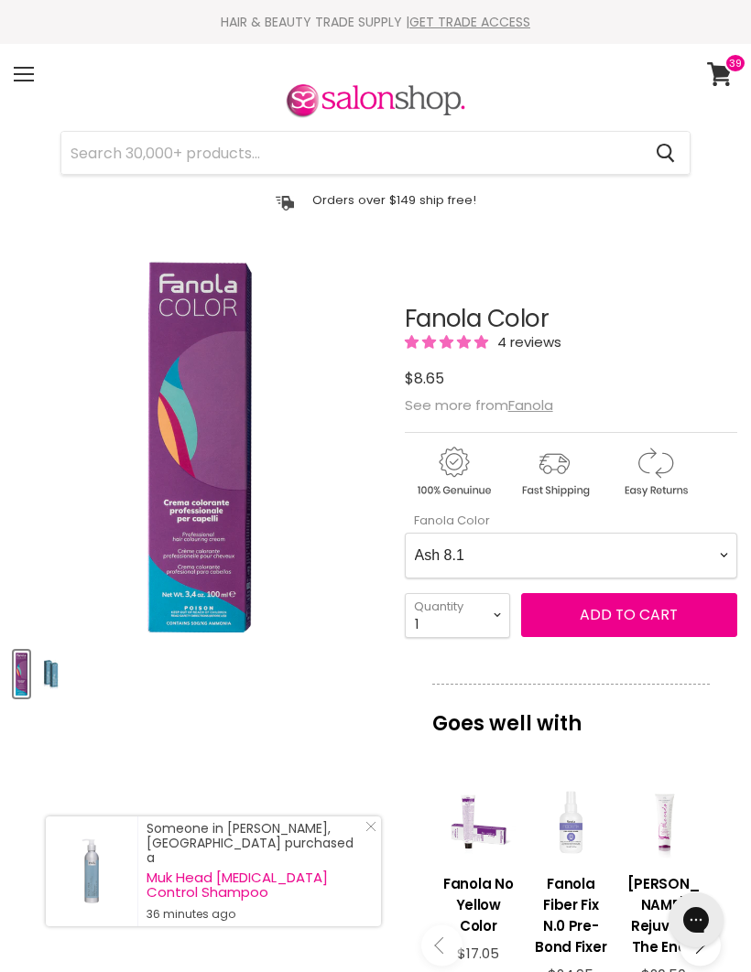
click at [716, 564] on Color-0-0 "Ash 1.10 Ash 5.1 Ash 6.1 Ash 7.1 Ash 8.1 Ash 9.1 Ash 10.1 Intense Ash 5.11 Inte…" at bounding box center [571, 556] width 332 height 46
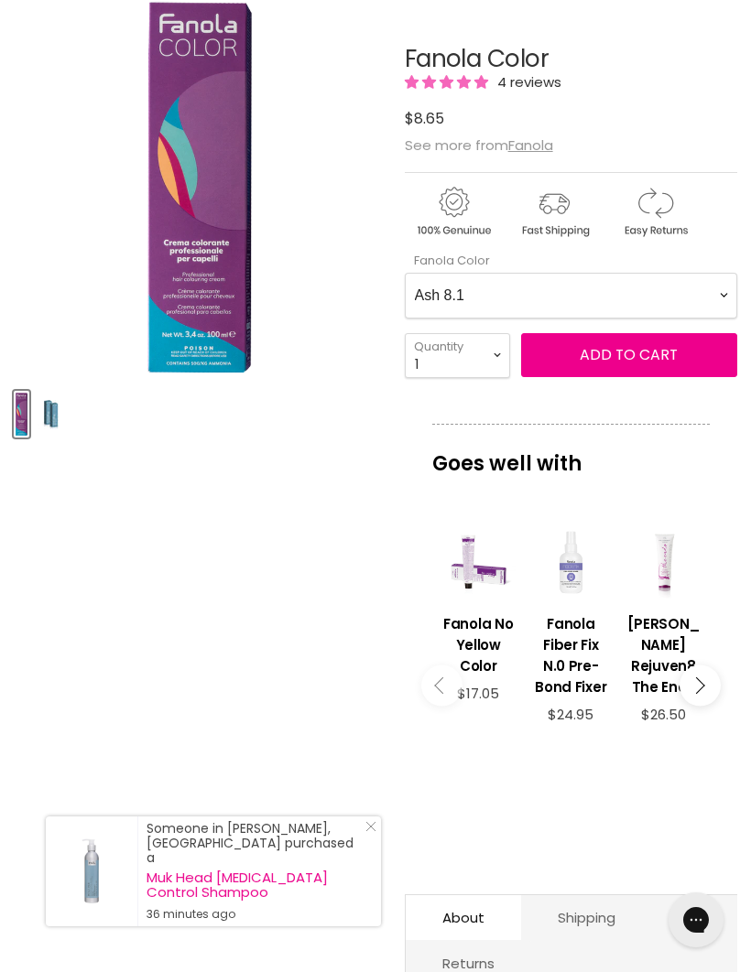
click at [710, 299] on Color-0-0 "Ash 1.10 Ash 5.1 Ash 6.1 Ash 7.1 Ash 8.1 Ash 9.1 Ash 10.1 Intense Ash 5.11 Inte…" at bounding box center [571, 296] width 332 height 46
click at [639, 359] on span "Add to cart" at bounding box center [629, 354] width 98 height 21
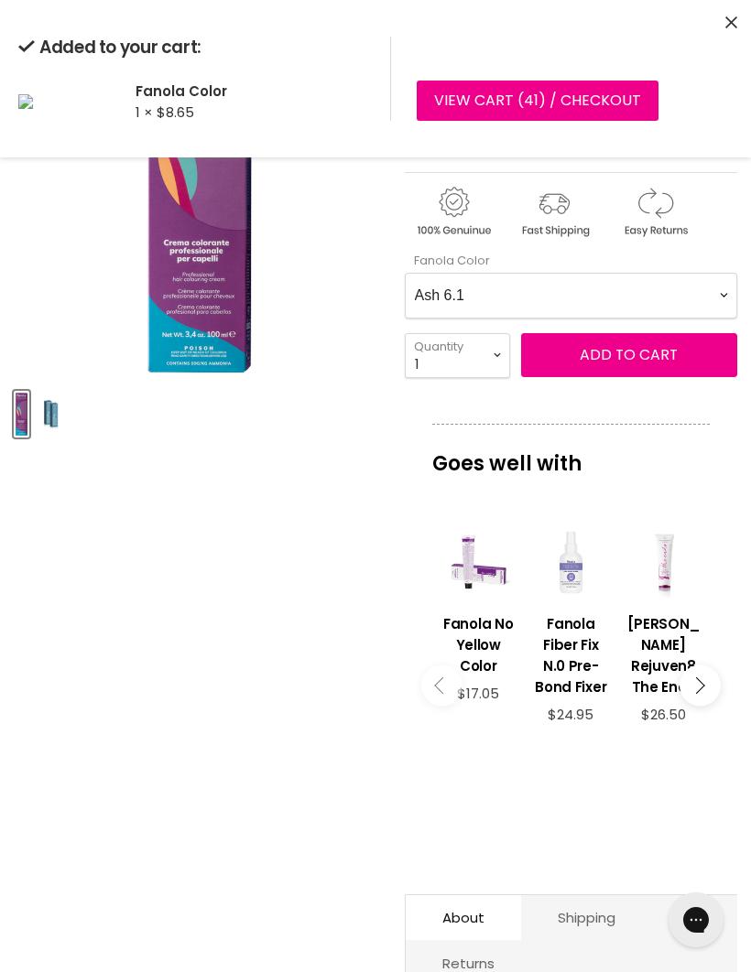
click at [715, 297] on Color-0-0 "Ash 1.10 Ash 5.1 Ash 6.1 Ash 7.1 Ash 8.1 Ash 9.1 Ash 10.1 Intense Ash 5.11 Inte…" at bounding box center [571, 296] width 332 height 46
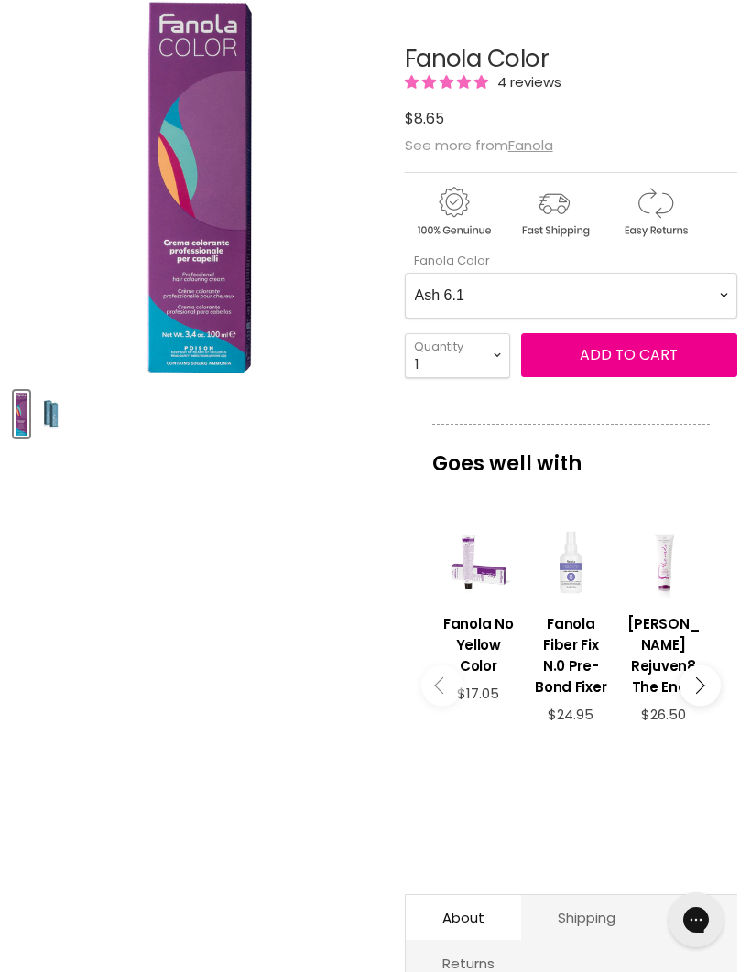
click at [710, 298] on Color-0-0 "Ash 1.10 Ash 5.1 Ash 6.1 Ash 7.1 Ash 8.1 Ash 9.1 Ash 10.1 Intense Ash 5.11 Inte…" at bounding box center [571, 296] width 332 height 46
click at [627, 359] on span "Add to cart" at bounding box center [629, 354] width 98 height 21
click at [712, 294] on Color-0-0 "Ash 1.10 Ash 5.1 Ash 6.1 Ash 7.1 Ash 8.1 Ash 9.1 Ash 10.1 Intense Ash 5.11 Inte…" at bounding box center [571, 296] width 332 height 46
click at [716, 299] on Color-0-0 "Ash 1.10 Ash 5.1 Ash 6.1 Ash 7.1 Ash 8.1 Ash 9.1 Ash 10.1 Intense Ash 5.11 Inte…" at bounding box center [571, 296] width 332 height 46
click at [629, 362] on span "Add to cart" at bounding box center [629, 354] width 98 height 21
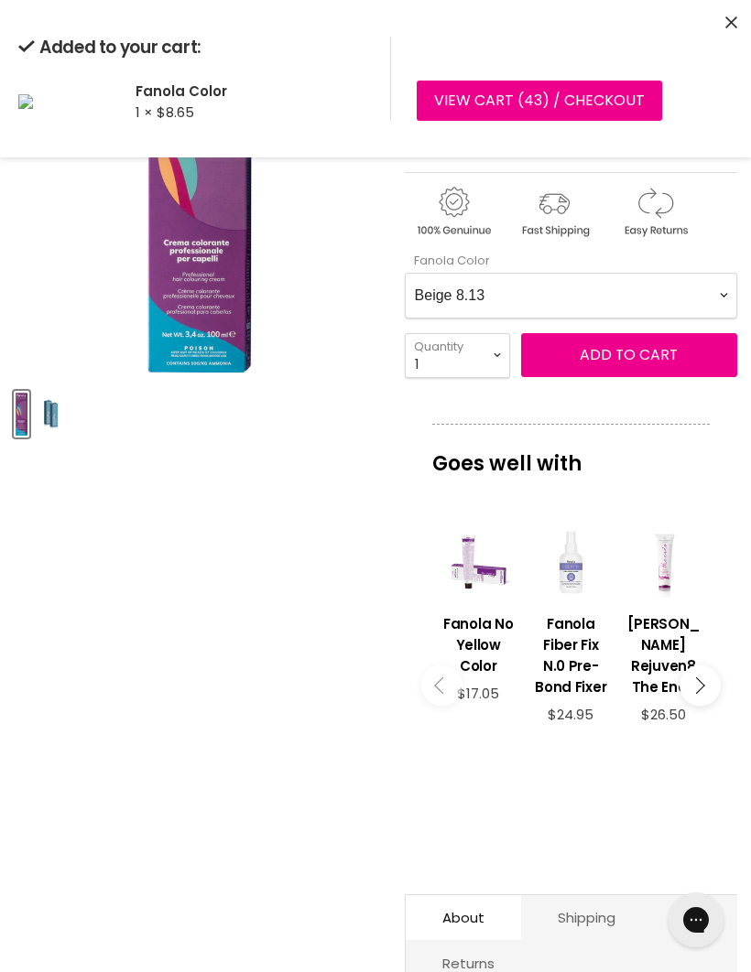
click at [712, 302] on Color-0-0 "Ash 1.10 Ash 5.1 Ash 6.1 Ash 7.1 Ash 8.1 Ash 9.1 Ash 10.1 Intense Ash 5.11 Inte…" at bounding box center [571, 296] width 332 height 46
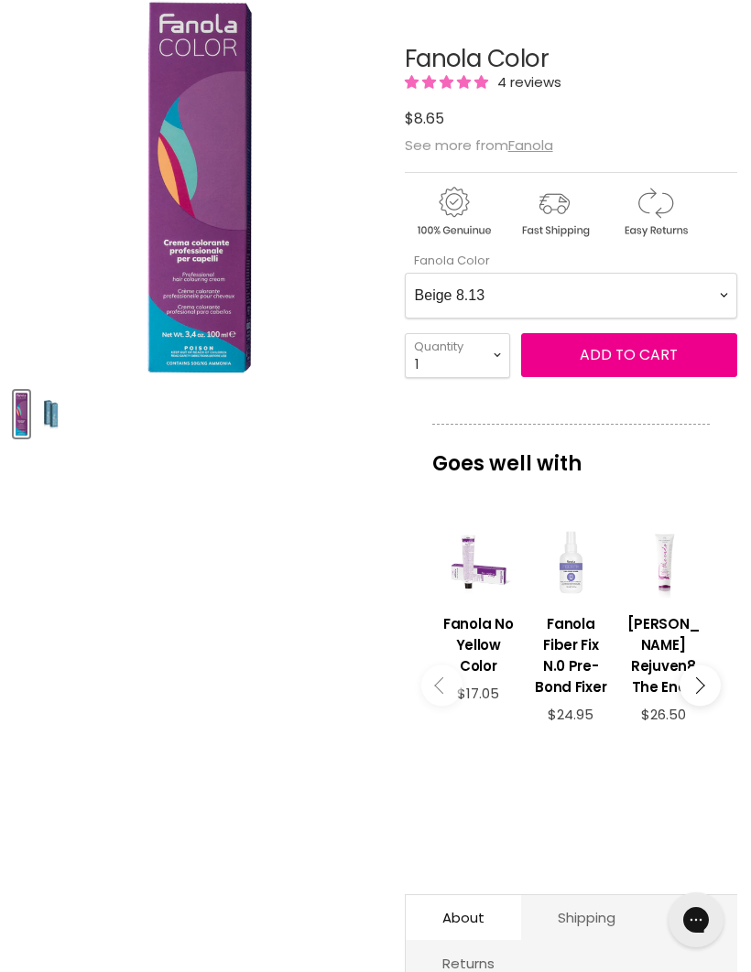
click at [708, 300] on Color-0-0 "Ash 1.10 Ash 5.1 Ash 6.1 Ash 7.1 Ash 8.1 Ash 9.1 Ash 10.1 Intense Ash 5.11 Inte…" at bounding box center [571, 296] width 332 height 46
click at [633, 356] on span "Add to cart" at bounding box center [629, 354] width 98 height 21
click at [704, 309] on Color-0-0 "Ash 1.10 Ash 5.1 Ash 6.1 Ash 7.1 Ash 8.1 Ash 9.1 Ash 10.1 Intense Ash 5.11 Inte…" at bounding box center [571, 296] width 332 height 46
click at [706, 309] on Color-0-0 "Ash 1.10 Ash 5.1 Ash 6.1 Ash 7.1 Ash 8.1 Ash 9.1 Ash 10.1 Intense Ash 5.11 Inte…" at bounding box center [571, 296] width 332 height 46
click at [637, 360] on span "Add to cart" at bounding box center [629, 354] width 98 height 21
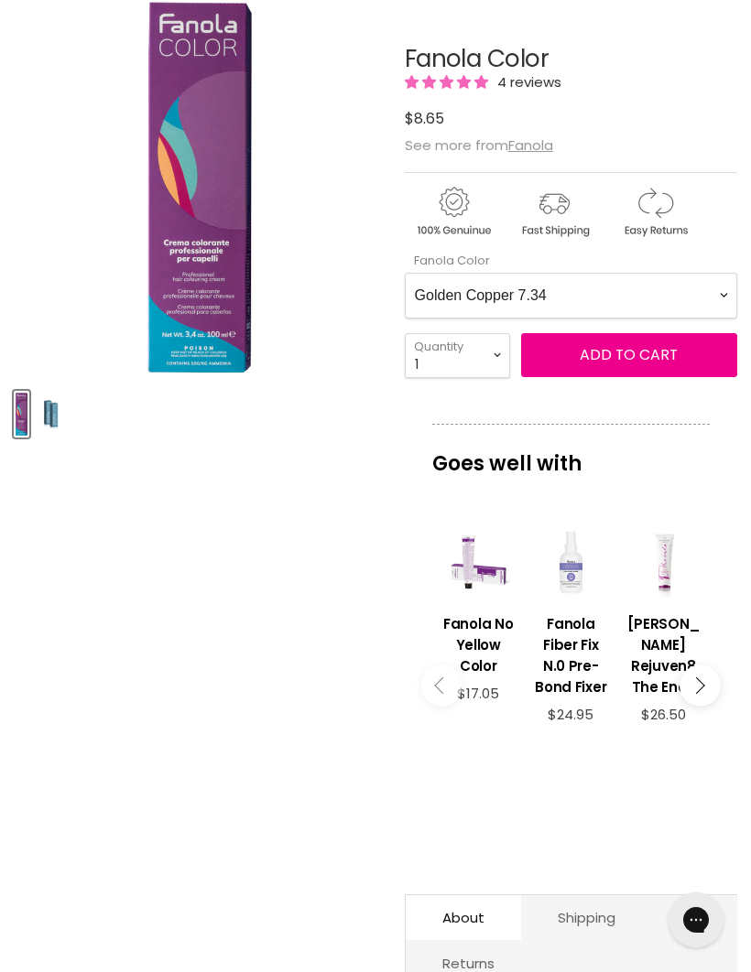
click at [231, 689] on article "Click or scroll to zoom Tap or pinch to zoom Click or scroll to zoom" at bounding box center [375, 639] width 723 height 1279
click at [715, 292] on Color-0-0 "Ash 1.10 Ash 5.1 Ash 6.1 Ash 7.1 Ash 8.1 Ash 9.1 Ash 10.1 Intense Ash 5.11 Inte…" at bounding box center [571, 296] width 332 height 46
click at [646, 359] on span "Add to cart" at bounding box center [629, 354] width 98 height 21
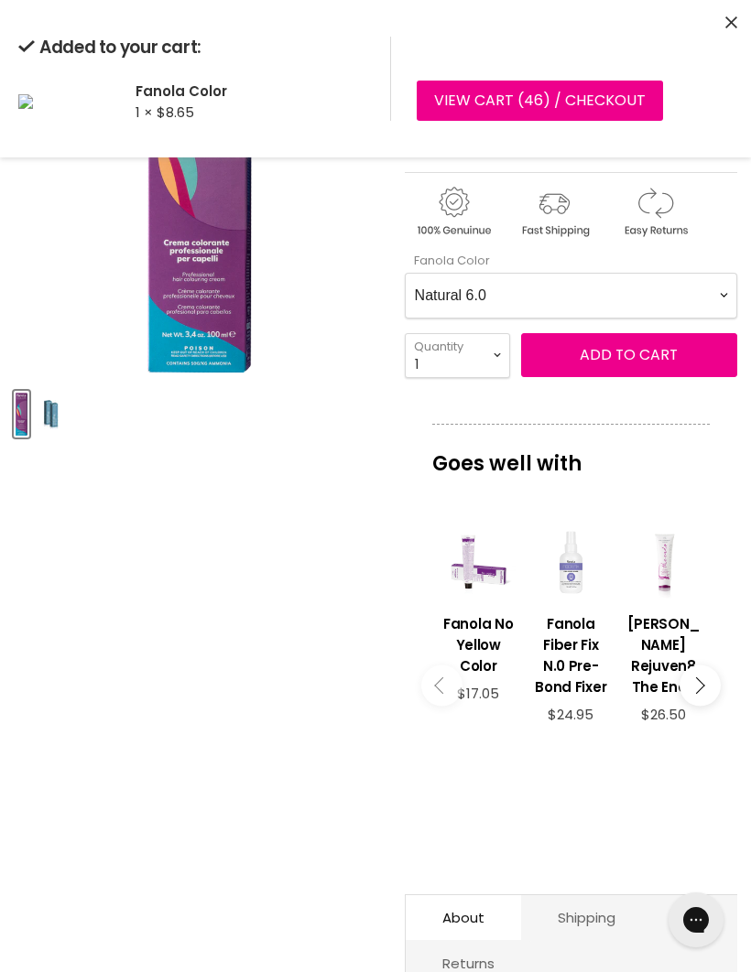
click at [716, 301] on Color-0-0 "Ash 1.10 Ash 5.1 Ash 6.1 Ash 7.1 Ash 8.1 Ash 9.1 Ash 10.1 Intense Ash 5.11 Inte…" at bounding box center [571, 296] width 332 height 46
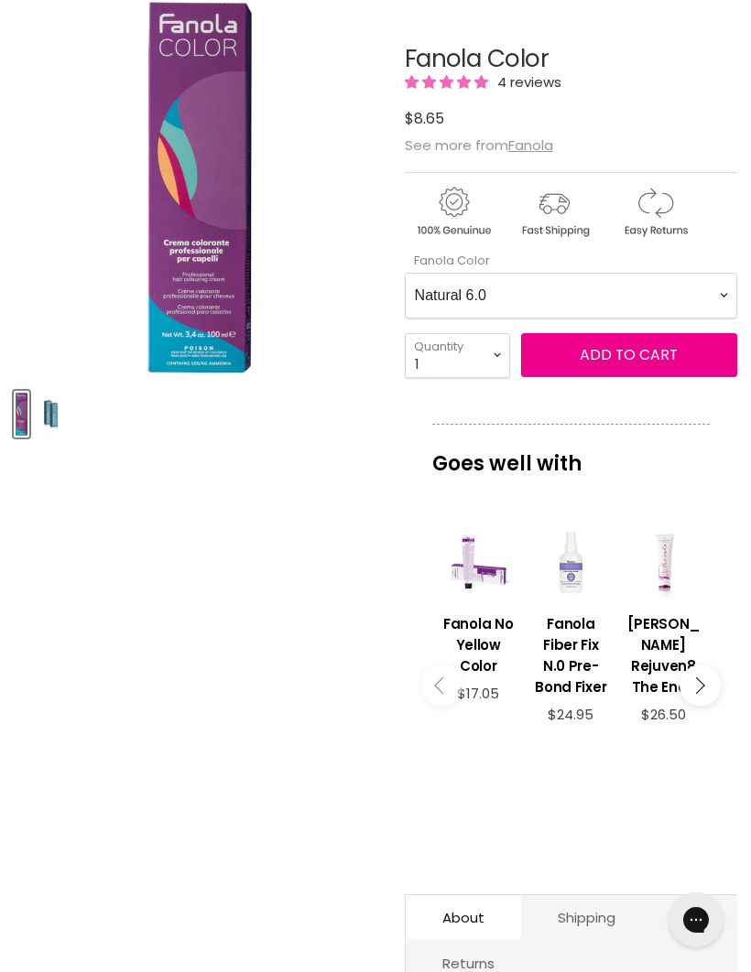
click at [721, 299] on Color-0-0 "Ash 1.10 Ash 5.1 Ash 6.1 Ash 7.1 Ash 8.1 Ash 9.1 Ash 10.1 Intense Ash 5.11 Inte…" at bounding box center [571, 296] width 332 height 46
select Color-0-0 "Natural 5.0"
click at [635, 363] on span "Add to cart" at bounding box center [629, 354] width 98 height 21
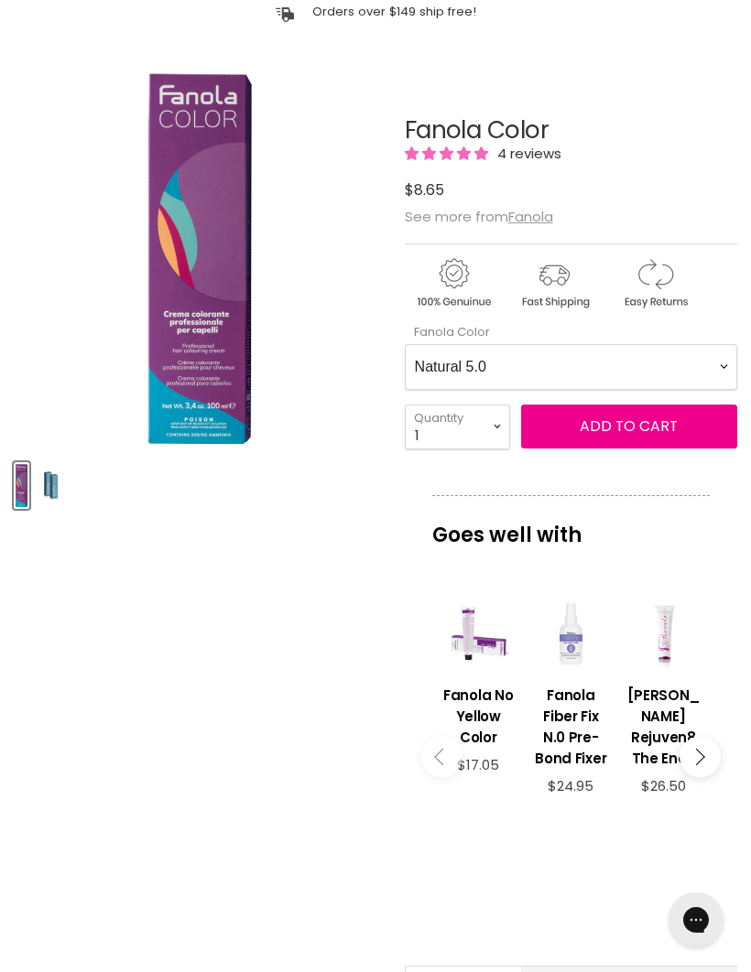
scroll to position [0, 0]
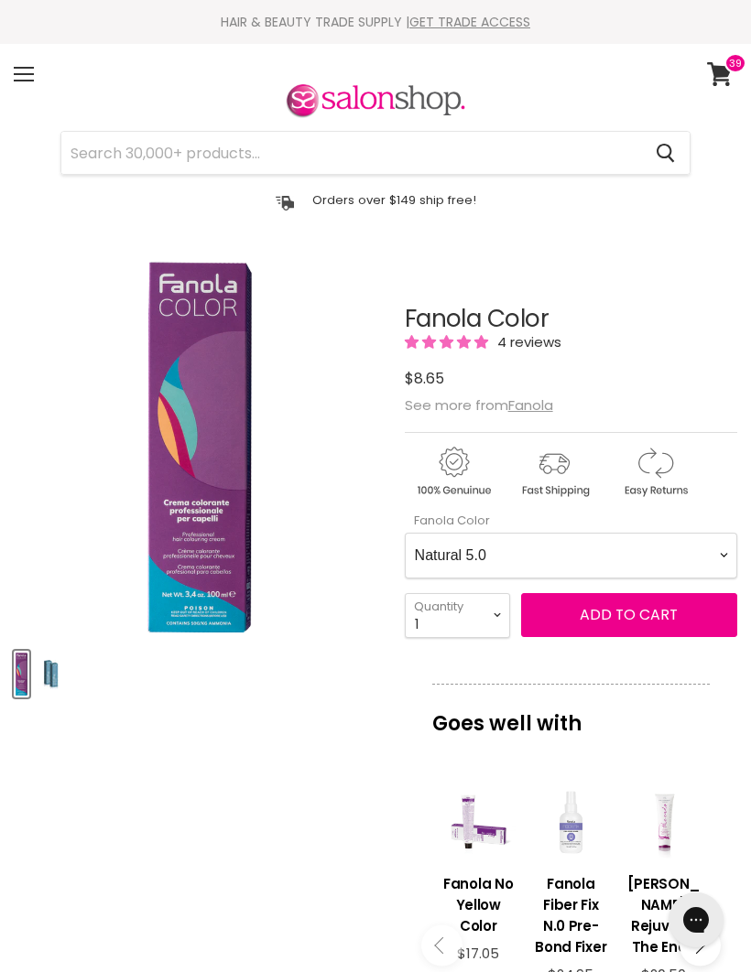
click at [29, 66] on div "Menu" at bounding box center [24, 74] width 38 height 42
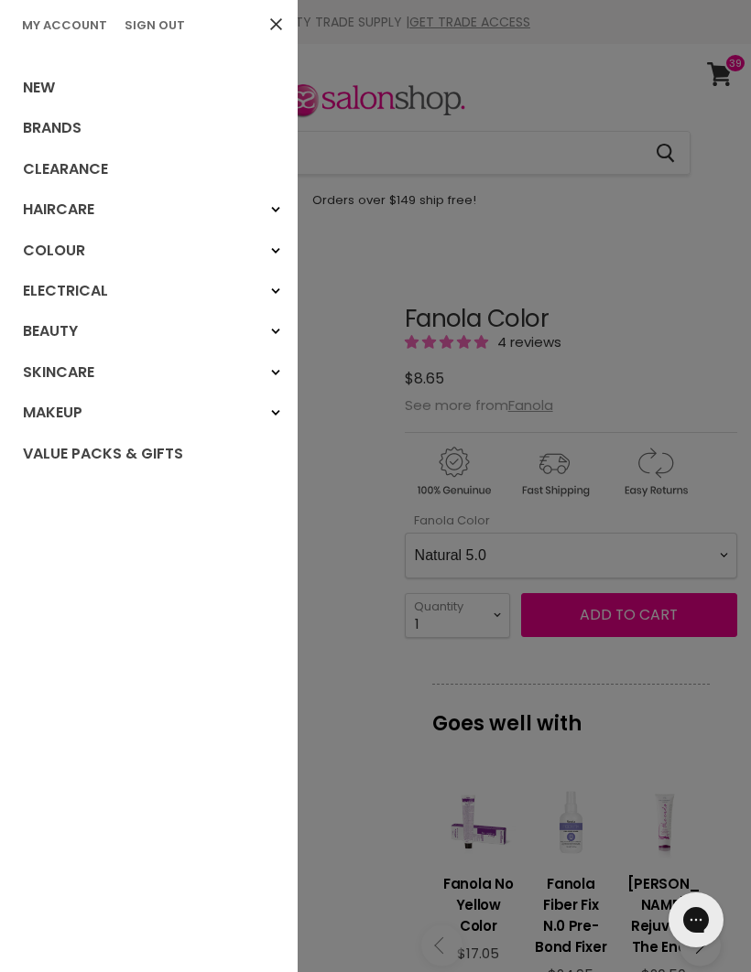
click at [101, 177] on link "Clearance" at bounding box center [149, 169] width 298 height 40
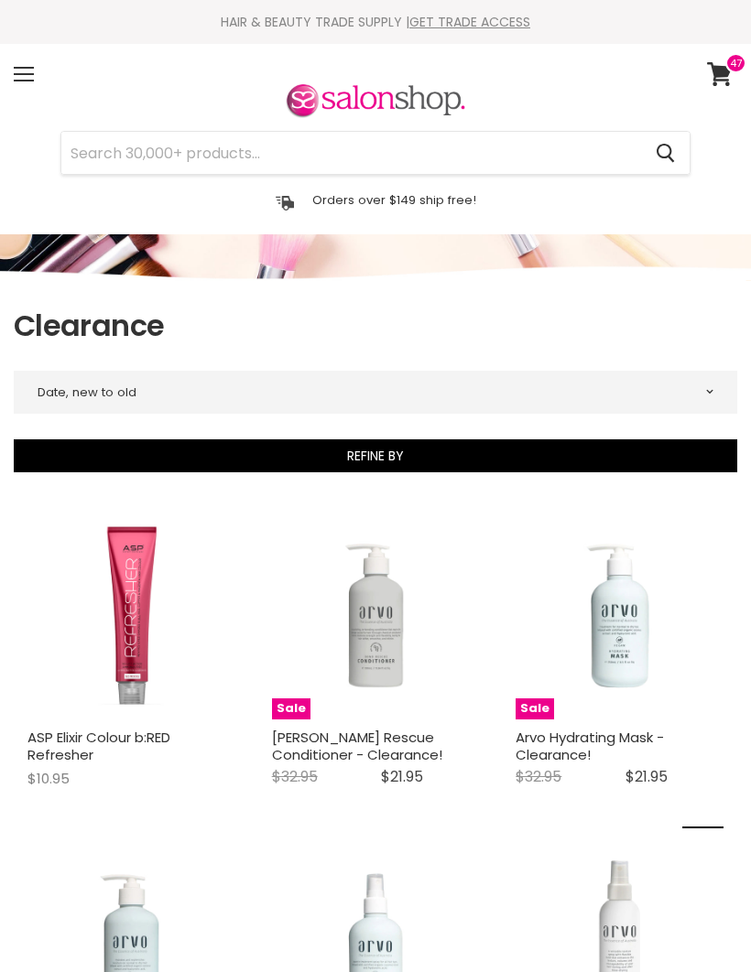
select select "created-descending"
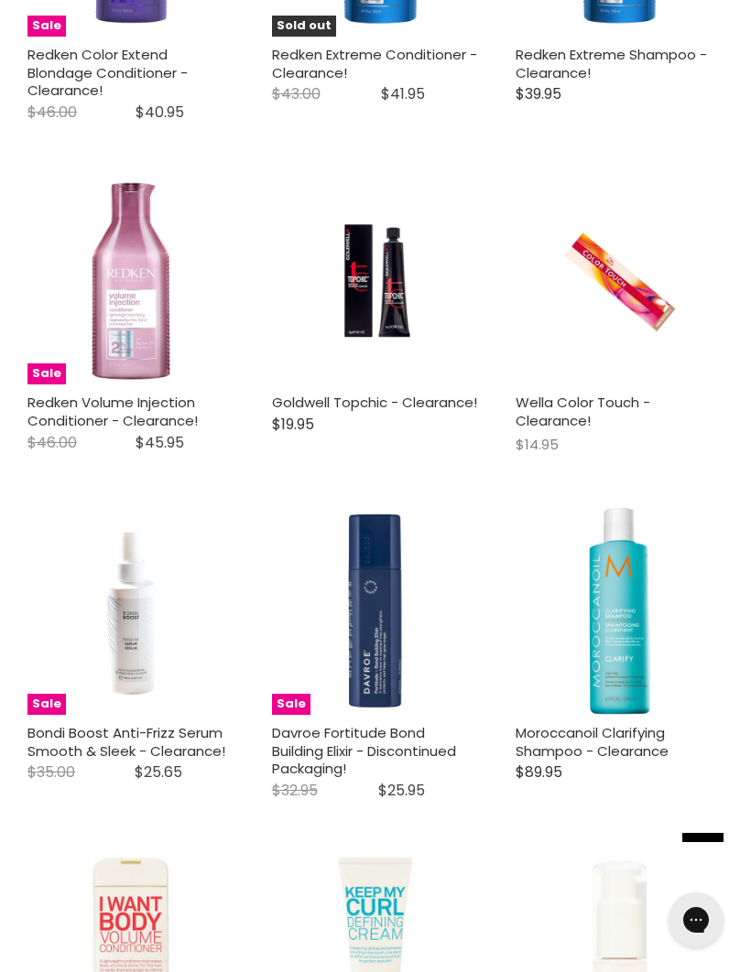
scroll to position [2338, 0]
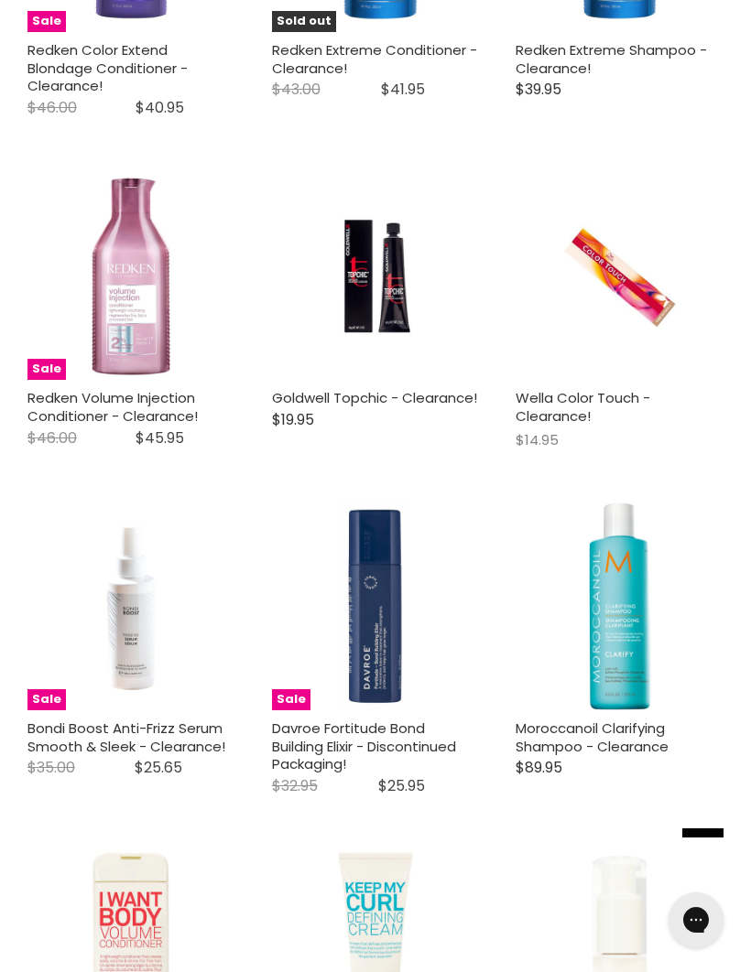
click at [138, 635] on img "Main content" at bounding box center [131, 607] width 208 height 208
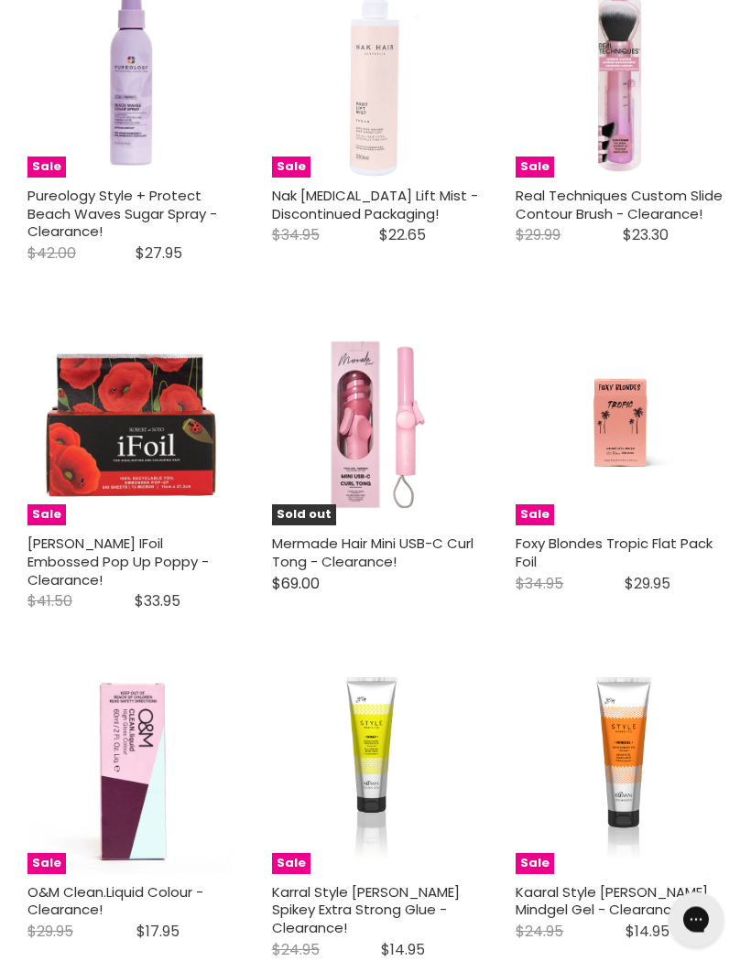
scroll to position [4907, 0]
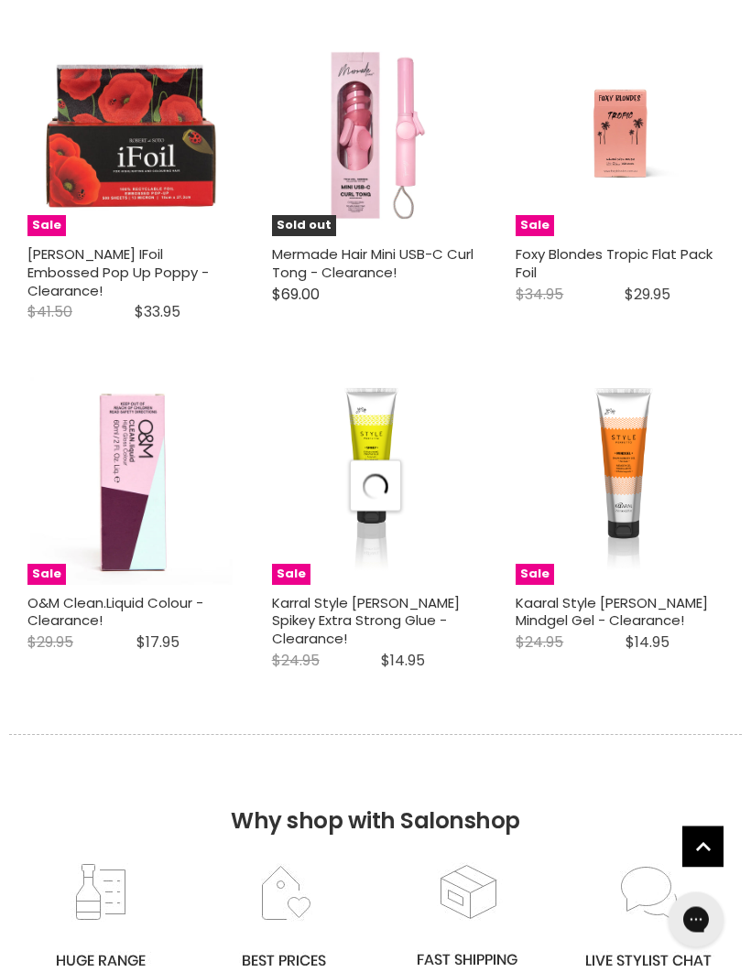
select select "created-descending"
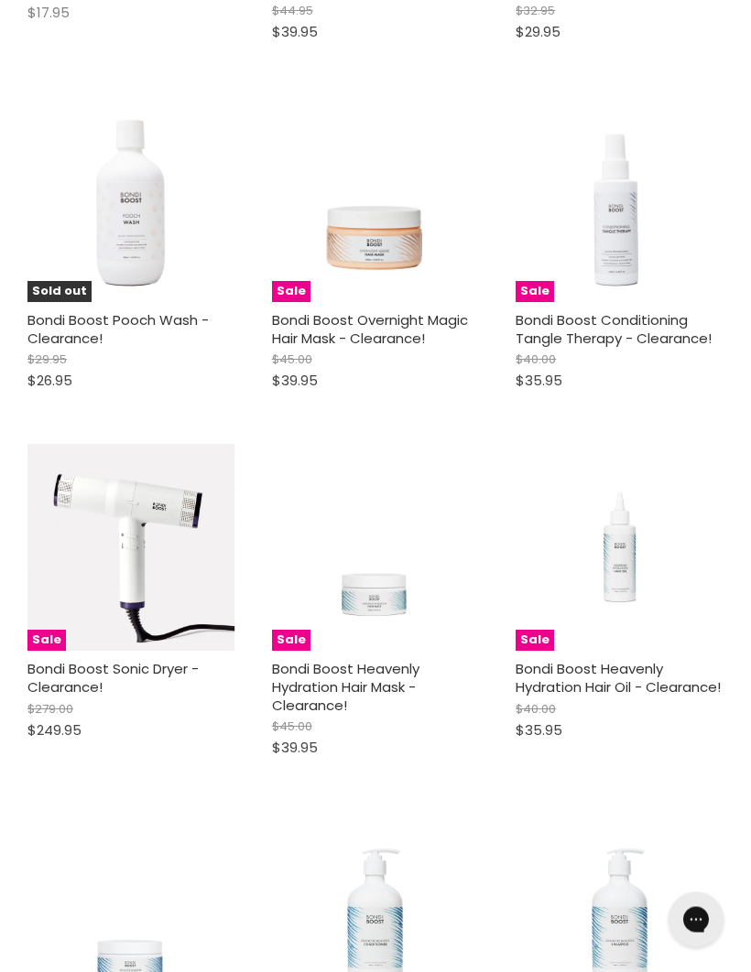
scroll to position [9815, 0]
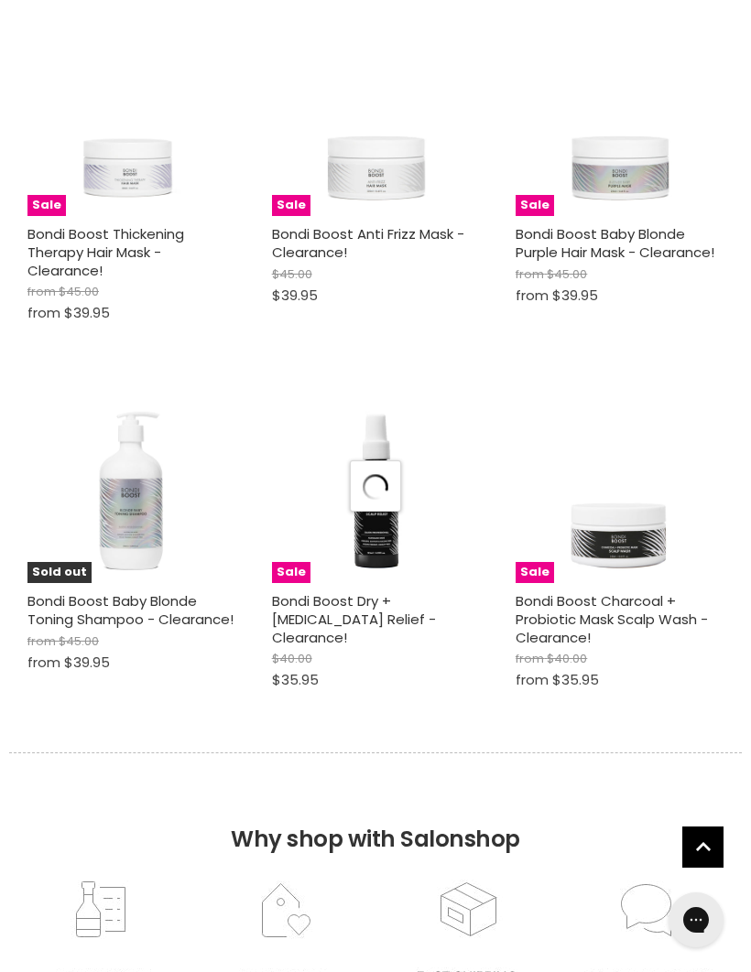
select select "created-descending"
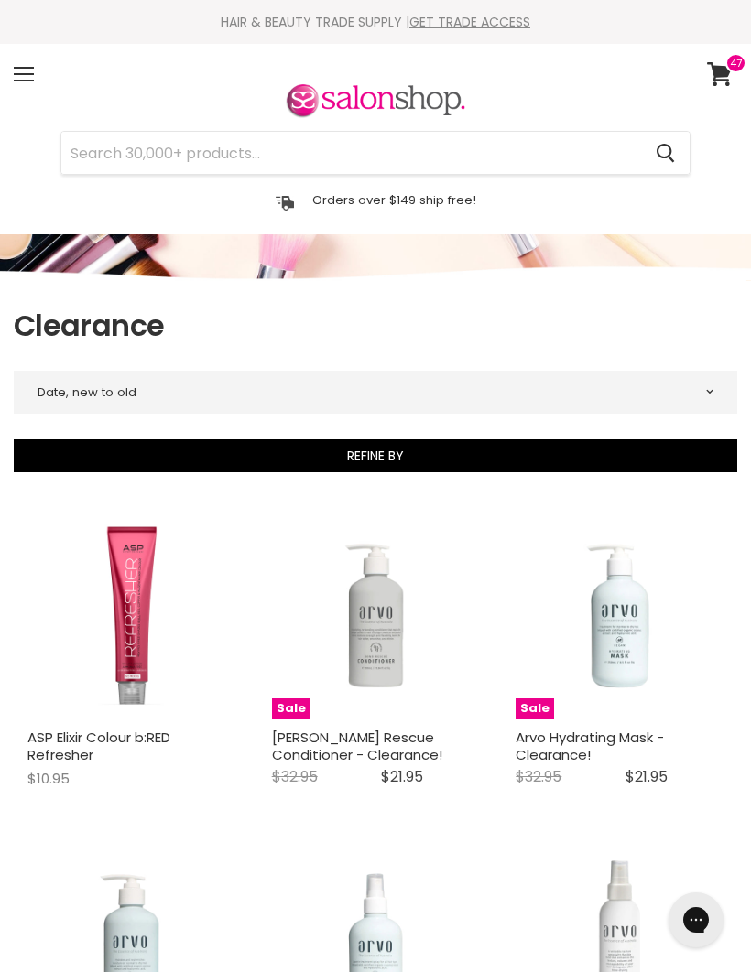
click at [25, 78] on div "Menu" at bounding box center [24, 74] width 38 height 42
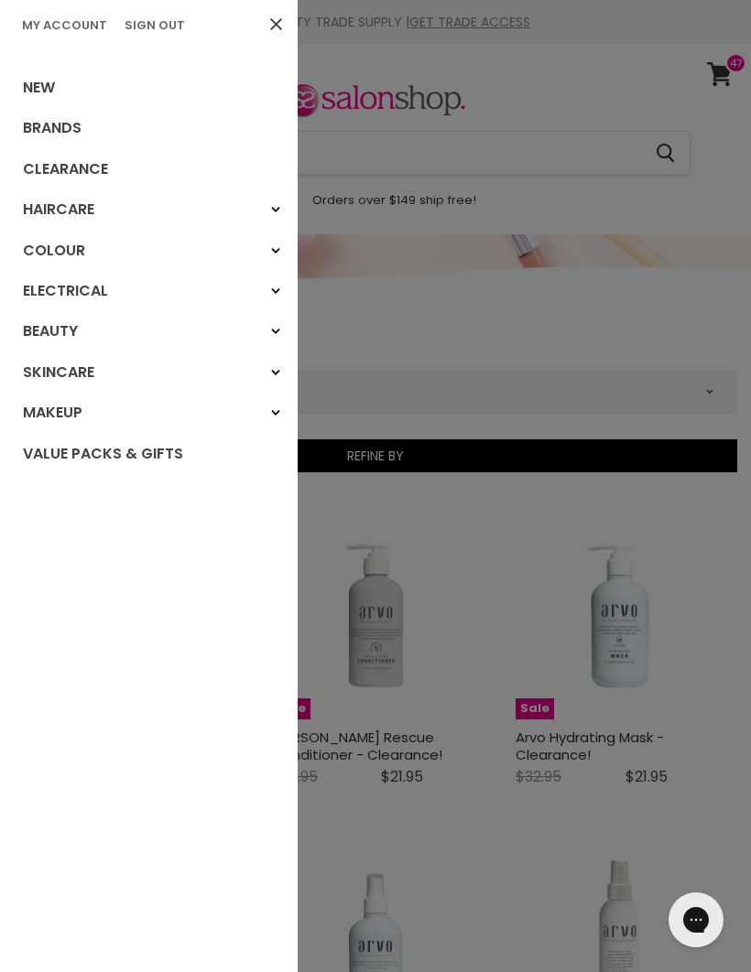
click at [70, 130] on link "Brands" at bounding box center [149, 128] width 298 height 40
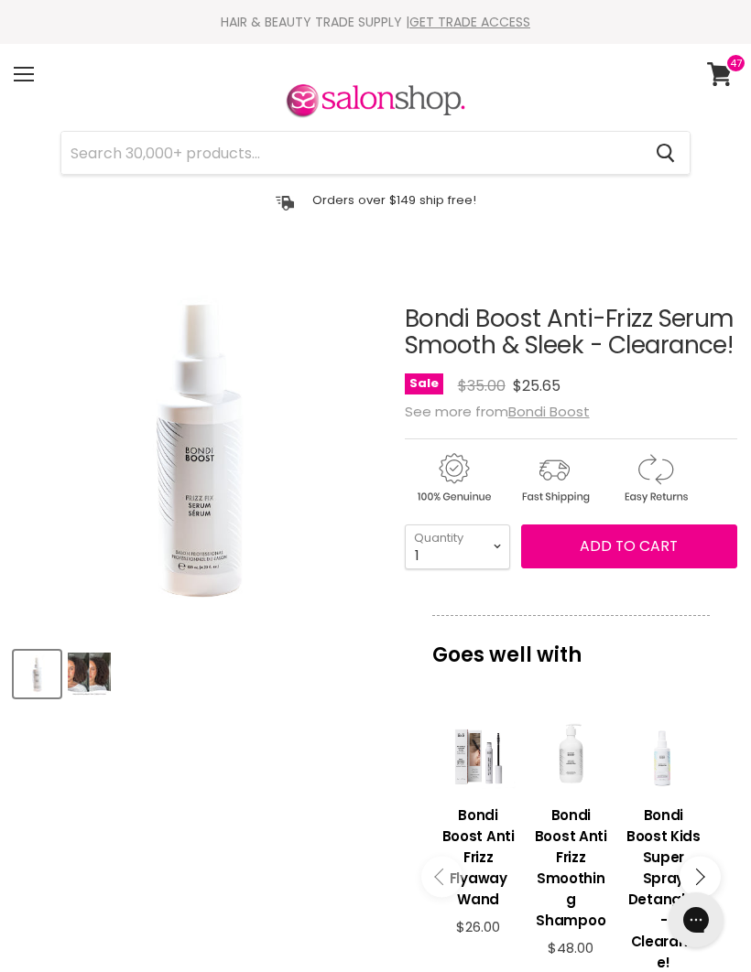
click at [236, 721] on article "Click or scroll to zoom Tap or pinch to zoom Click or scroll to zoom" at bounding box center [375, 865] width 723 height 1210
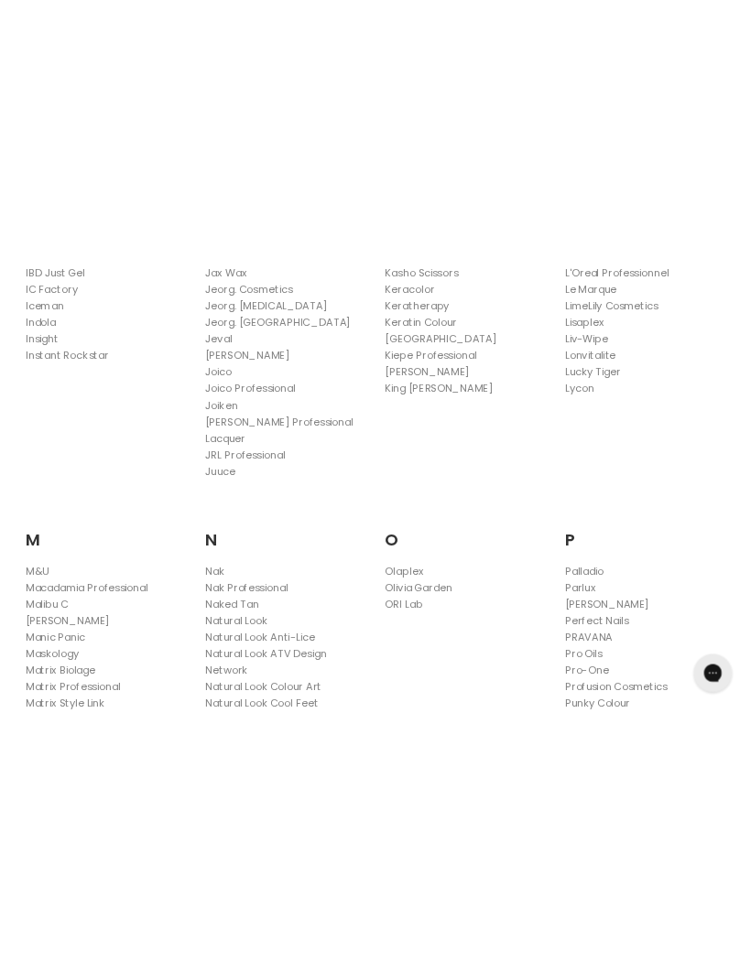
scroll to position [1827, 0]
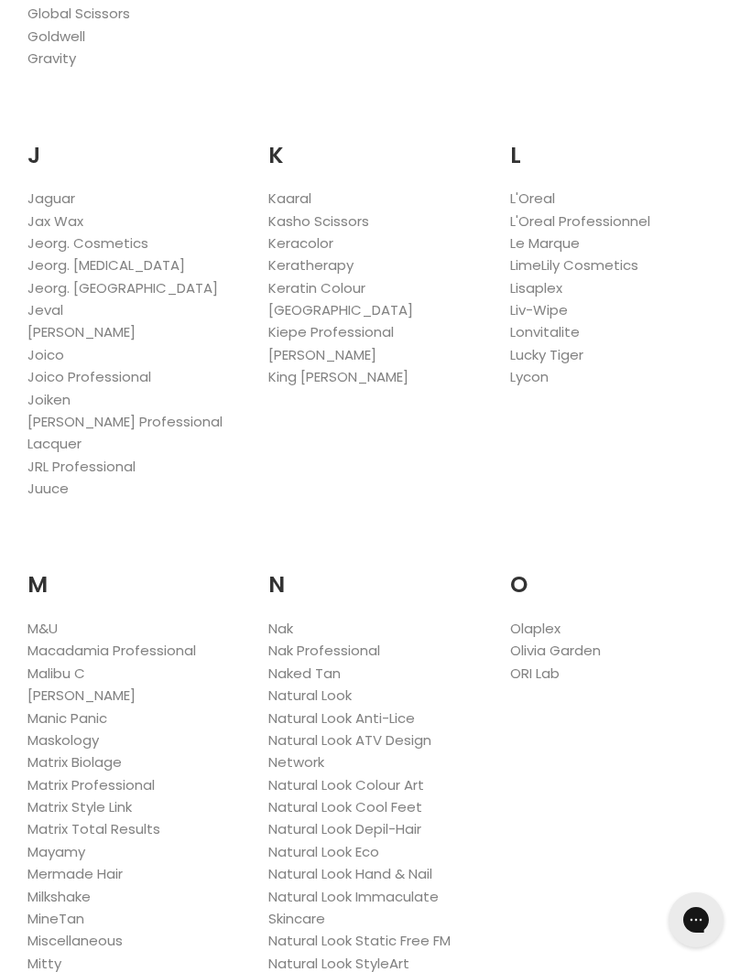
click at [423, 931] on link "Natural Look Static Free FM" at bounding box center [359, 940] width 182 height 19
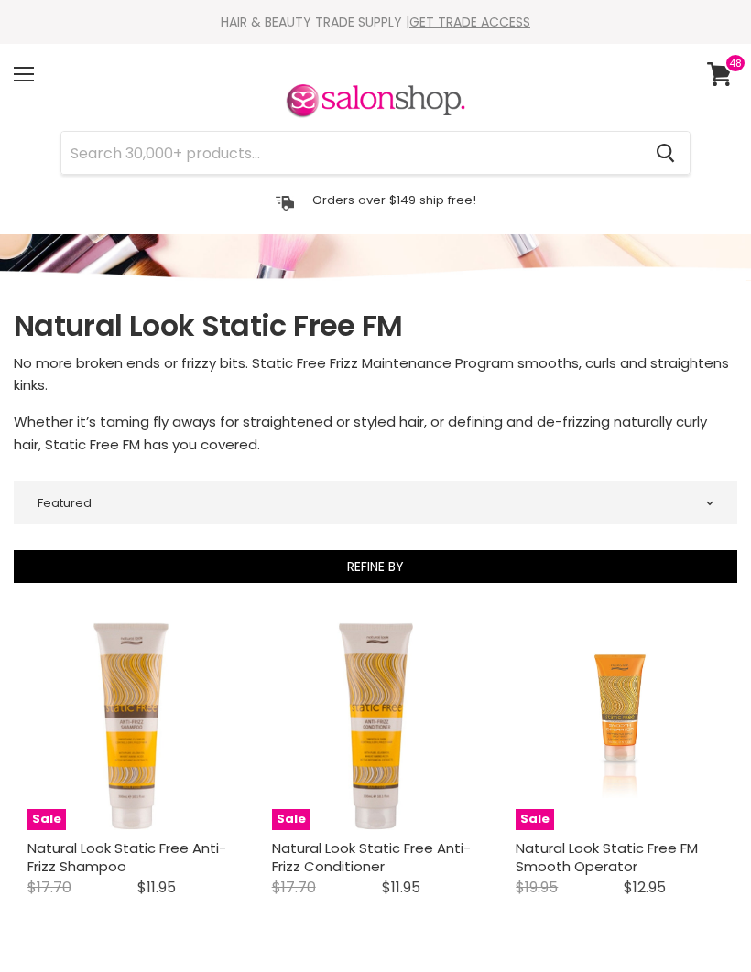
select select "manual"
click at [636, 623] on img "Main content" at bounding box center [619, 727] width 138 height 208
click at [719, 75] on icon at bounding box center [719, 74] width 25 height 24
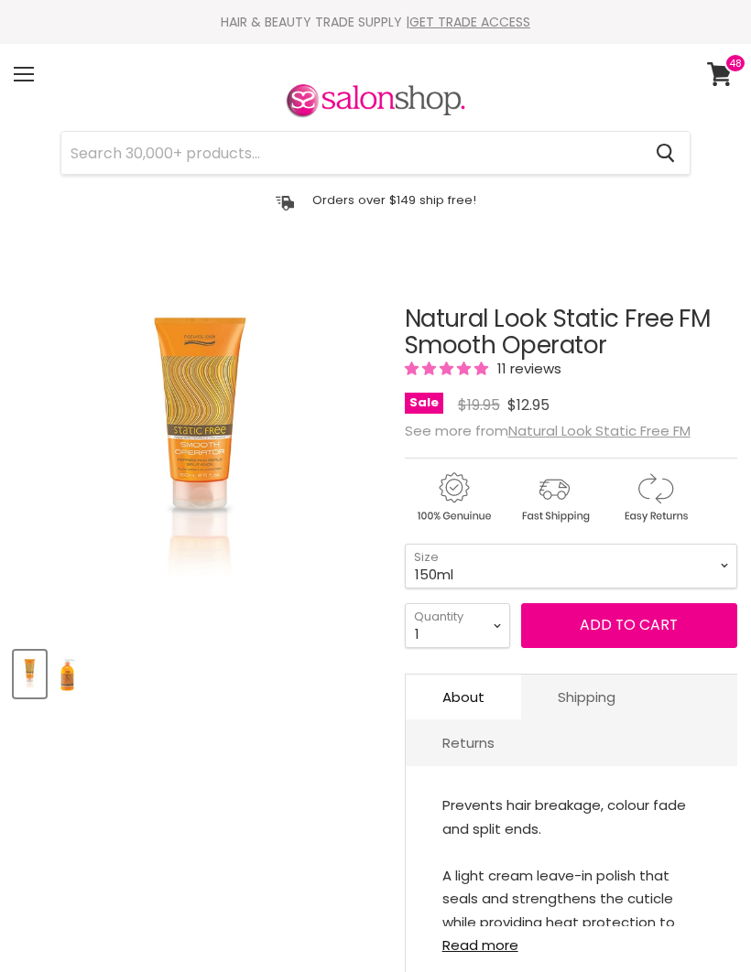
select select "4"
type input "4"
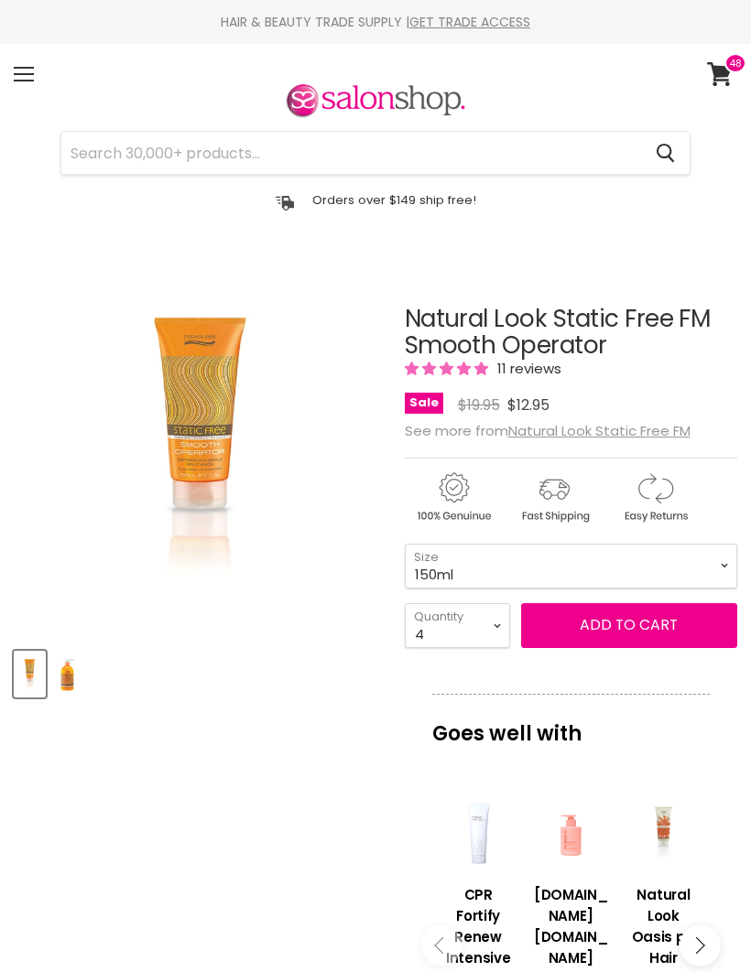
click at [633, 624] on span "Add to cart" at bounding box center [629, 624] width 98 height 21
click at [626, 620] on span "Add to cart" at bounding box center [629, 624] width 98 height 21
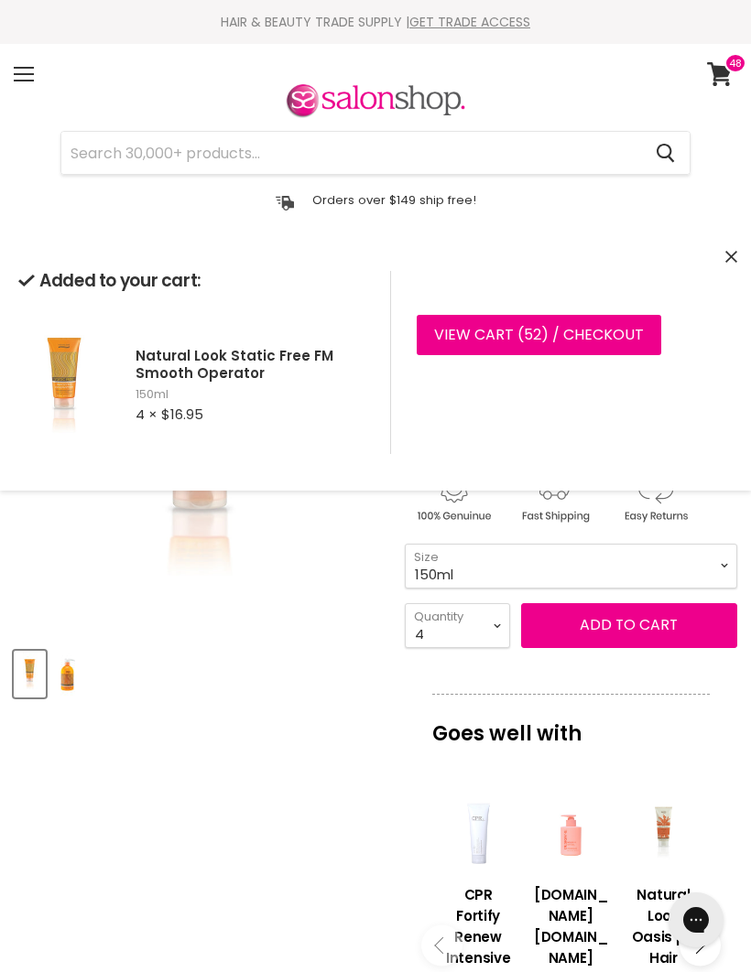
click at [258, 697] on div "Product thumbnails" at bounding box center [200, 671] width 378 height 52
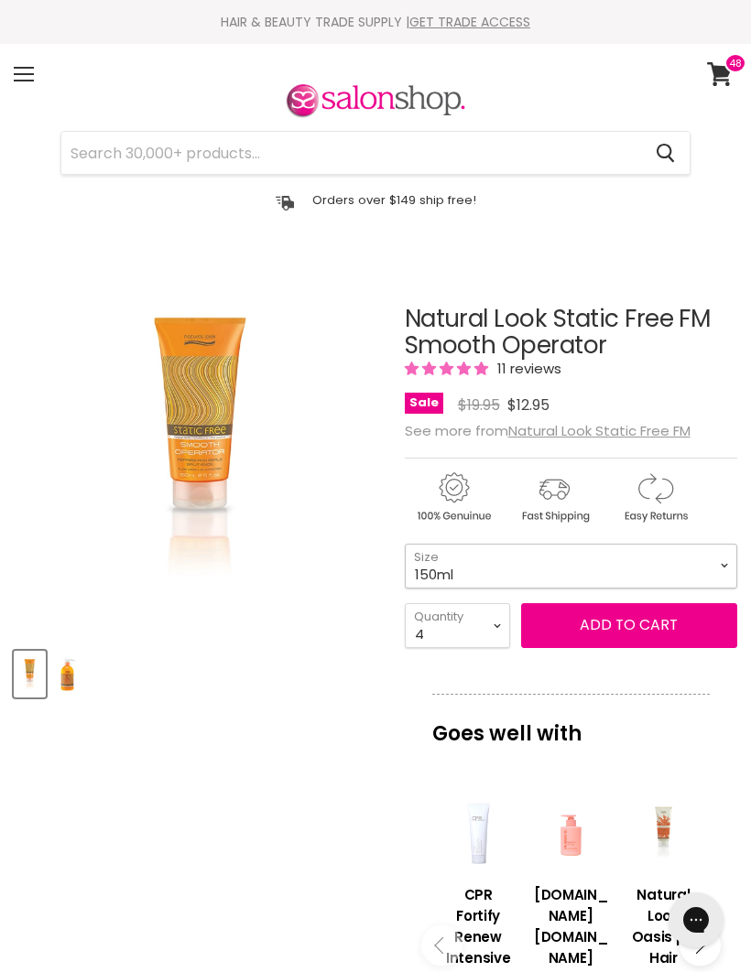
click at [714, 578] on select "150ml 500ml" at bounding box center [571, 566] width 332 height 45
select select "500ml"
click at [641, 631] on button "Add to cart" at bounding box center [629, 625] width 216 height 44
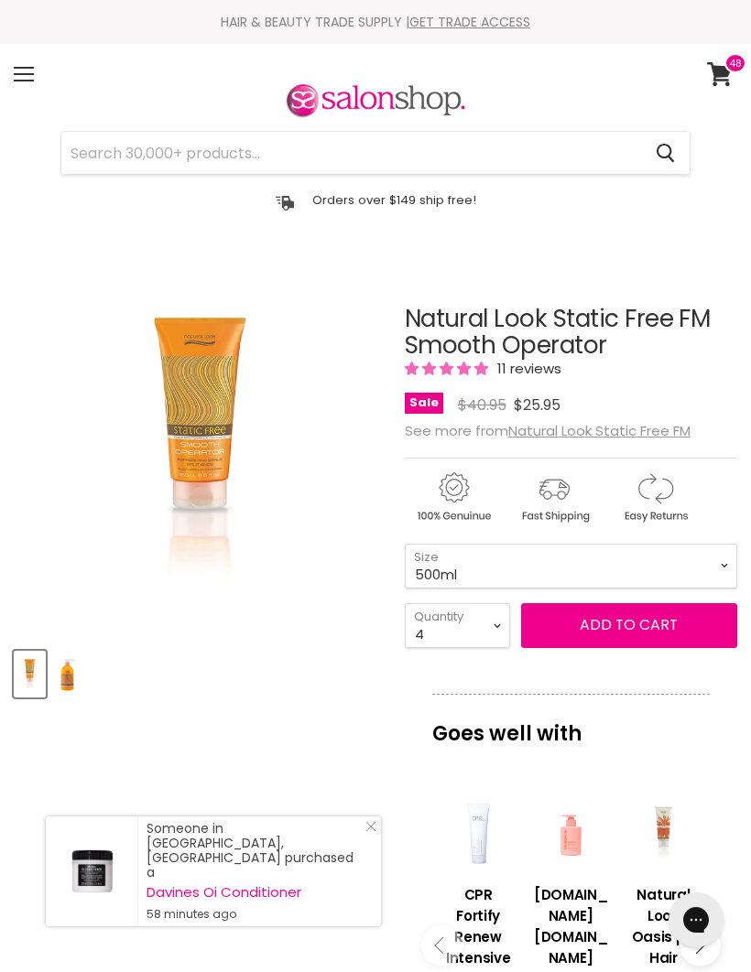
click at [288, 663] on div "Product thumbnails" at bounding box center [200, 671] width 378 height 52
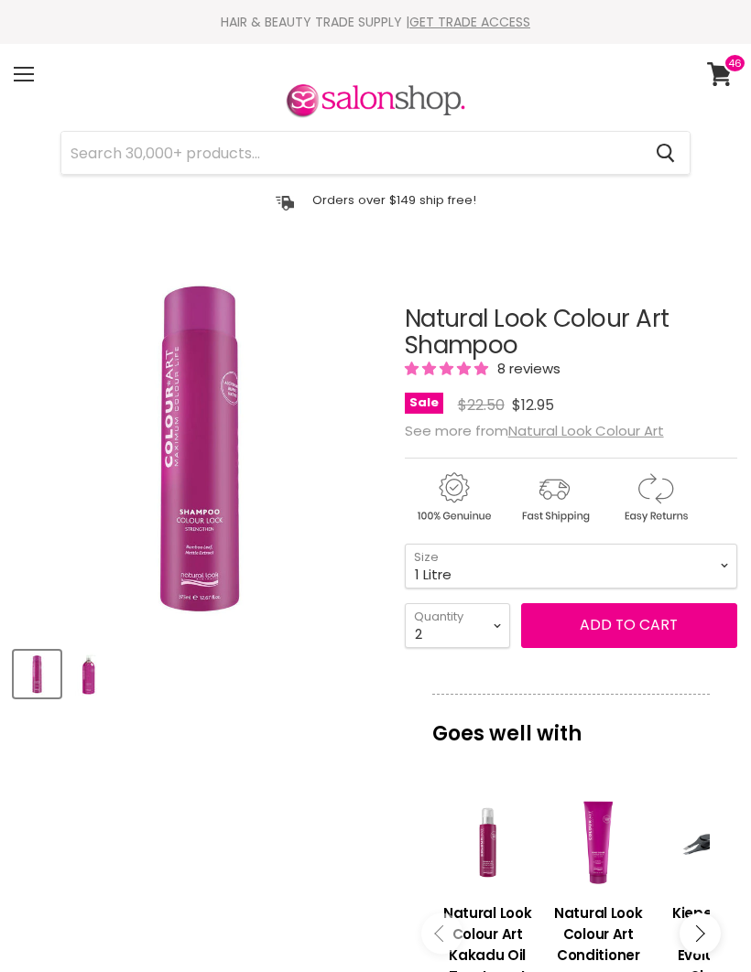
select select "1 Litre"
select select "2"
click at [716, 94] on link "View cart" at bounding box center [722, 74] width 49 height 42
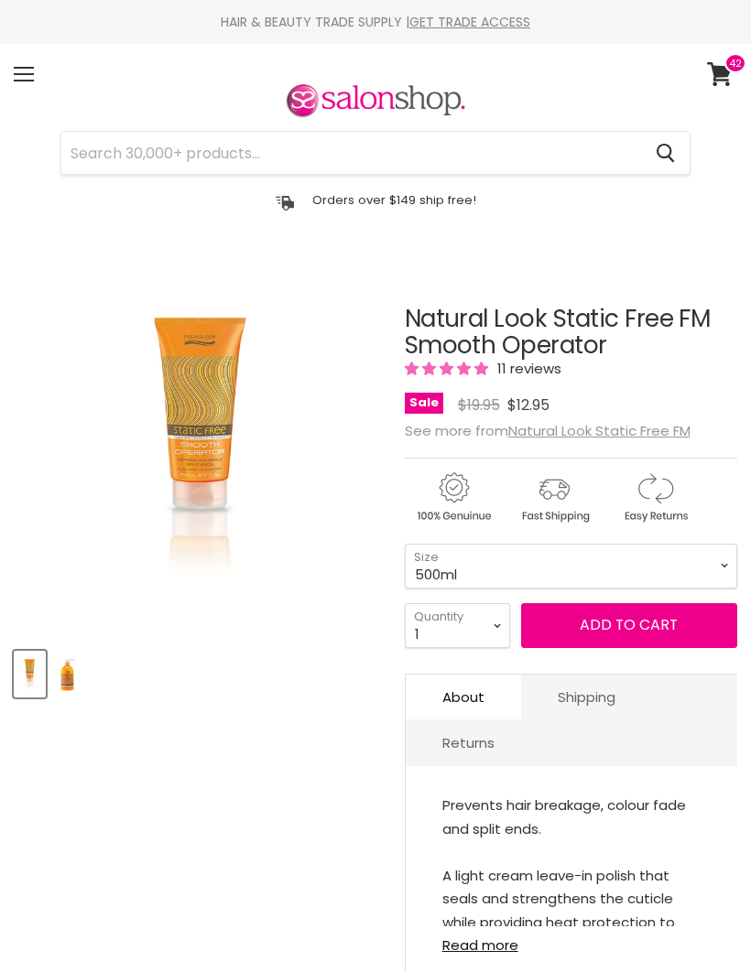
select select "500ml"
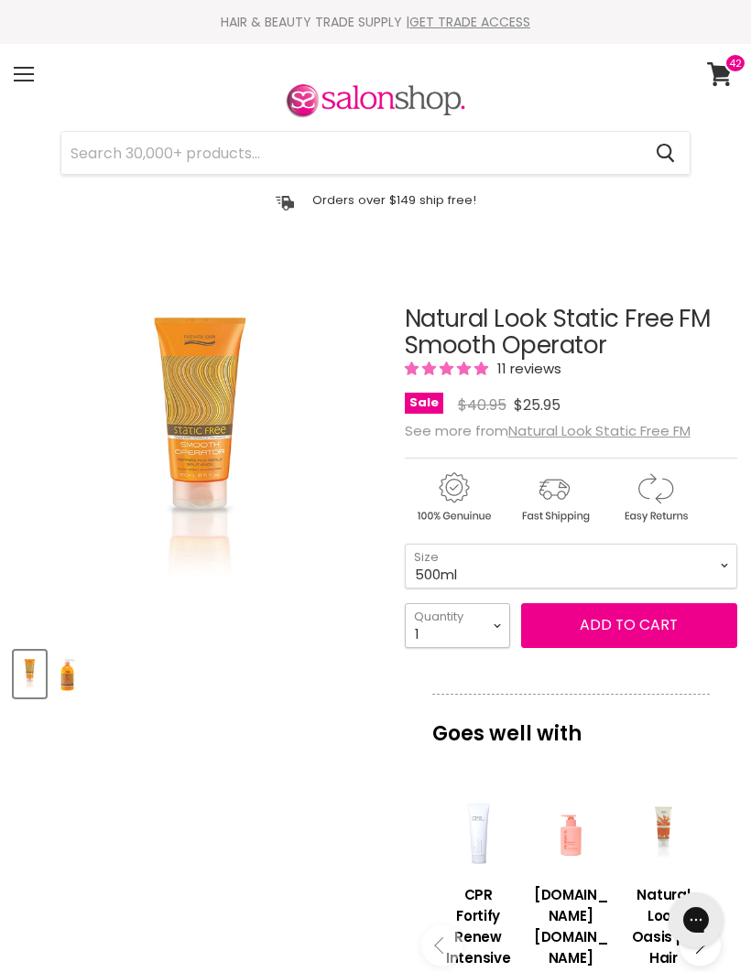
click at [498, 637] on select "1 2 3 4 5 6 7 8 9 10+" at bounding box center [457, 625] width 105 height 45
select select "2"
type input "2"
click at [639, 623] on button "Add to cart" at bounding box center [629, 625] width 216 height 44
click at [635, 628] on button "Add to cart" at bounding box center [629, 625] width 216 height 44
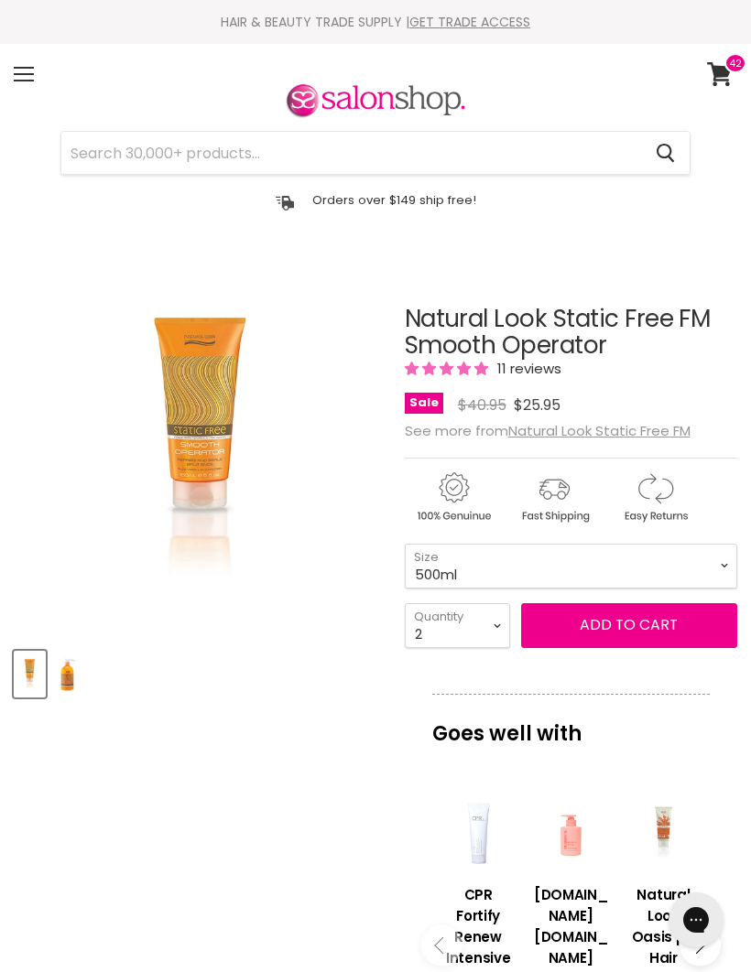
click at [308, 709] on article "Click or scroll to zoom Tap or pinch to zoom Click or scroll to zoom" at bounding box center [375, 894] width 723 height 1268
click at [725, 81] on icon at bounding box center [720, 74] width 26 height 24
click at [721, 565] on select "150ml 500ml" at bounding box center [571, 566] width 332 height 45
click at [610, 631] on button "Add to cart" at bounding box center [629, 625] width 216 height 44
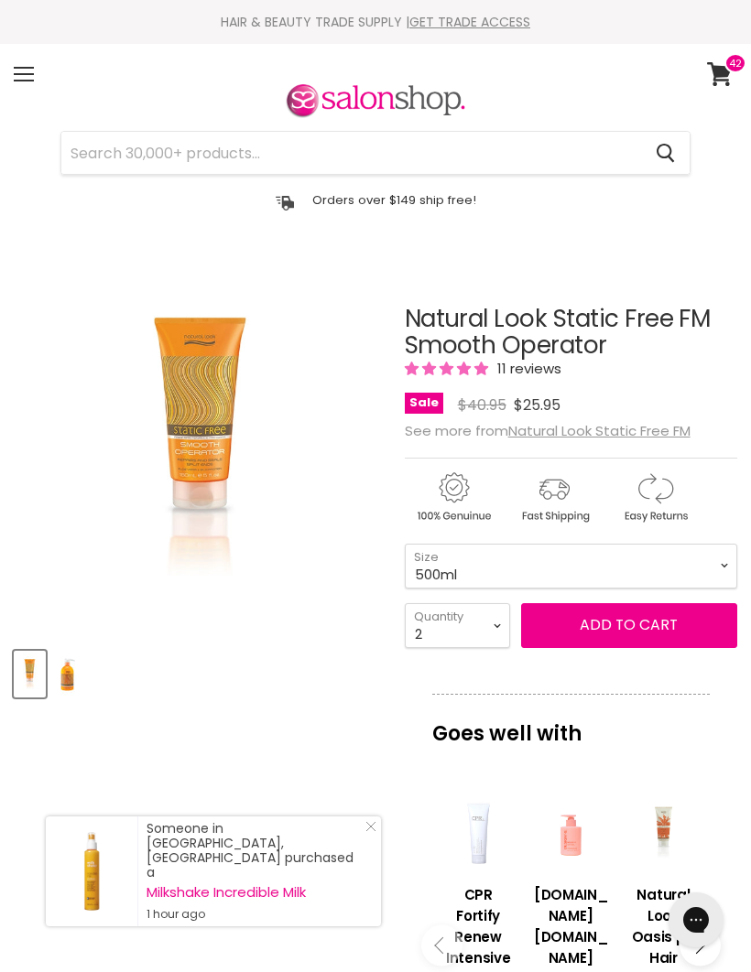
click at [592, 631] on button "Add to cart" at bounding box center [629, 625] width 216 height 44
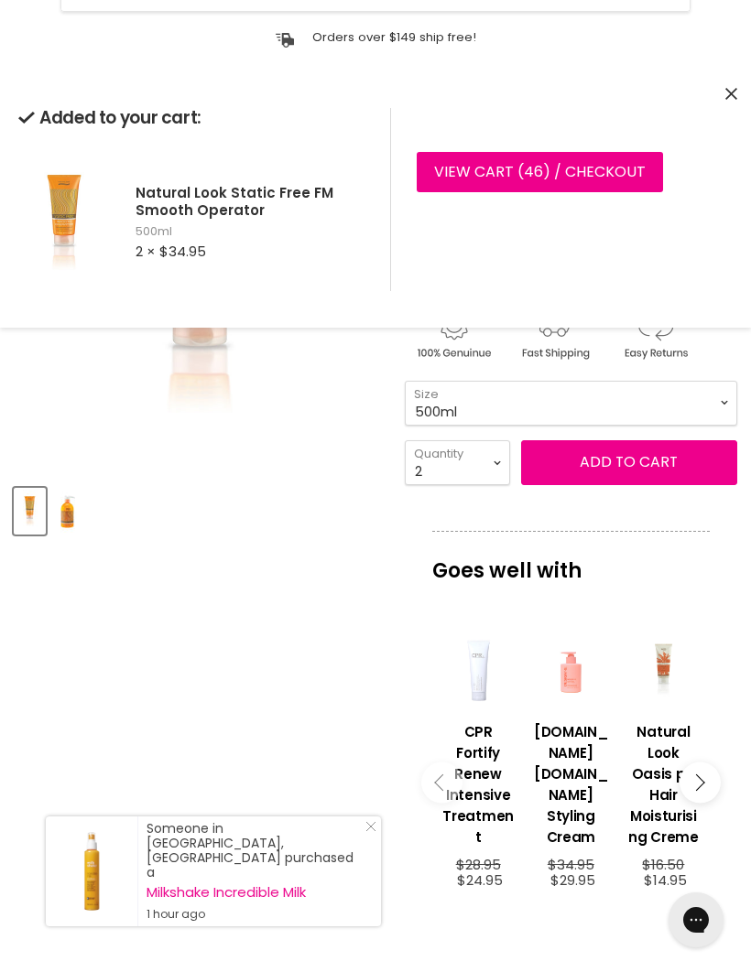
scroll to position [164, 0]
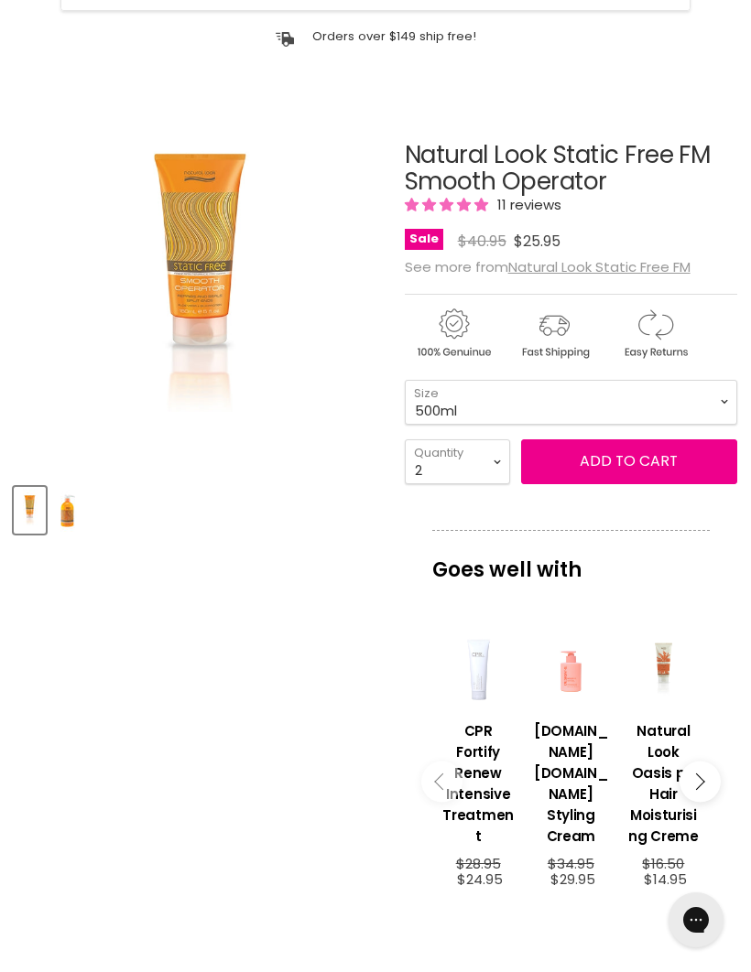
click at [209, 591] on article "Click or scroll to zoom Tap or pinch to zoom Click or scroll to zoom" at bounding box center [375, 730] width 723 height 1268
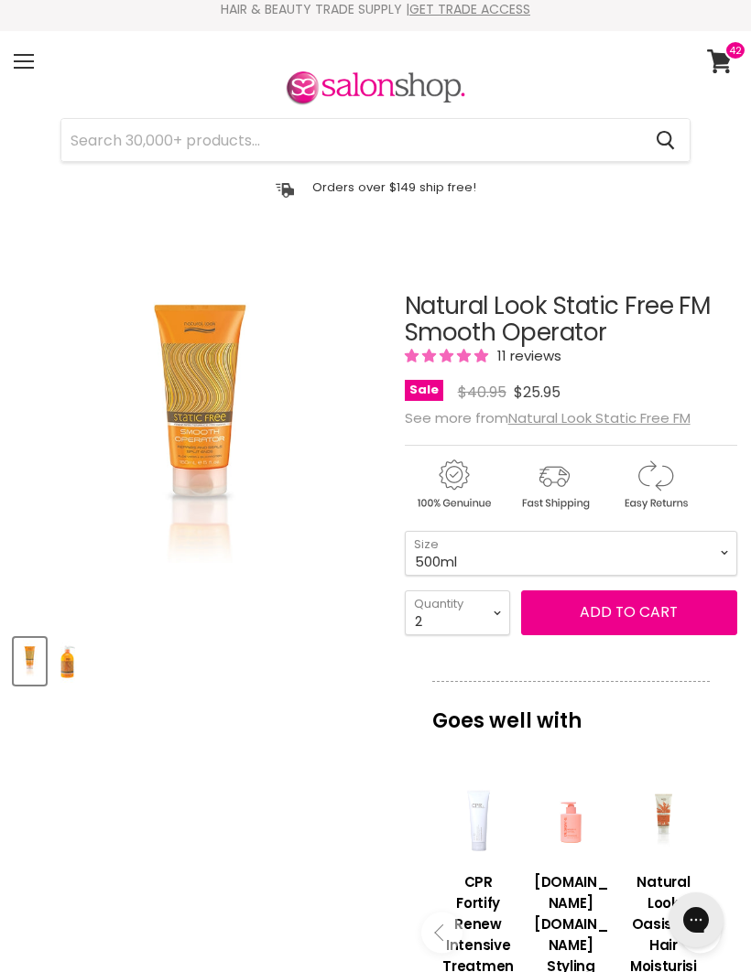
scroll to position [0, 0]
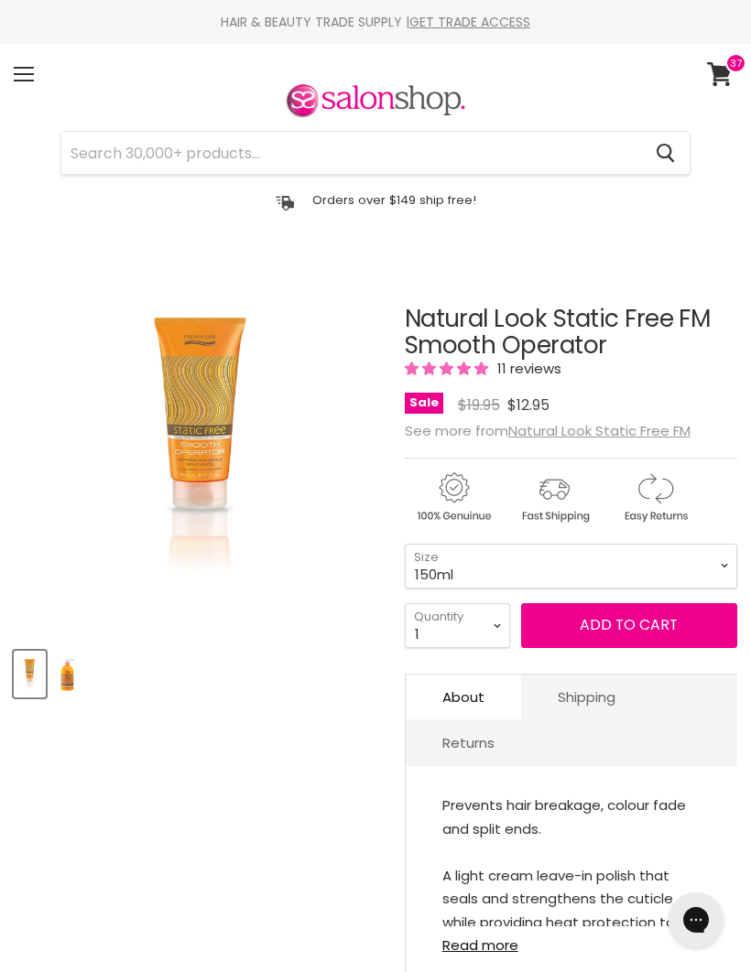
select select "4"
type input "4"
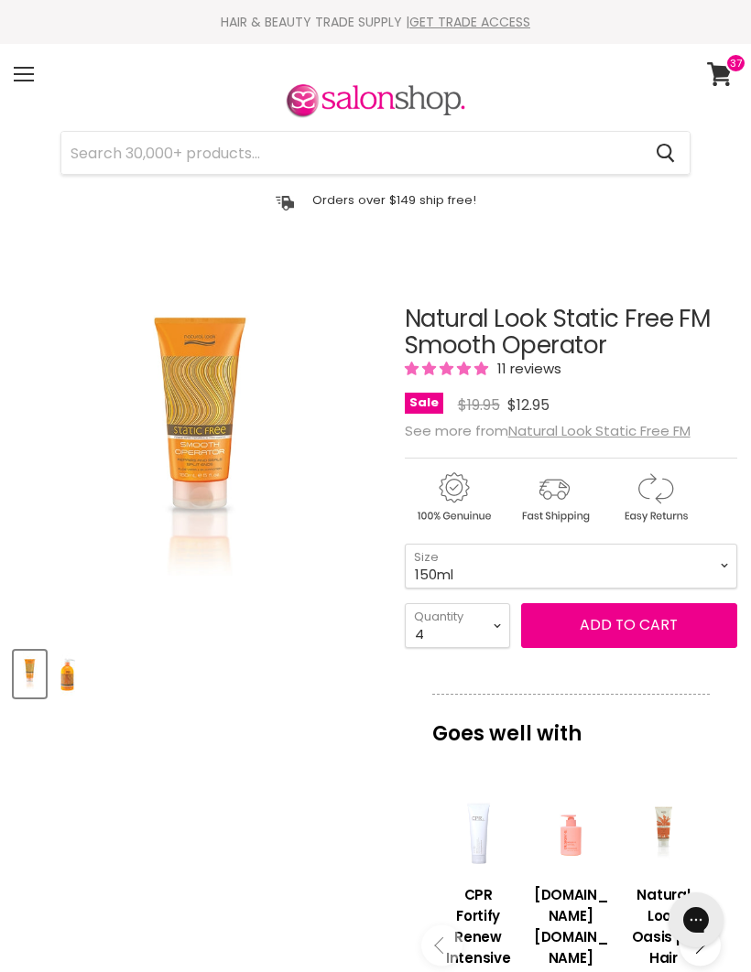
click at [632, 627] on span "Add to cart" at bounding box center [629, 624] width 98 height 21
click at [628, 628] on span "Add to cart" at bounding box center [629, 624] width 98 height 21
click at [717, 571] on select "150ml 500ml" at bounding box center [571, 566] width 332 height 45
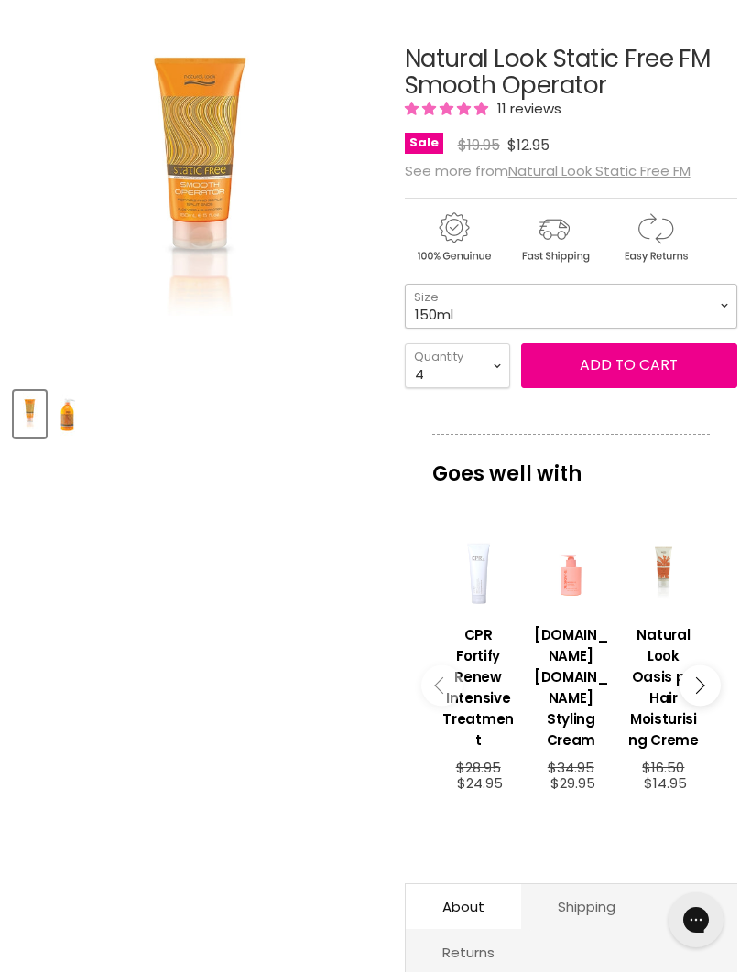
click at [725, 313] on select "150ml 500ml" at bounding box center [571, 306] width 332 height 45
select select "500ml"
click at [498, 365] on select "1 2 3 4 5 6 7 8 9 10+" at bounding box center [457, 365] width 105 height 45
select select "2"
type input "2"
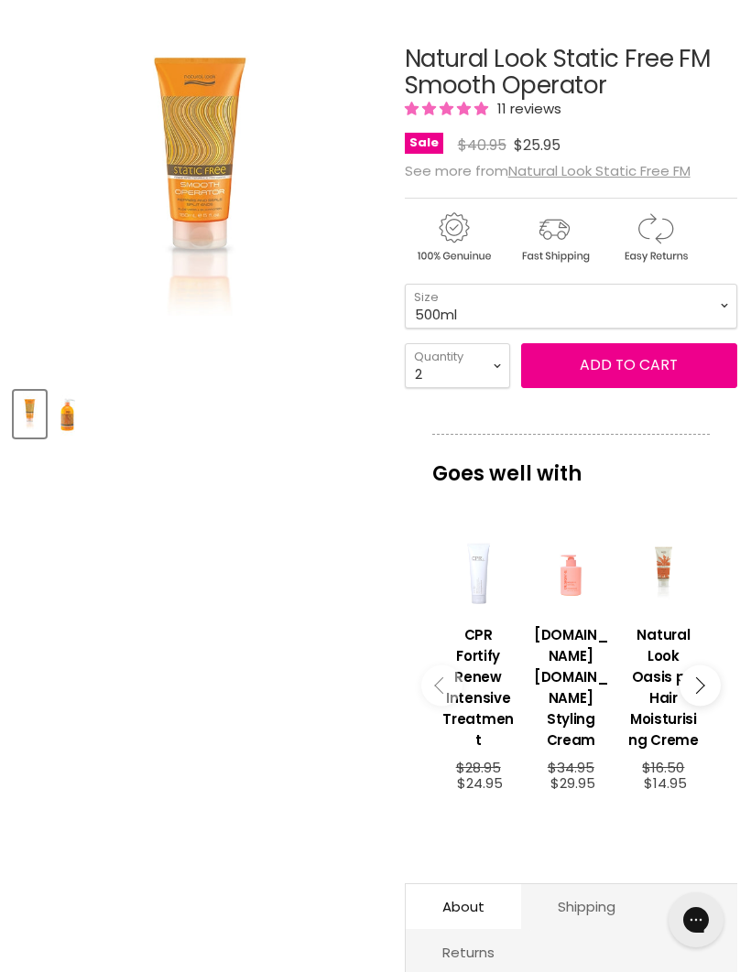
click at [636, 367] on button "Add to cart" at bounding box center [629, 365] width 216 height 44
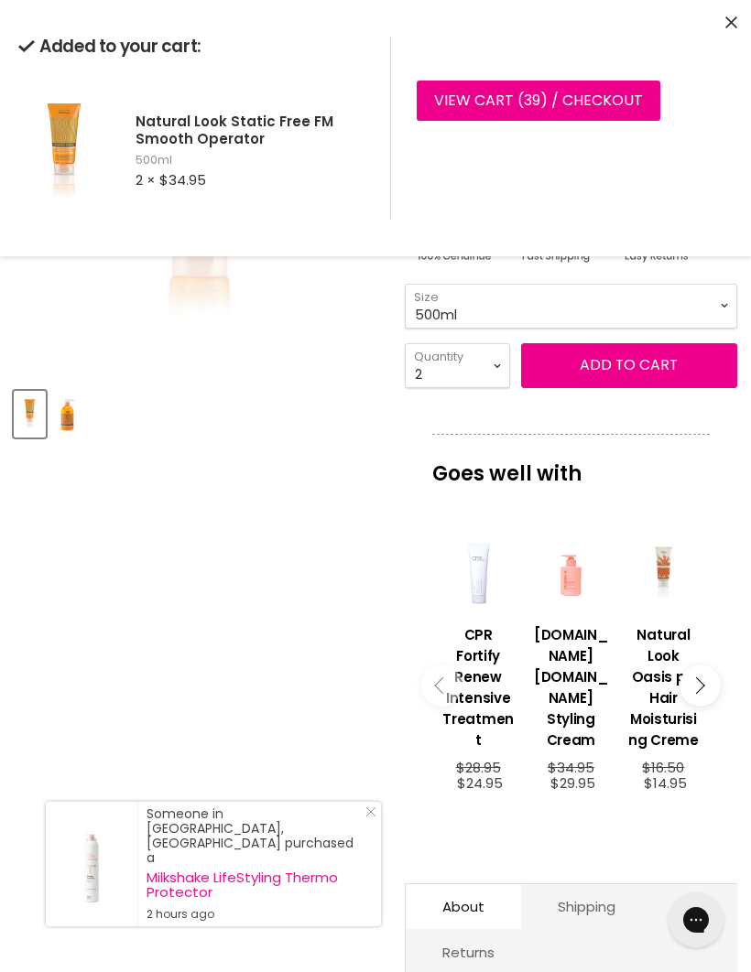
click at [639, 366] on button "Add to cart" at bounding box center [629, 365] width 216 height 44
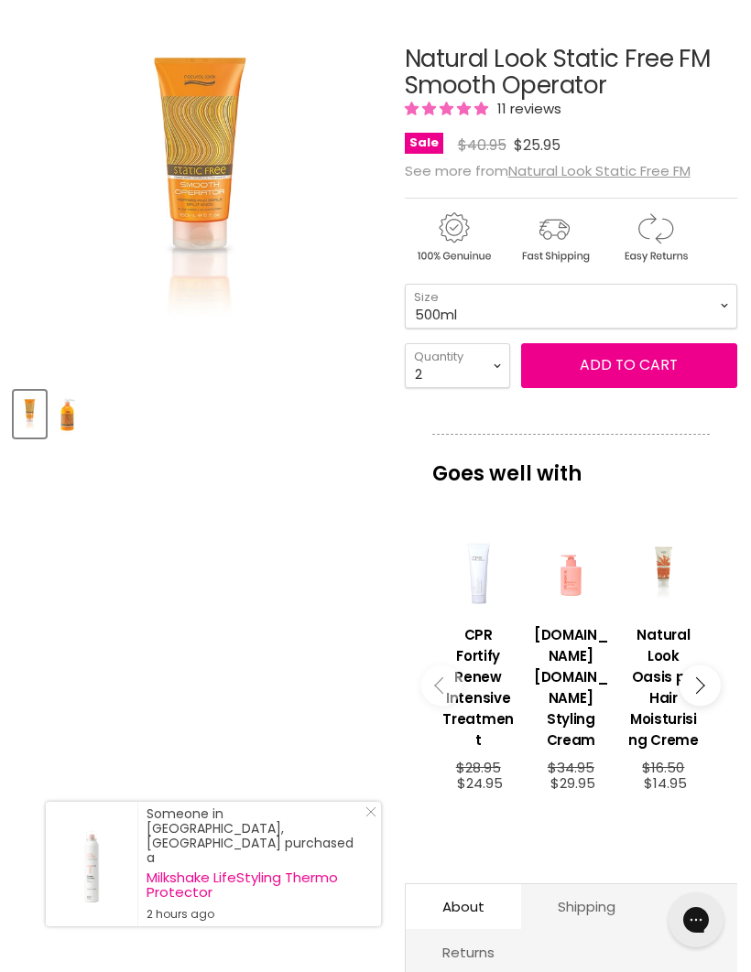
click at [264, 659] on article "Click or scroll to zoom Tap or pinch to zoom Click or scroll to zoom" at bounding box center [375, 634] width 723 height 1268
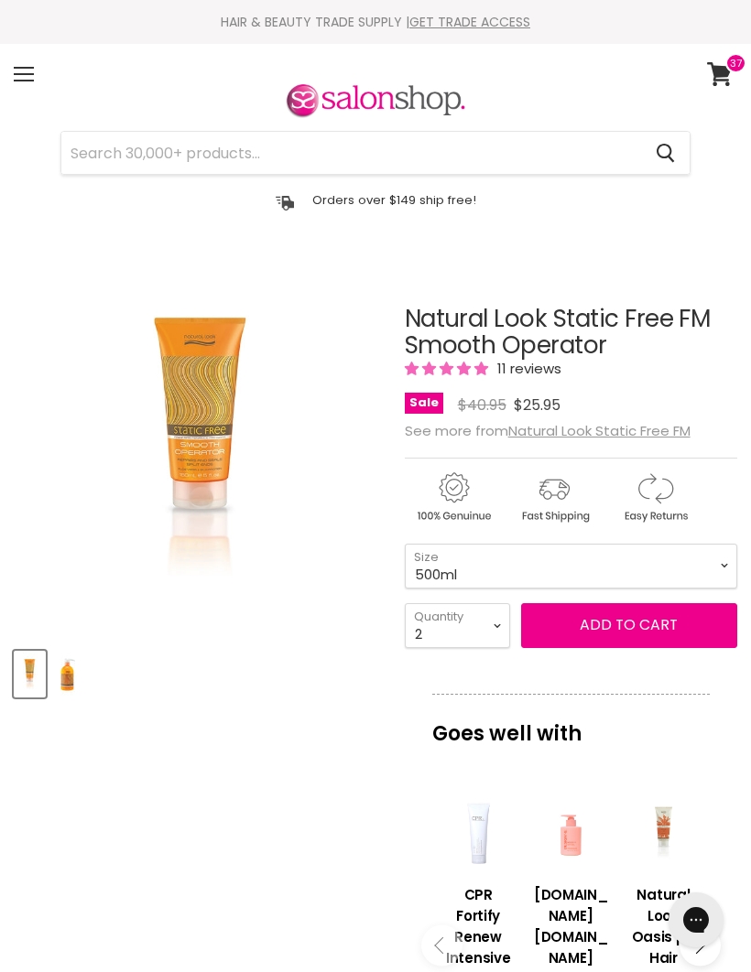
click at [725, 70] on span at bounding box center [735, 63] width 21 height 20
click at [717, 569] on select "150ml 500ml" at bounding box center [571, 566] width 332 height 45
select select "150ml"
click at [503, 624] on select "1 2 3 4 5 6 7 8 9 10+" at bounding box center [457, 625] width 105 height 45
select select "4"
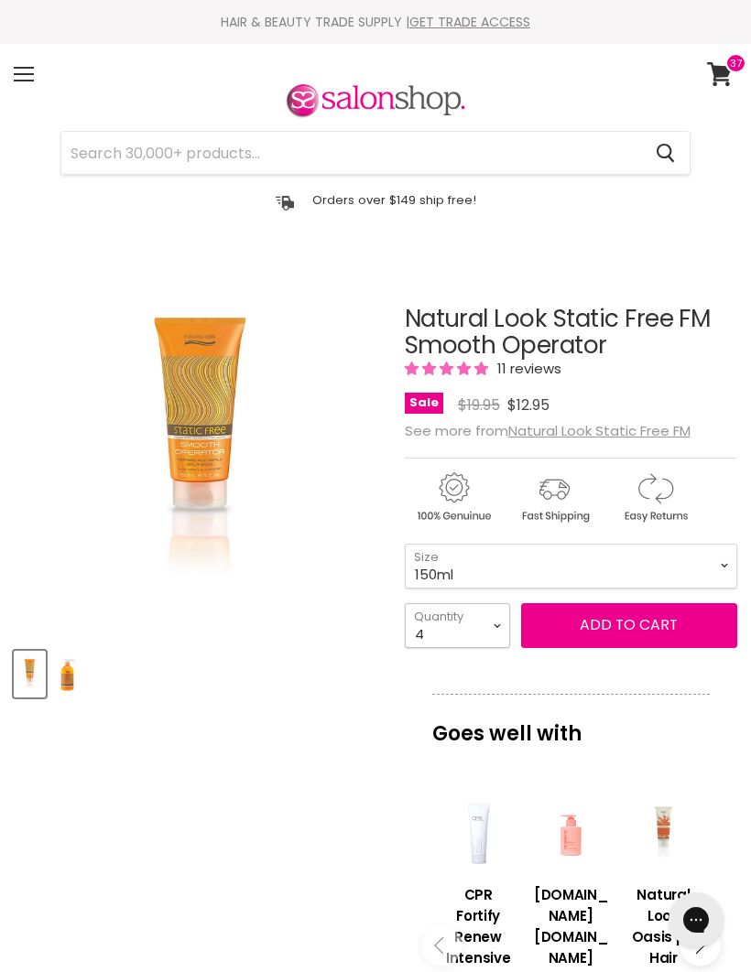
type input "4"
click at [628, 629] on button "Add to cart" at bounding box center [629, 625] width 216 height 44
click at [240, 788] on article "Click or scroll to zoom Tap or pinch to zoom Click or scroll to zoom" at bounding box center [375, 894] width 723 height 1268
click at [725, 78] on icon at bounding box center [720, 74] width 26 height 24
